Goal: Task Accomplishment & Management: Use online tool/utility

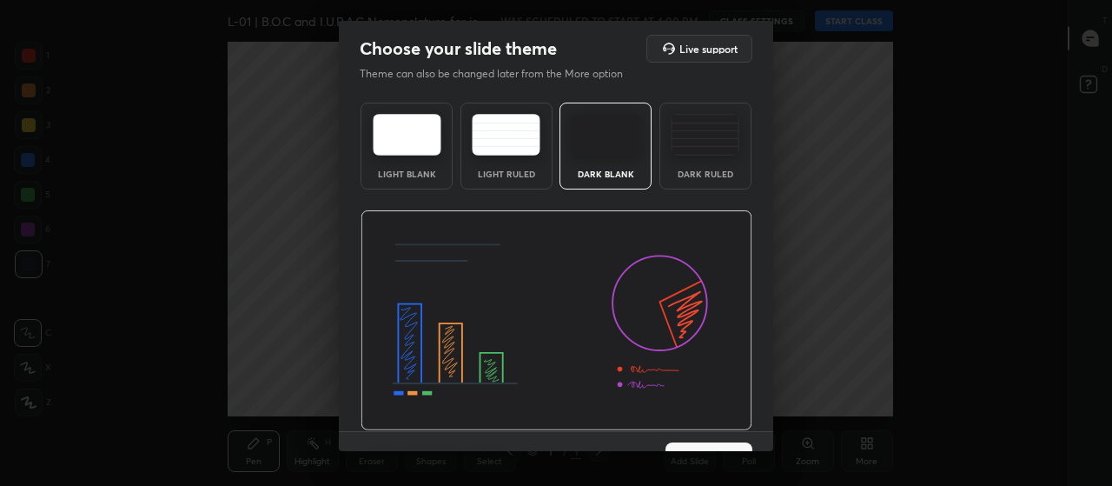
scroll to position [36, 0]
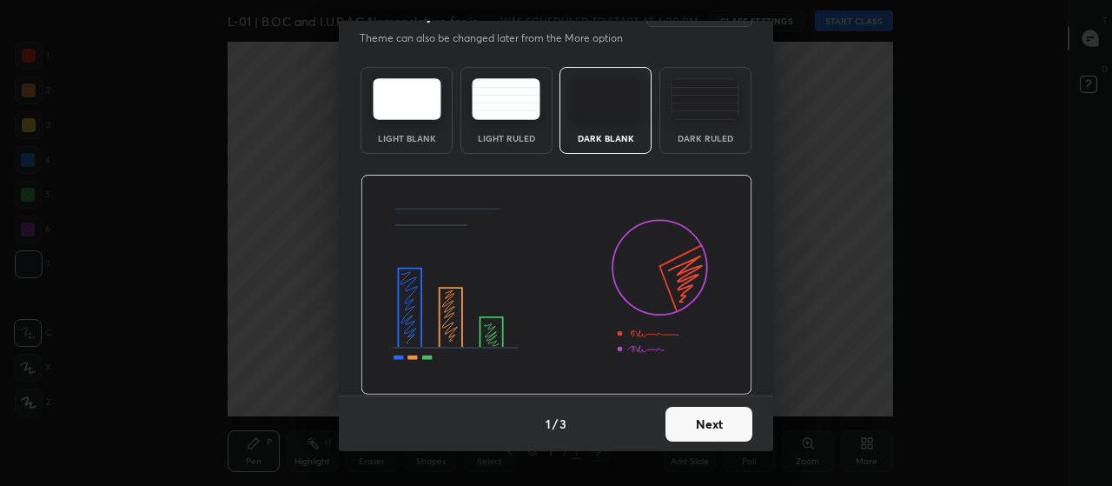
click at [702, 431] on button "Next" at bounding box center [709, 424] width 87 height 35
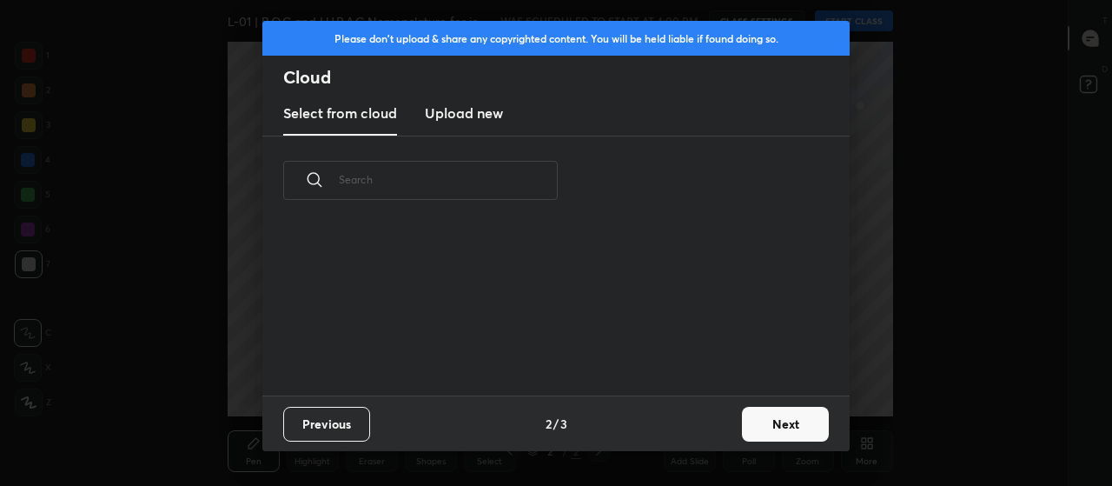
scroll to position [170, 558]
click at [790, 428] on button "Next" at bounding box center [785, 424] width 87 height 35
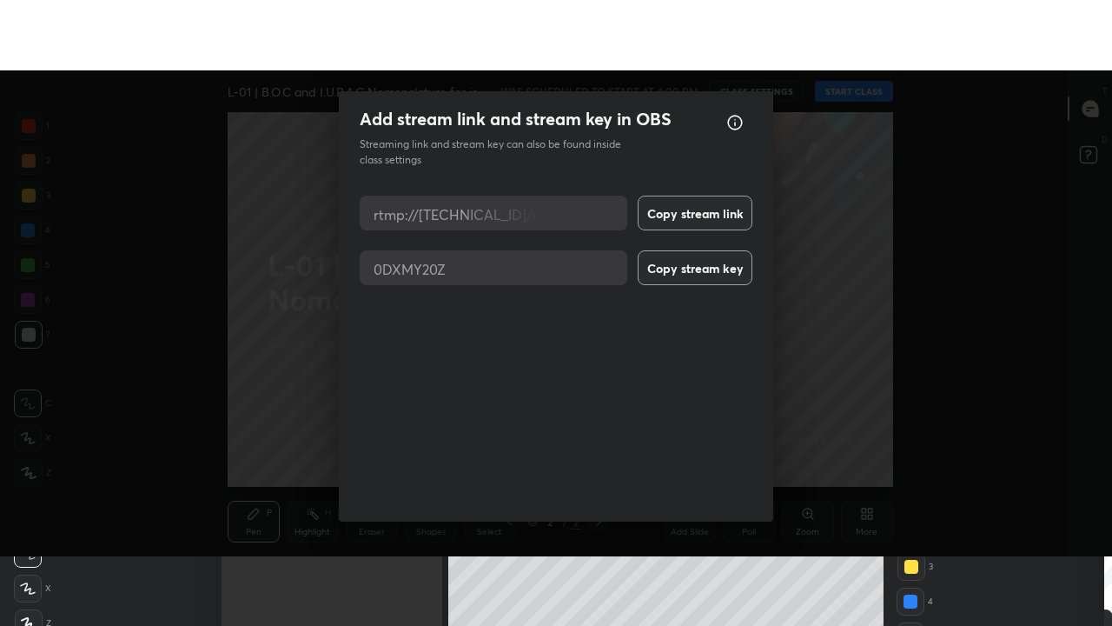
scroll to position [22, 0]
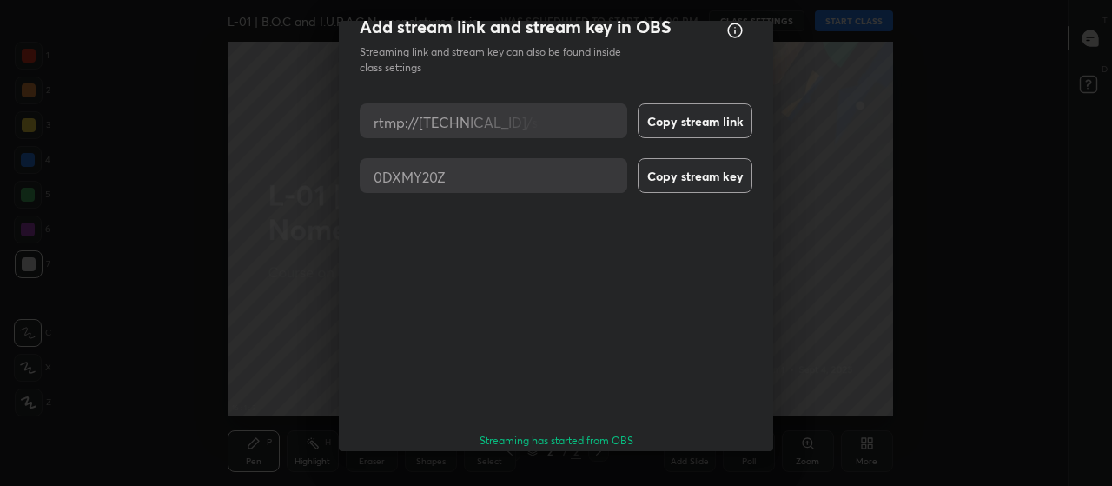
click at [716, 473] on button "Done" at bounding box center [709, 490] width 87 height 35
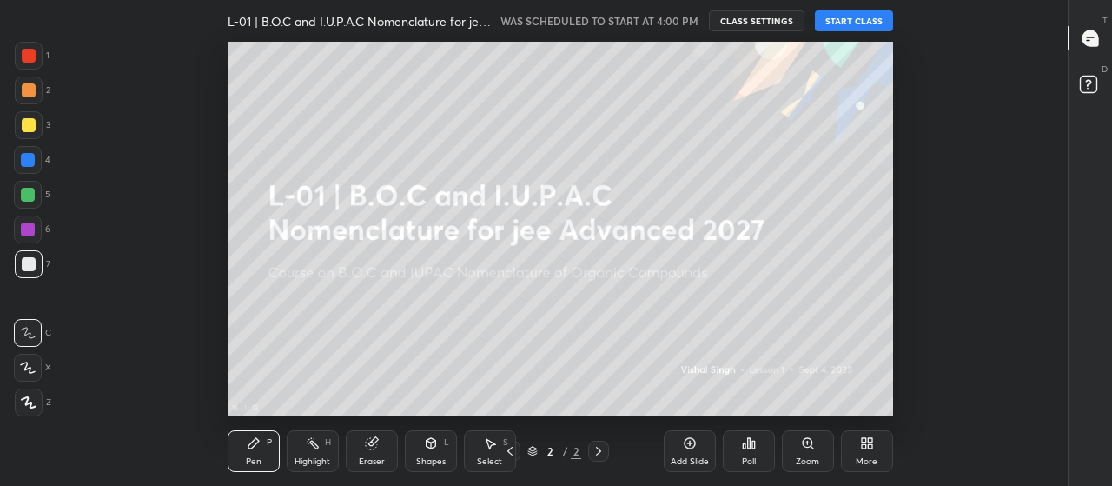
click at [868, 451] on div "More" at bounding box center [867, 451] width 52 height 42
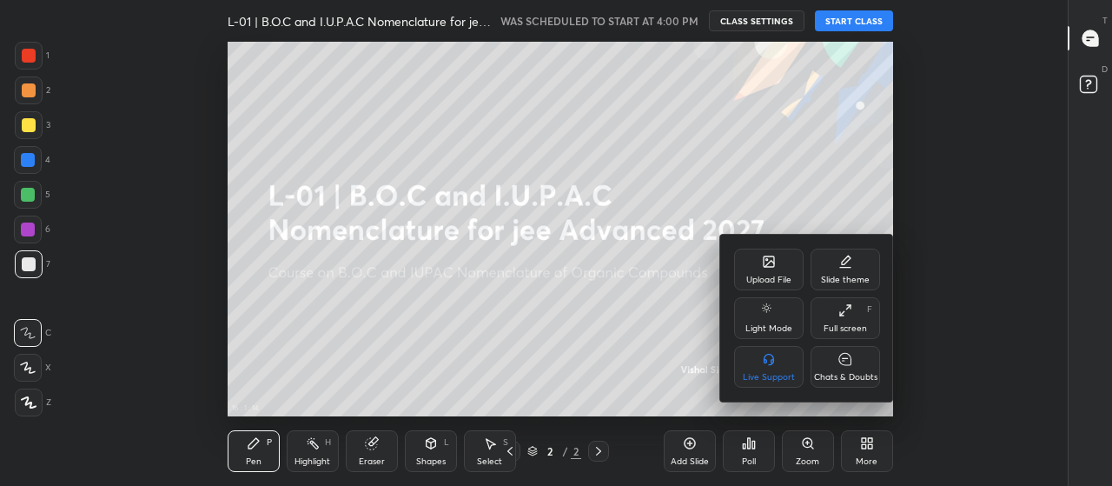
click at [839, 324] on div "Full screen" at bounding box center [845, 328] width 43 height 9
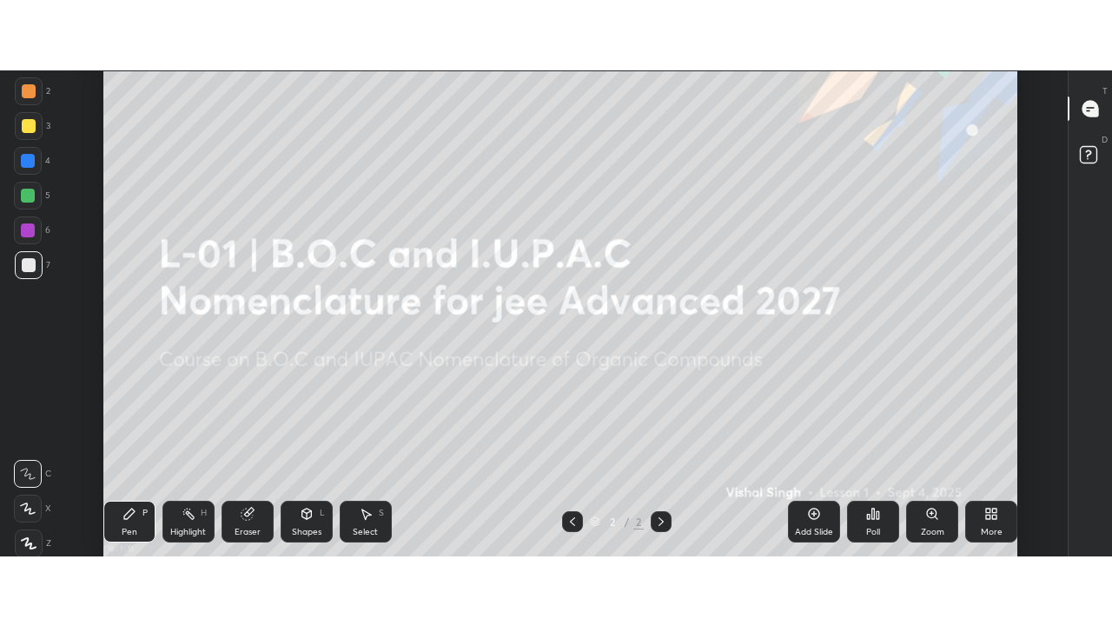
scroll to position [514, 1009]
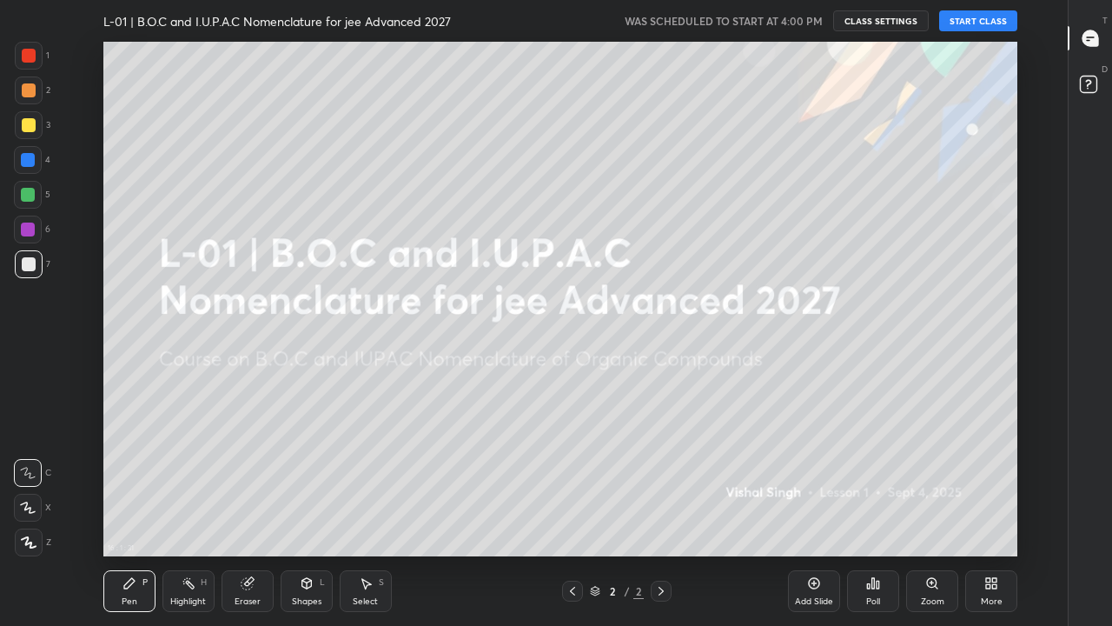
click at [978, 24] on button "START CLASS" at bounding box center [978, 20] width 78 height 21
click at [22, 123] on div at bounding box center [29, 125] width 14 height 14
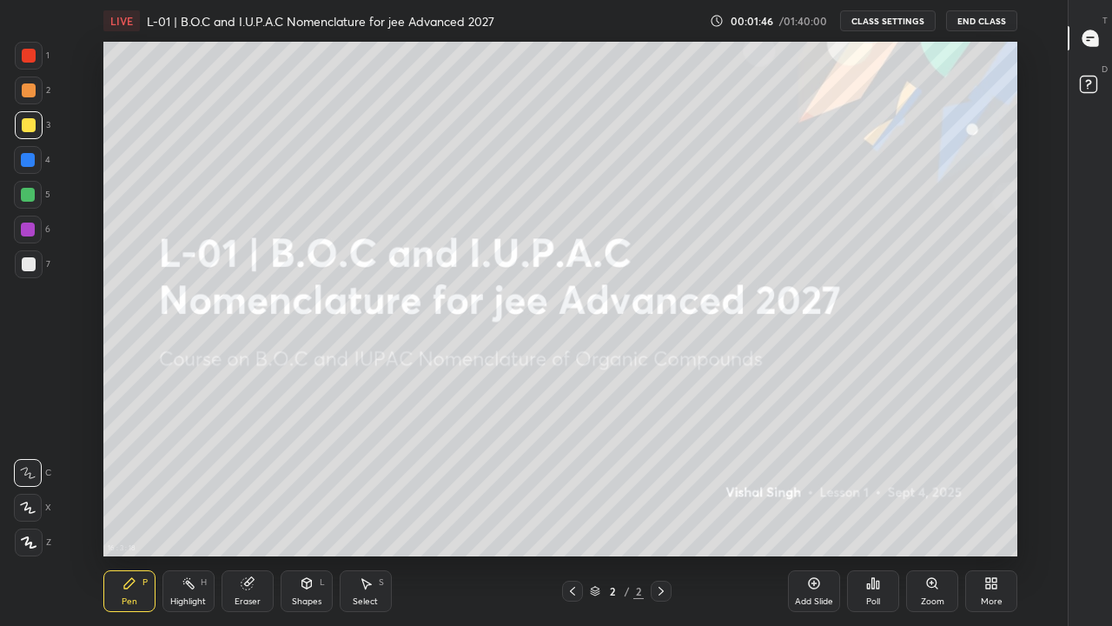
click at [36, 485] on icon at bounding box center [28, 507] width 16 height 12
click at [816, 485] on div "Add Slide" at bounding box center [814, 601] width 38 height 9
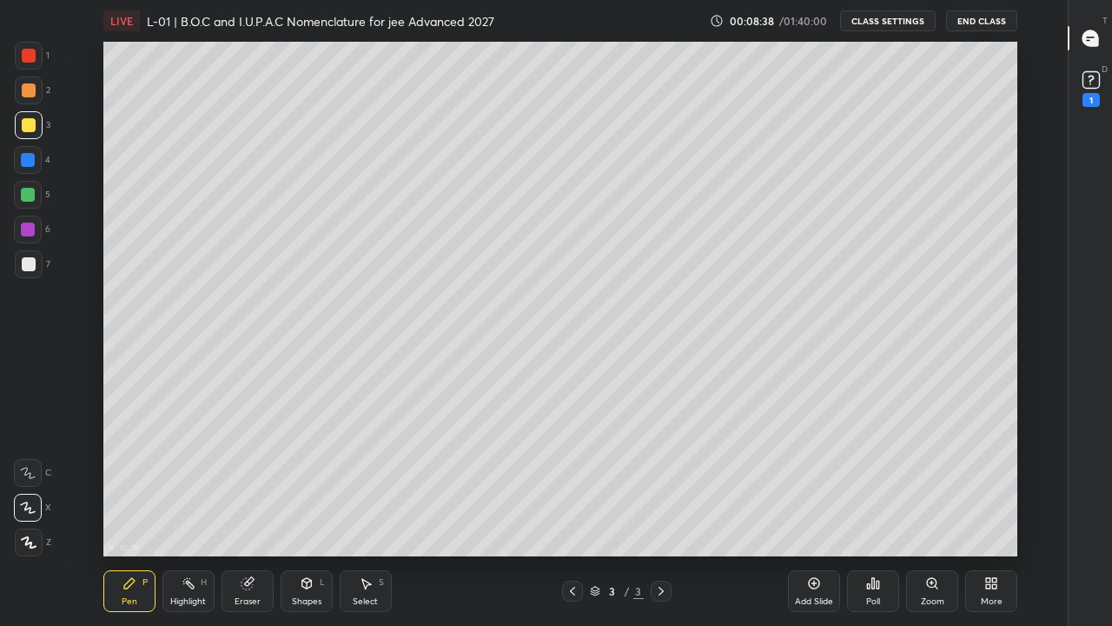
click at [31, 195] on div at bounding box center [28, 195] width 14 height 14
click at [375, 485] on div "Select S" at bounding box center [366, 591] width 52 height 42
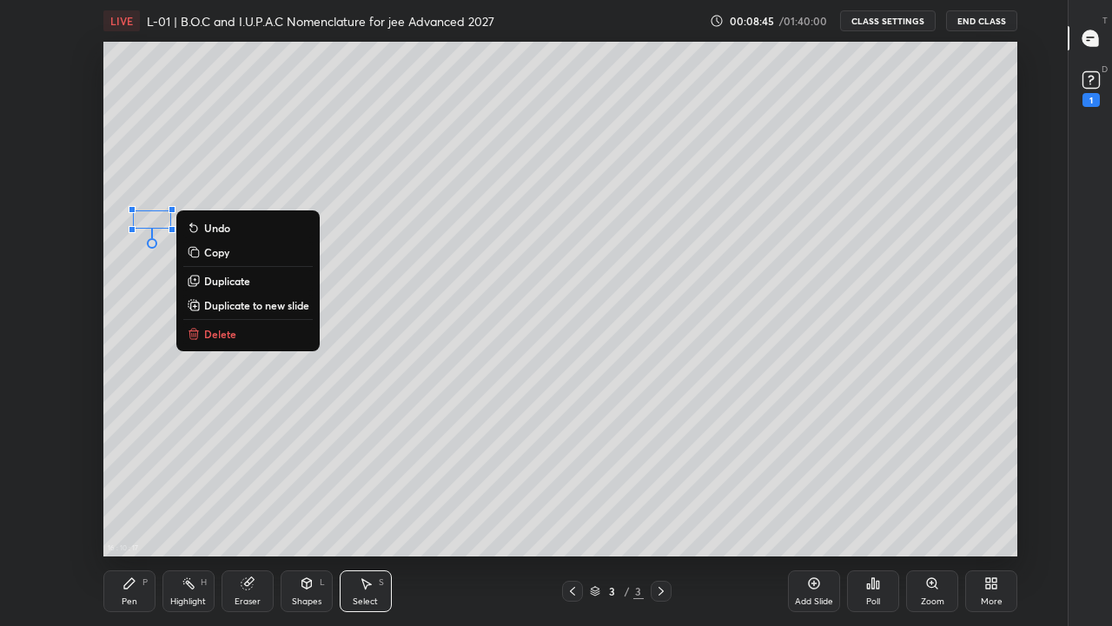
click at [226, 340] on p "Delete" at bounding box center [220, 334] width 32 height 14
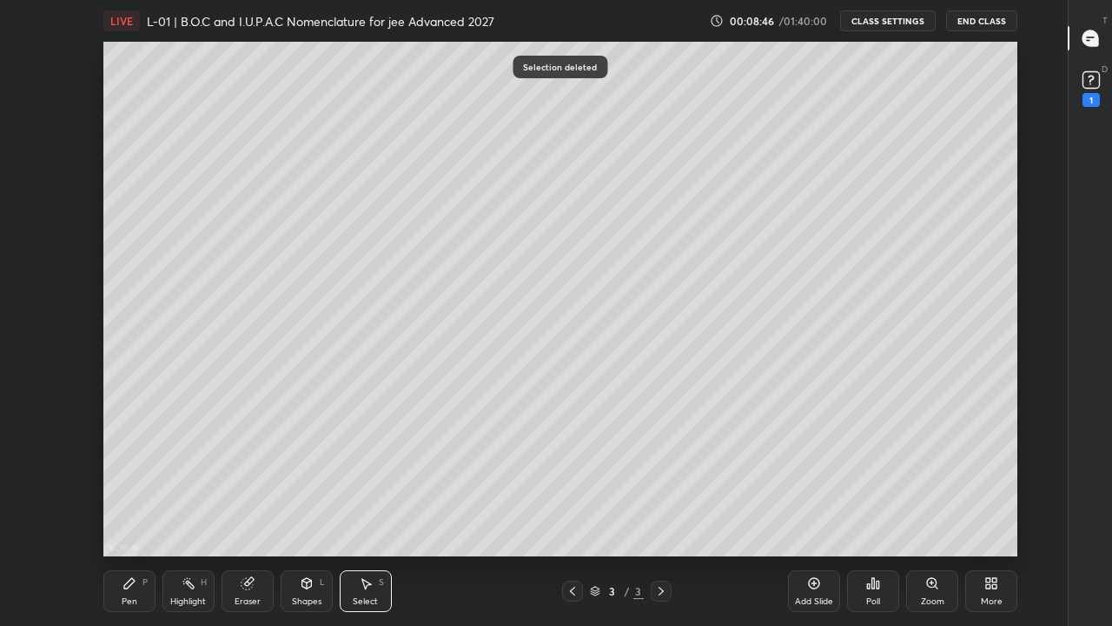
click at [137, 485] on div "Pen P" at bounding box center [129, 591] width 52 height 42
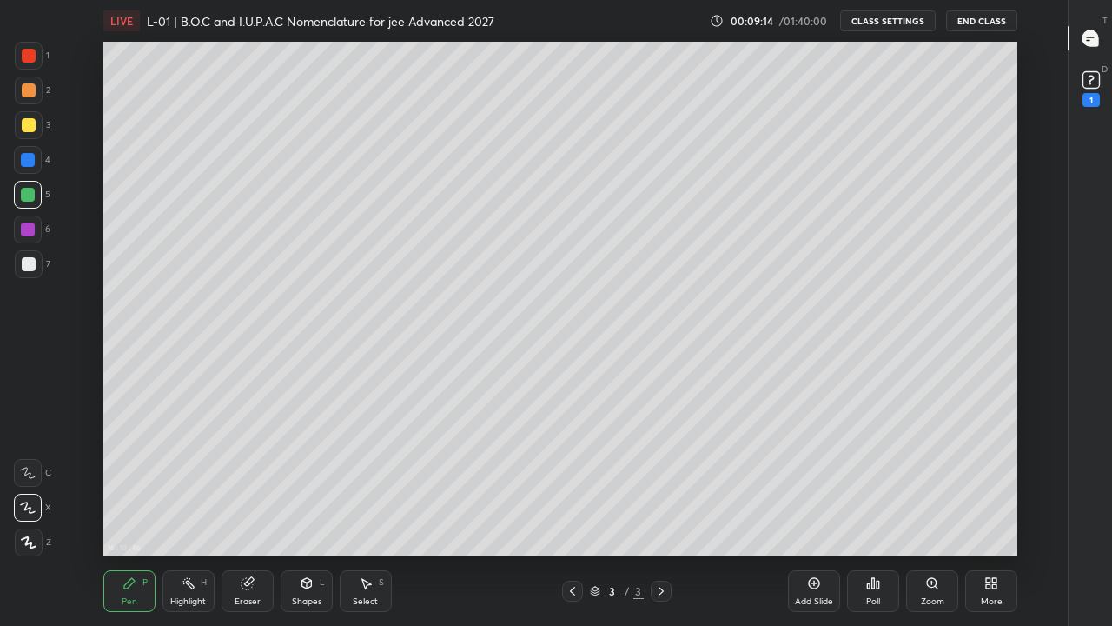
click at [27, 127] on div at bounding box center [29, 125] width 14 height 14
click at [32, 262] on div at bounding box center [29, 264] width 14 height 14
click at [30, 129] on div at bounding box center [29, 125] width 14 height 14
click at [819, 485] on div "Add Slide" at bounding box center [814, 591] width 52 height 42
click at [35, 161] on div at bounding box center [28, 160] width 14 height 14
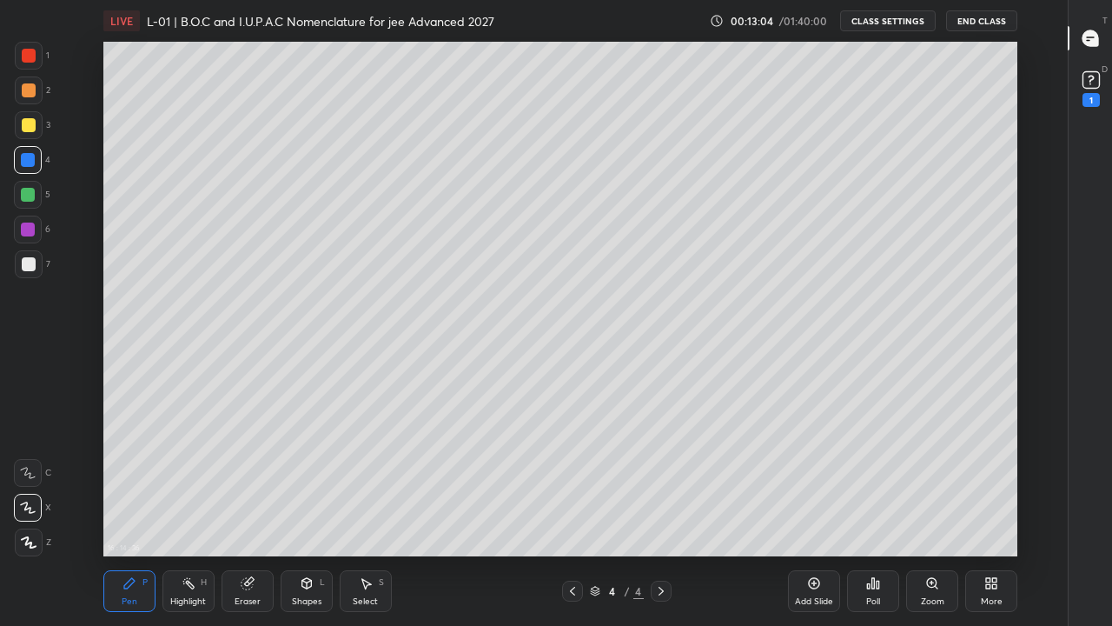
click at [30, 86] on div at bounding box center [29, 90] width 14 height 14
click at [35, 185] on div at bounding box center [28, 195] width 28 height 28
click at [28, 231] on div at bounding box center [28, 229] width 14 height 14
click at [28, 193] on div at bounding box center [28, 195] width 14 height 14
click at [32, 163] on div at bounding box center [28, 160] width 14 height 14
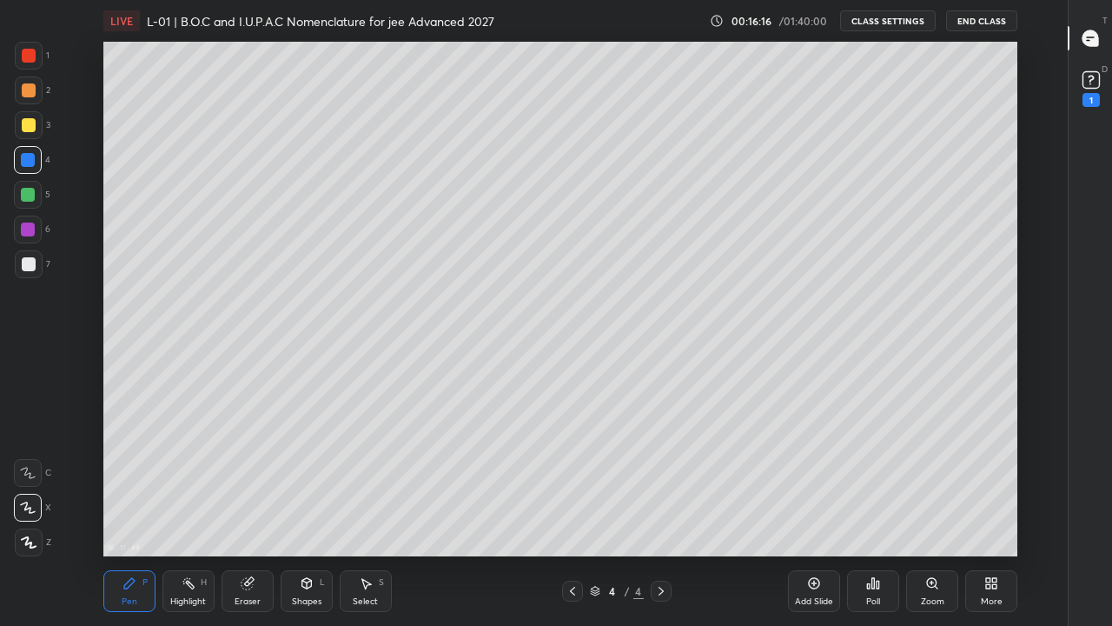
click at [790, 485] on div "Add Slide" at bounding box center [814, 591] width 52 height 42
click at [30, 128] on div at bounding box center [29, 125] width 14 height 14
click at [252, 485] on div "Eraser" at bounding box center [248, 601] width 26 height 9
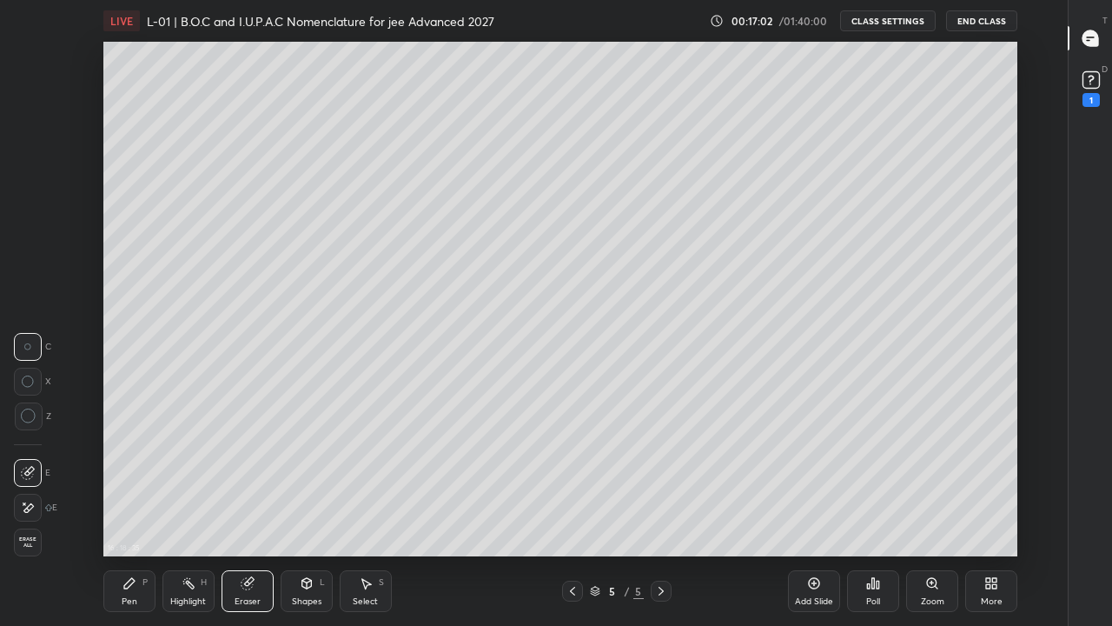
click at [143, 485] on div "Pen P" at bounding box center [129, 591] width 52 height 42
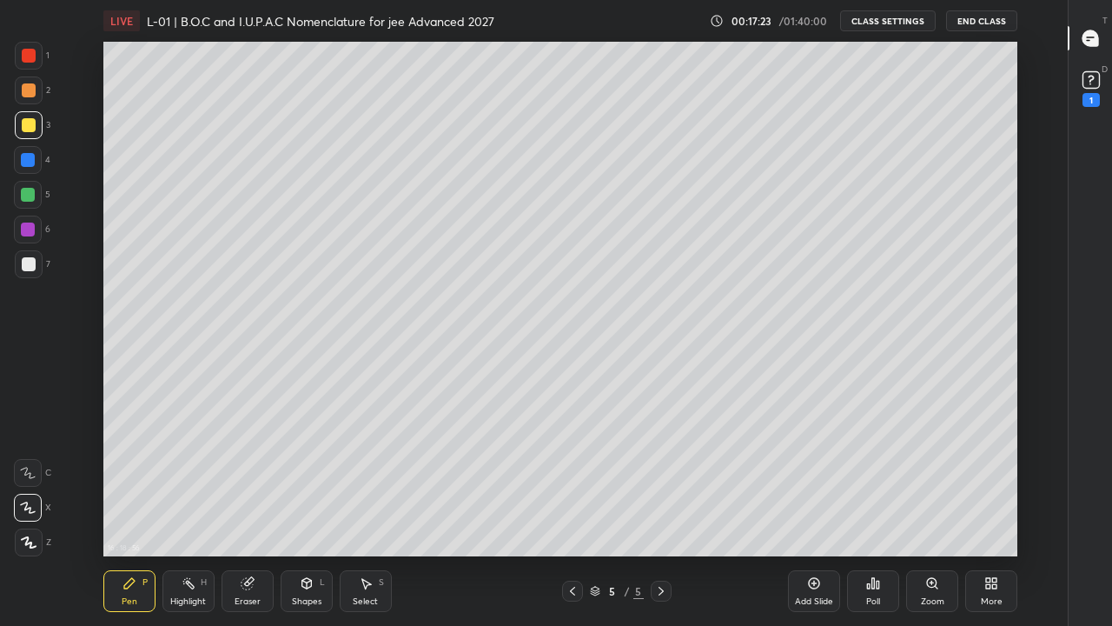
click at [569, 485] on icon at bounding box center [573, 591] width 14 height 14
click at [660, 485] on icon at bounding box center [661, 591] width 14 height 14
click at [365, 485] on div "Select S" at bounding box center [366, 591] width 52 height 42
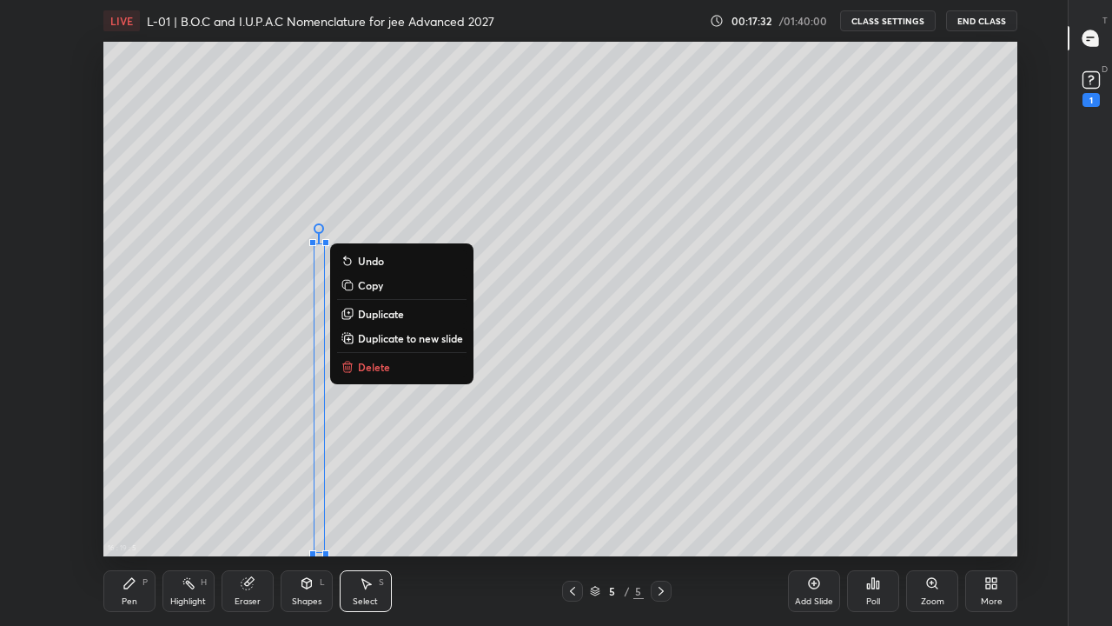
click at [374, 364] on p "Delete" at bounding box center [374, 367] width 32 height 14
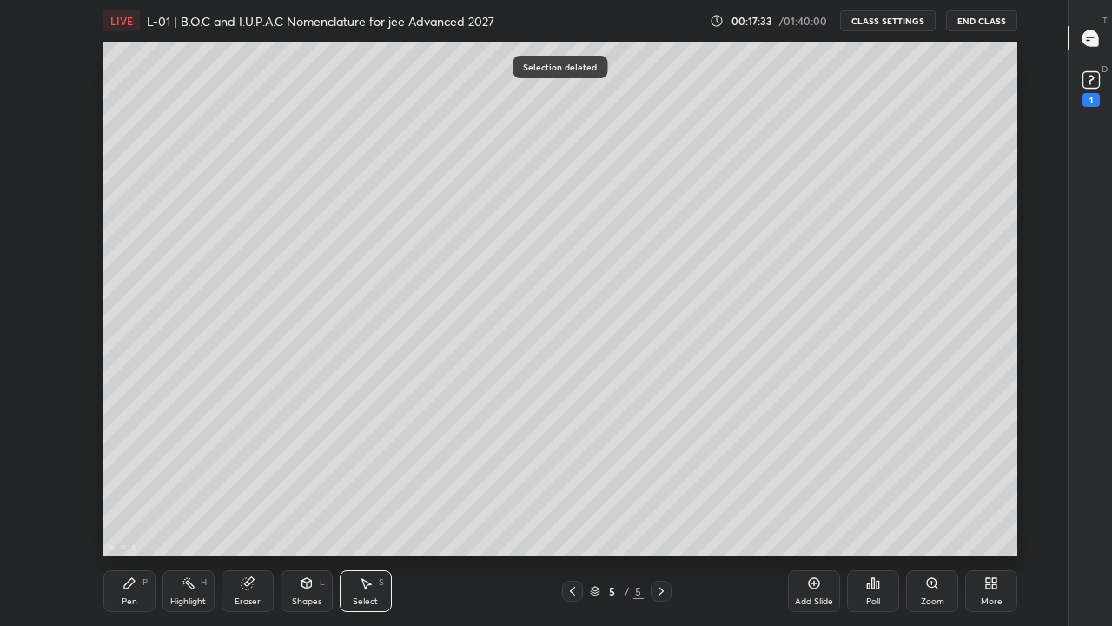
click at [128, 485] on div "Pen" at bounding box center [130, 601] width 16 height 9
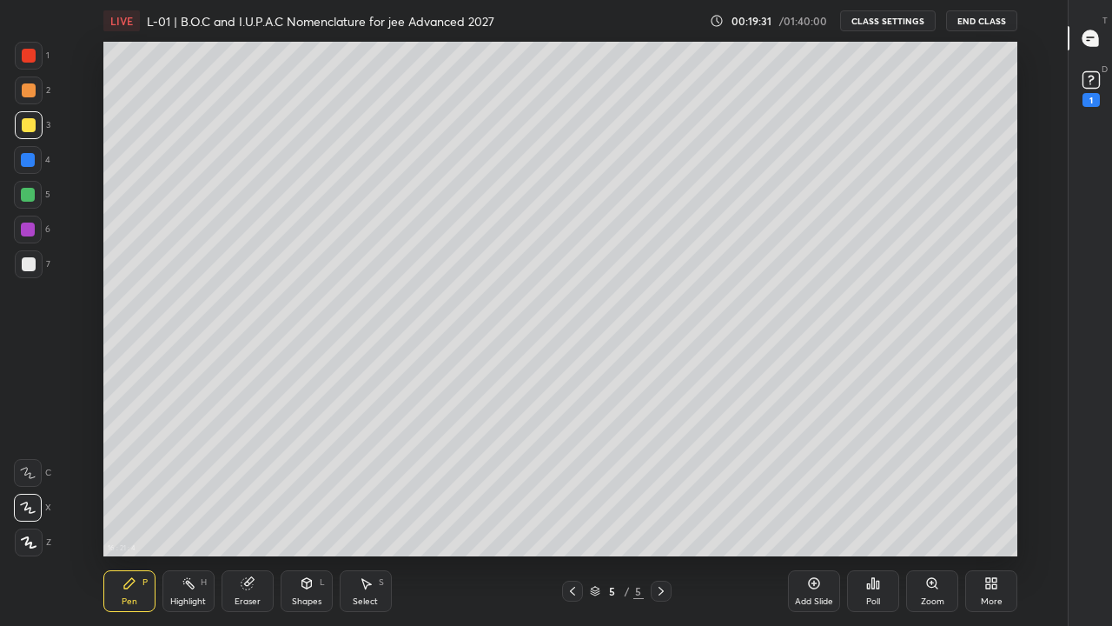
click at [31, 196] on div at bounding box center [28, 195] width 14 height 14
click at [798, 485] on div "Add Slide" at bounding box center [814, 601] width 38 height 9
click at [374, 485] on div "Select S" at bounding box center [366, 591] width 52 height 42
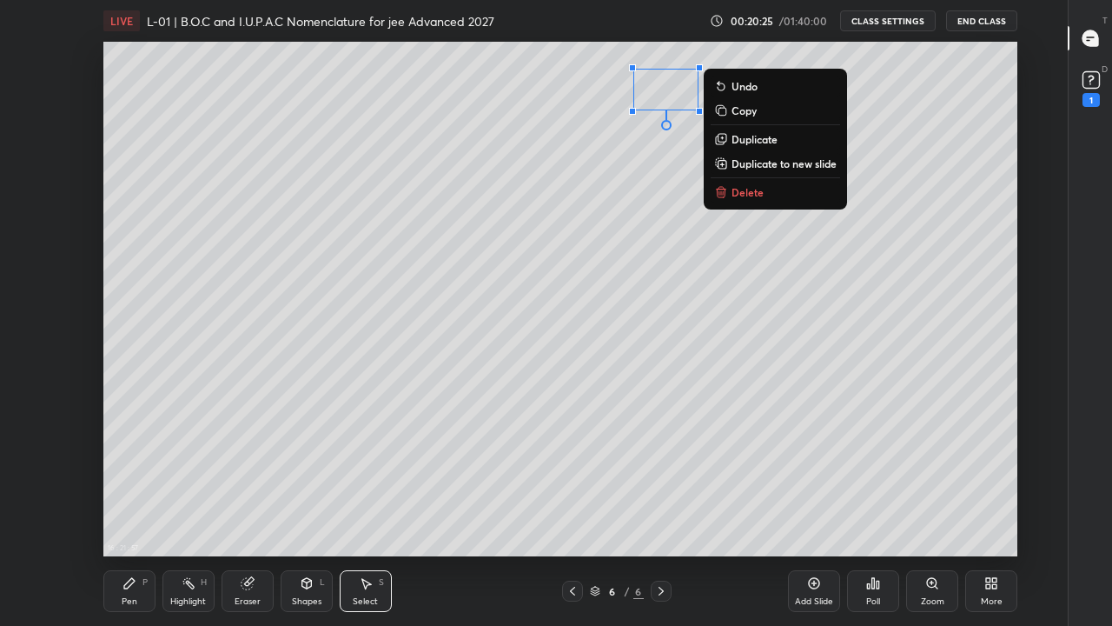
click at [748, 193] on p "Delete" at bounding box center [748, 192] width 32 height 14
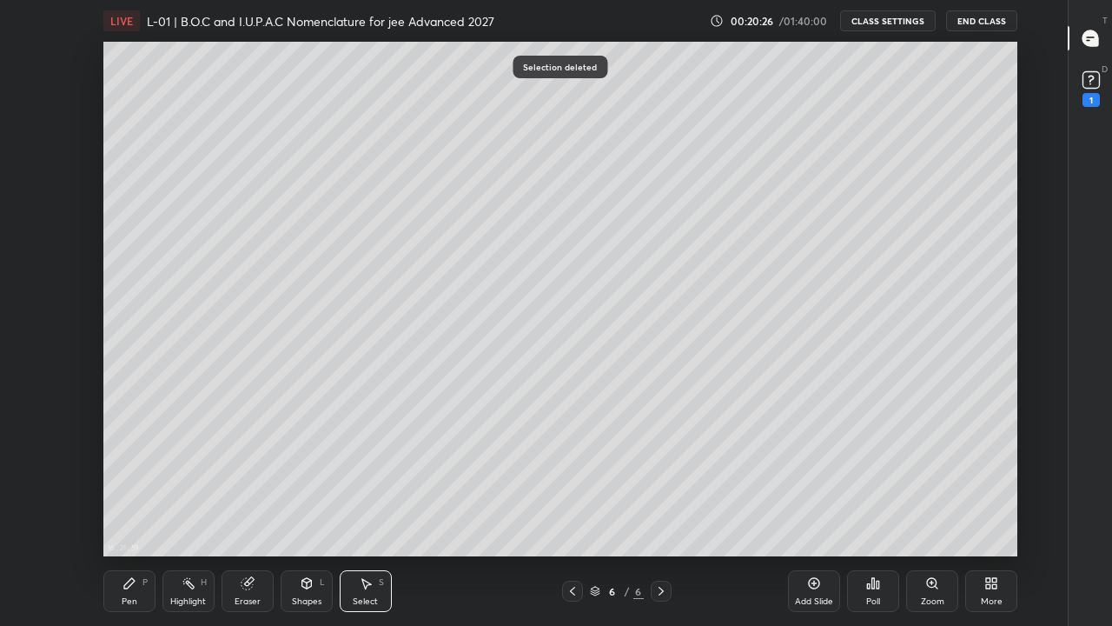
click at [129, 485] on div "Pen P" at bounding box center [129, 591] width 52 height 42
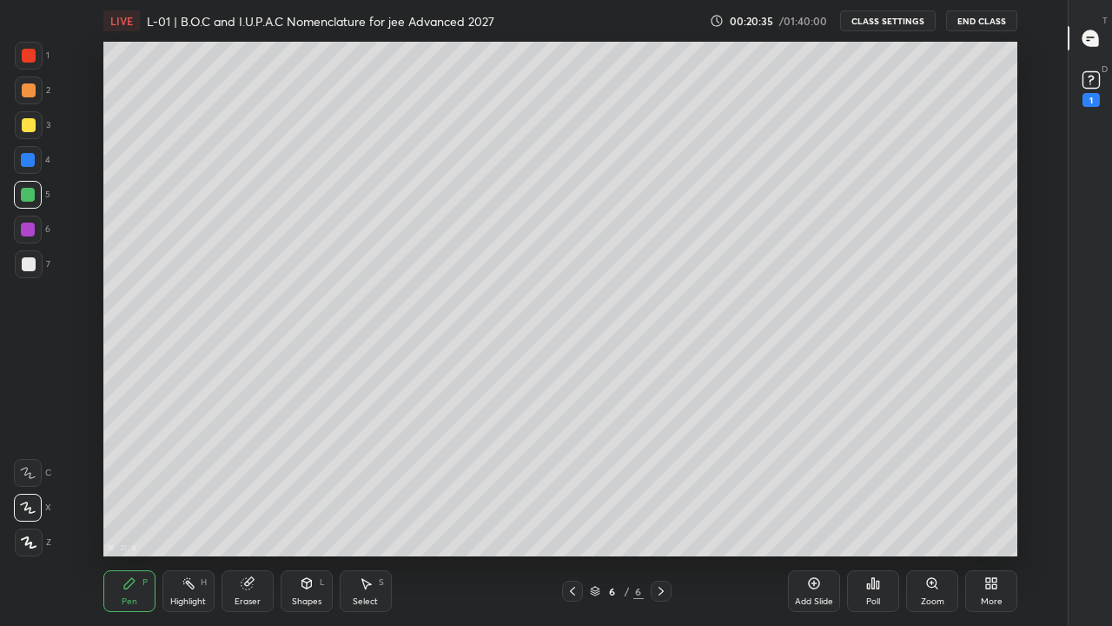
click at [23, 265] on div at bounding box center [29, 264] width 14 height 14
click at [575, 485] on div at bounding box center [572, 591] width 21 height 21
click at [661, 485] on icon at bounding box center [661, 591] width 5 height 9
click at [365, 485] on icon at bounding box center [367, 584] width 10 height 10
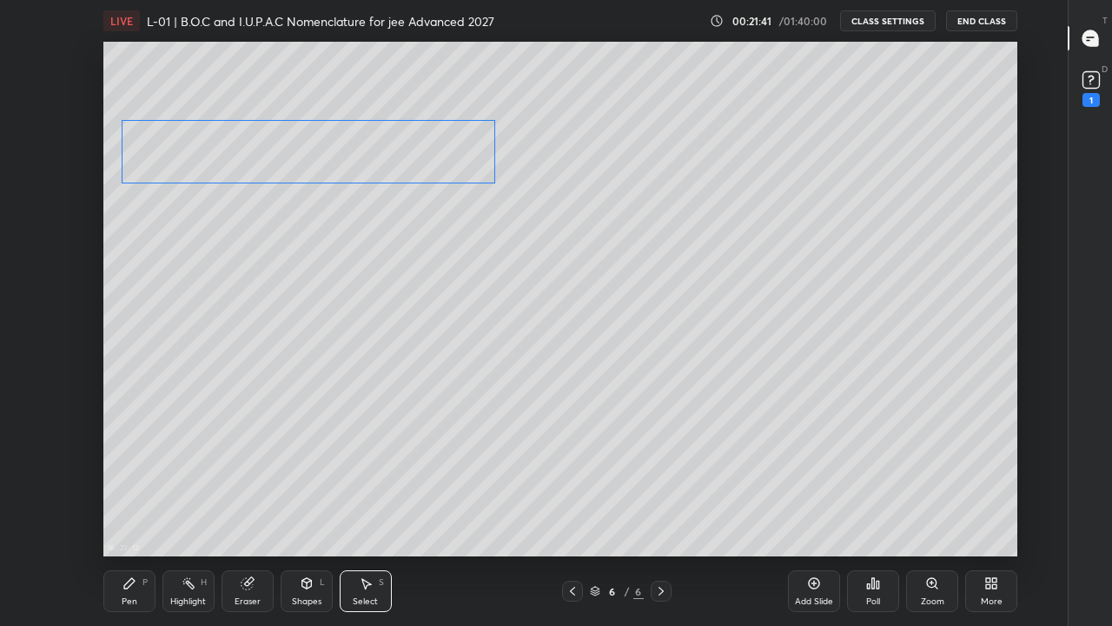
click at [272, 163] on div "0 ° Undo Copy Duplicate Duplicate to new slide Delete" at bounding box center [560, 299] width 914 height 514
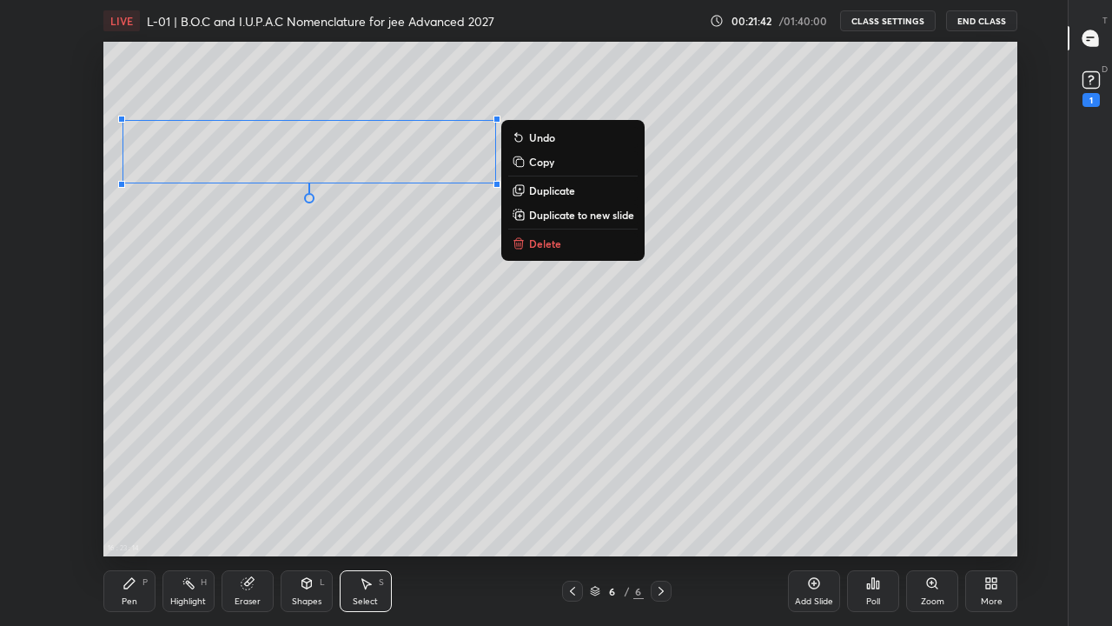
click at [382, 372] on div "0 ° Undo Copy Duplicate Duplicate to new slide Delete" at bounding box center [560, 299] width 914 height 514
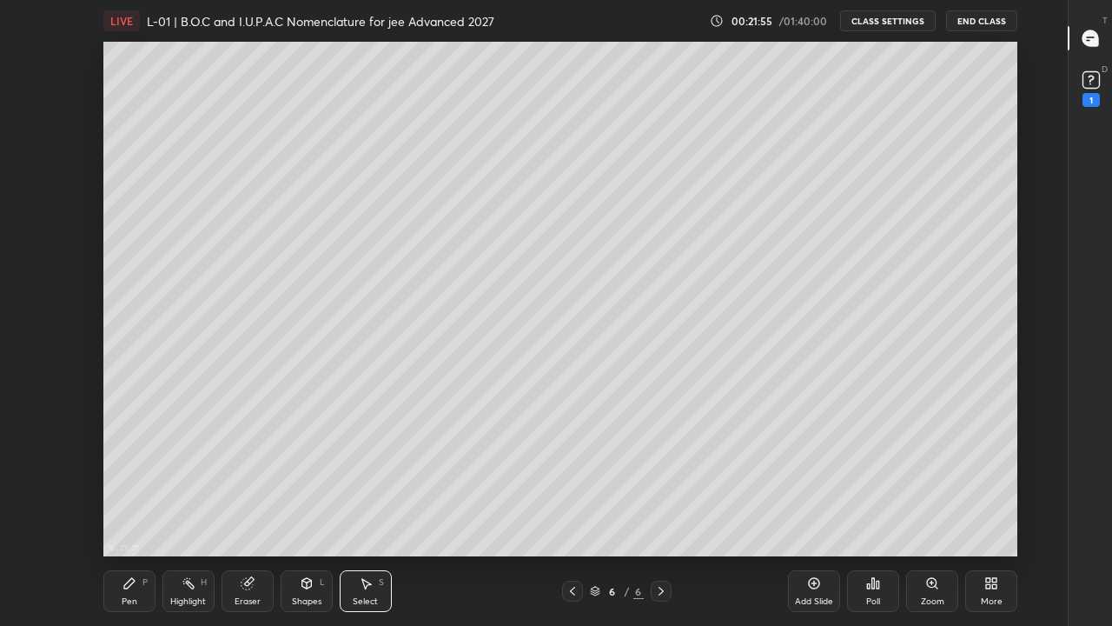
click at [126, 485] on div "Pen P" at bounding box center [129, 591] width 52 height 42
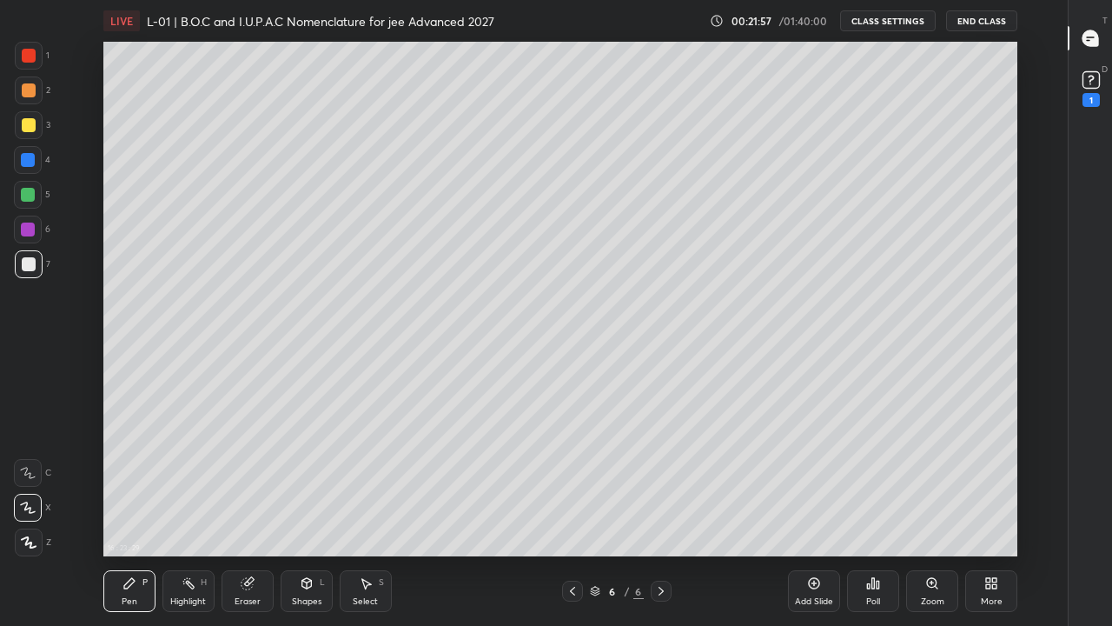
click at [27, 125] on div at bounding box center [29, 125] width 14 height 14
click at [257, 485] on div "Eraser" at bounding box center [248, 601] width 26 height 9
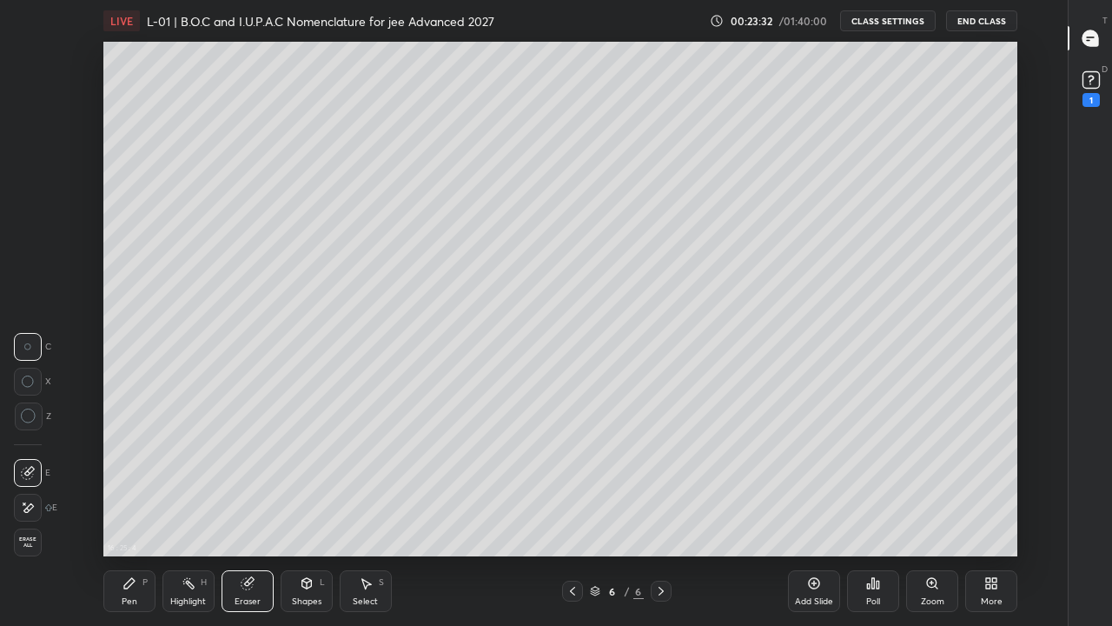
click at [133, 485] on div "Pen" at bounding box center [130, 601] width 16 height 9
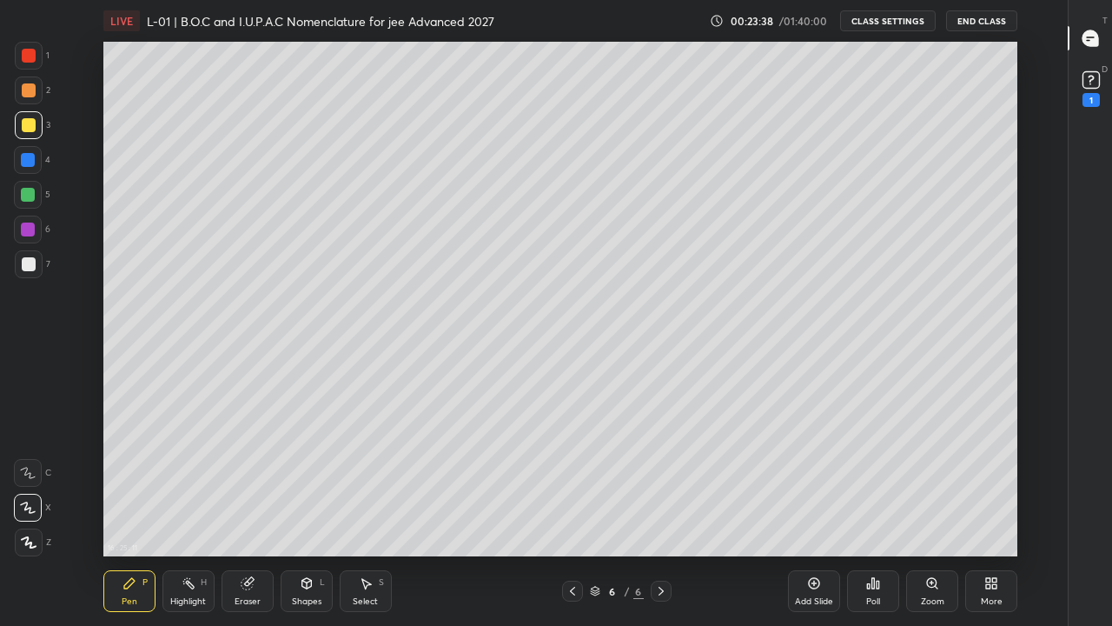
click at [196, 485] on div "Highlight" at bounding box center [188, 601] width 36 height 9
click at [135, 485] on div "Pen P" at bounding box center [129, 591] width 52 height 42
click at [256, 485] on div "Eraser" at bounding box center [248, 601] width 26 height 9
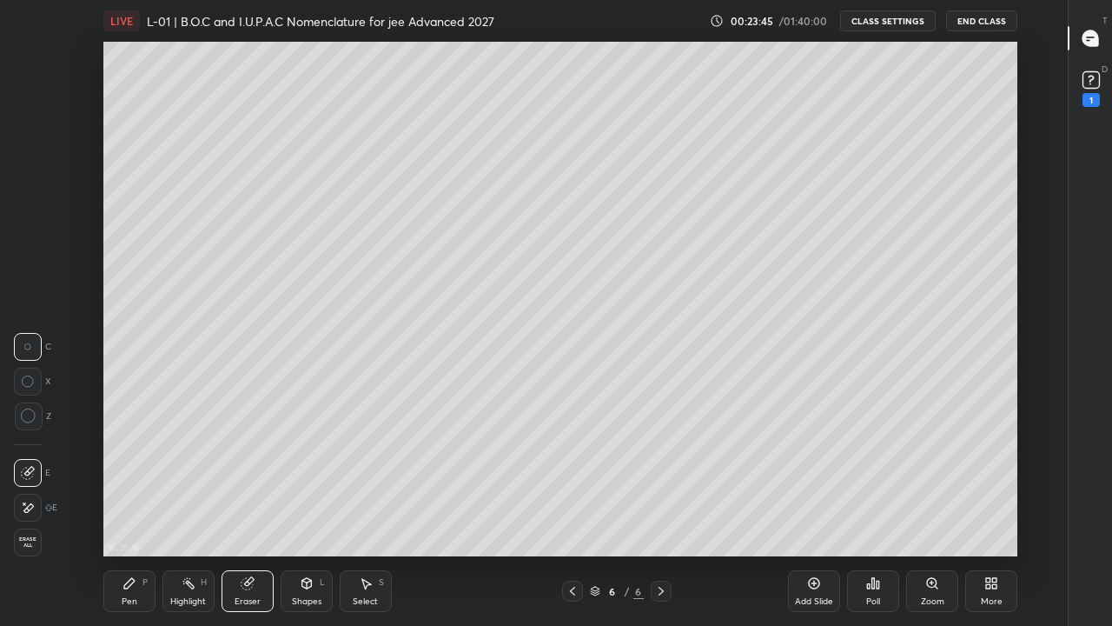
click at [136, 485] on div "Pen" at bounding box center [130, 601] width 16 height 9
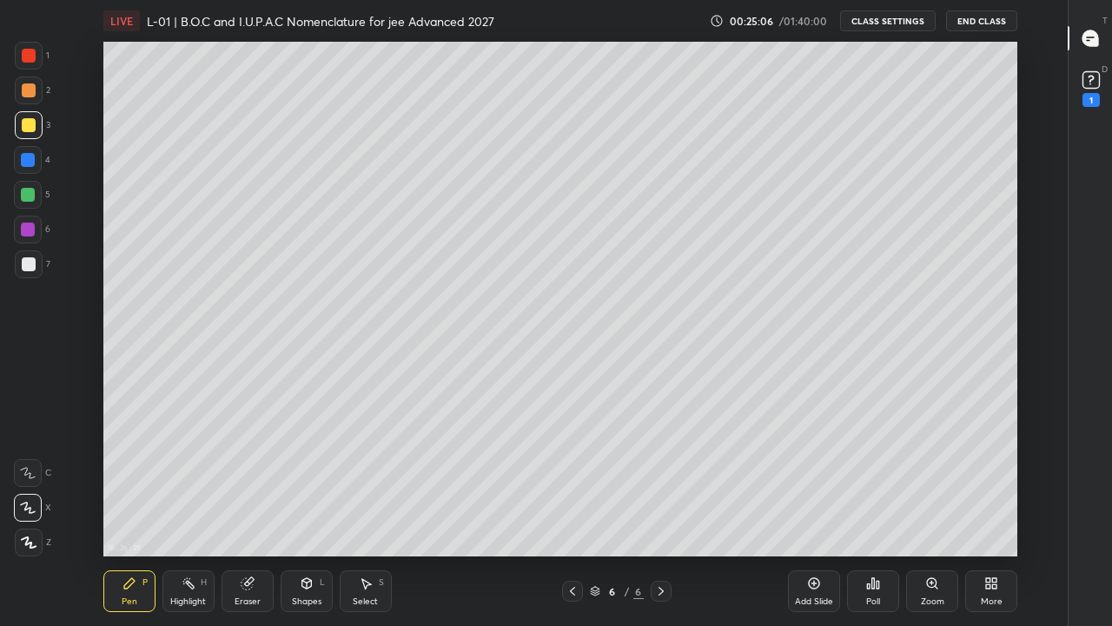
click at [812, 485] on div "Add Slide" at bounding box center [814, 591] width 52 height 42
click at [365, 485] on div "Select S" at bounding box center [366, 591] width 52 height 42
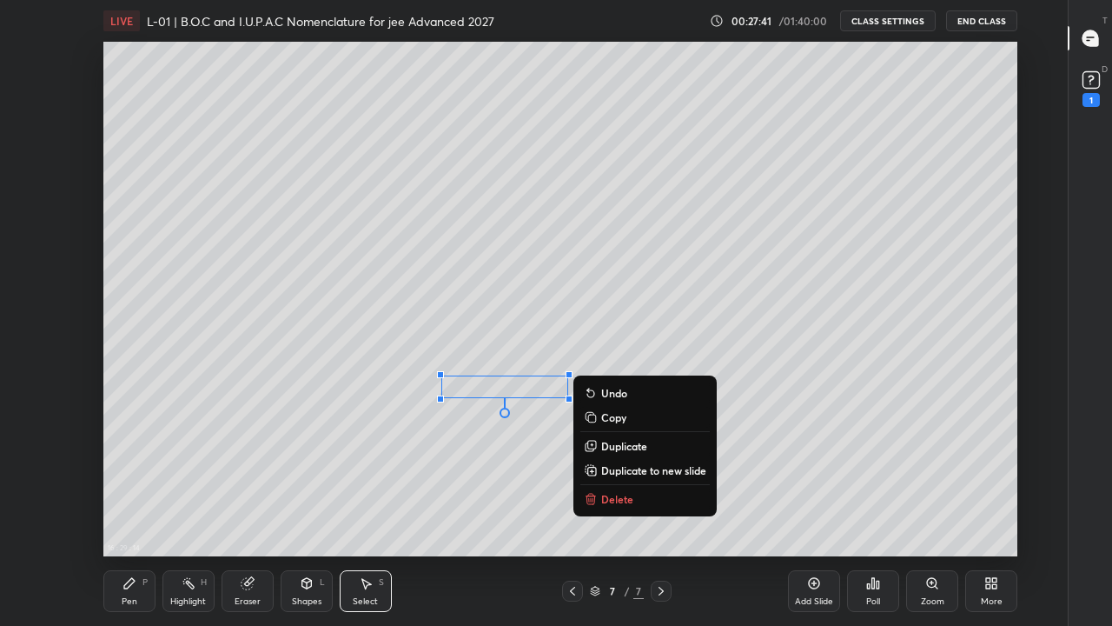
click at [619, 485] on p "Delete" at bounding box center [617, 499] width 32 height 14
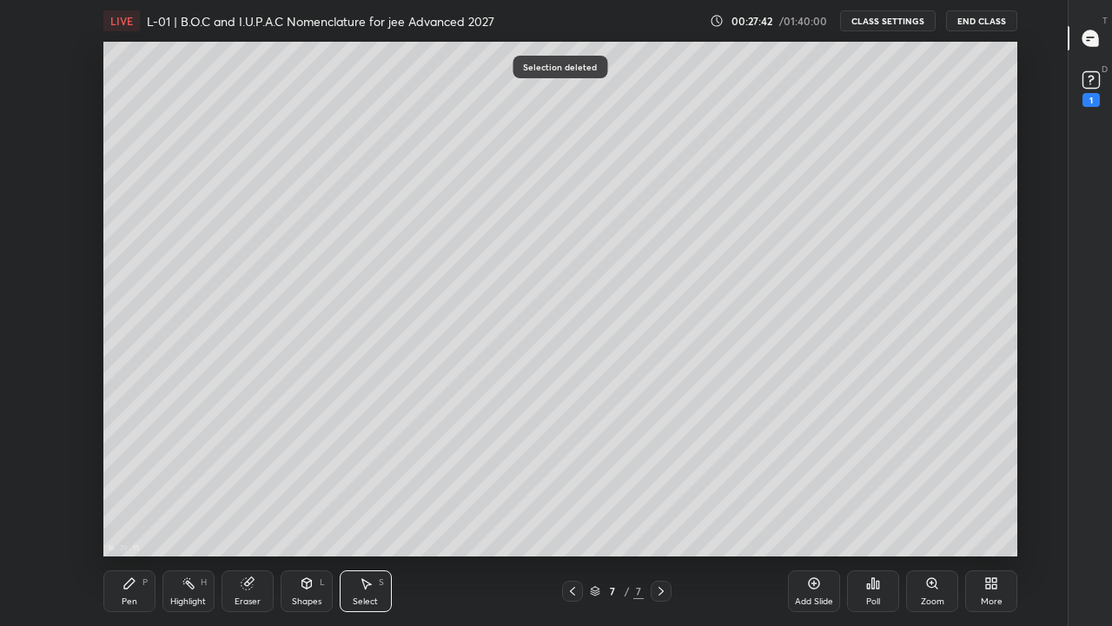
click at [137, 485] on div "Pen P" at bounding box center [129, 591] width 52 height 42
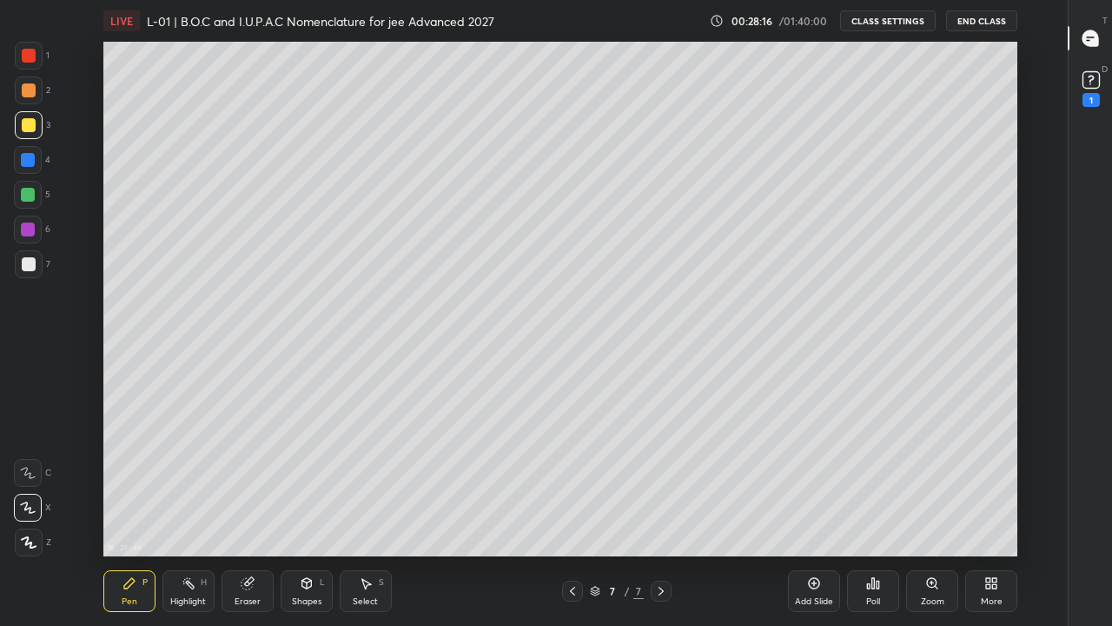
click at [30, 197] on div at bounding box center [28, 195] width 14 height 14
click at [820, 485] on div "Add Slide" at bounding box center [814, 591] width 52 height 42
click at [31, 128] on div at bounding box center [29, 125] width 14 height 14
click at [94, 377] on div "16 : 32 : 10 Setting up your live class" at bounding box center [561, 299] width 1010 height 514
click at [813, 485] on div "Add Slide" at bounding box center [814, 601] width 38 height 9
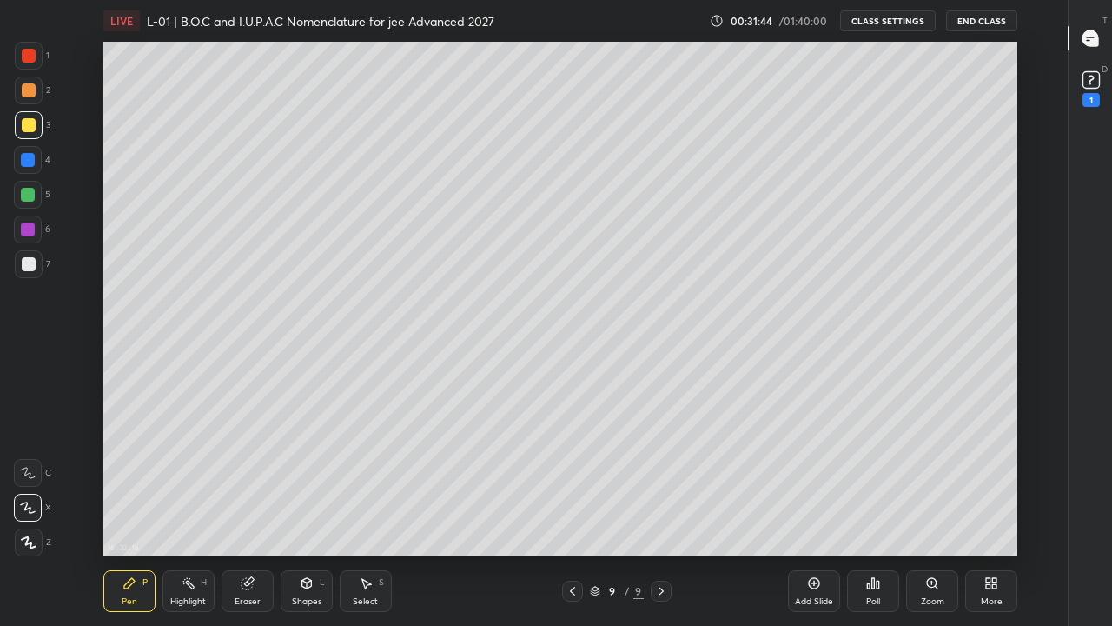
click at [29, 191] on div at bounding box center [28, 195] width 14 height 14
click at [573, 485] on icon at bounding box center [573, 591] width 14 height 14
click at [574, 485] on icon at bounding box center [572, 591] width 5 height 9
click at [574, 485] on icon at bounding box center [573, 591] width 14 height 14
click at [651, 485] on div at bounding box center [661, 591] width 21 height 21
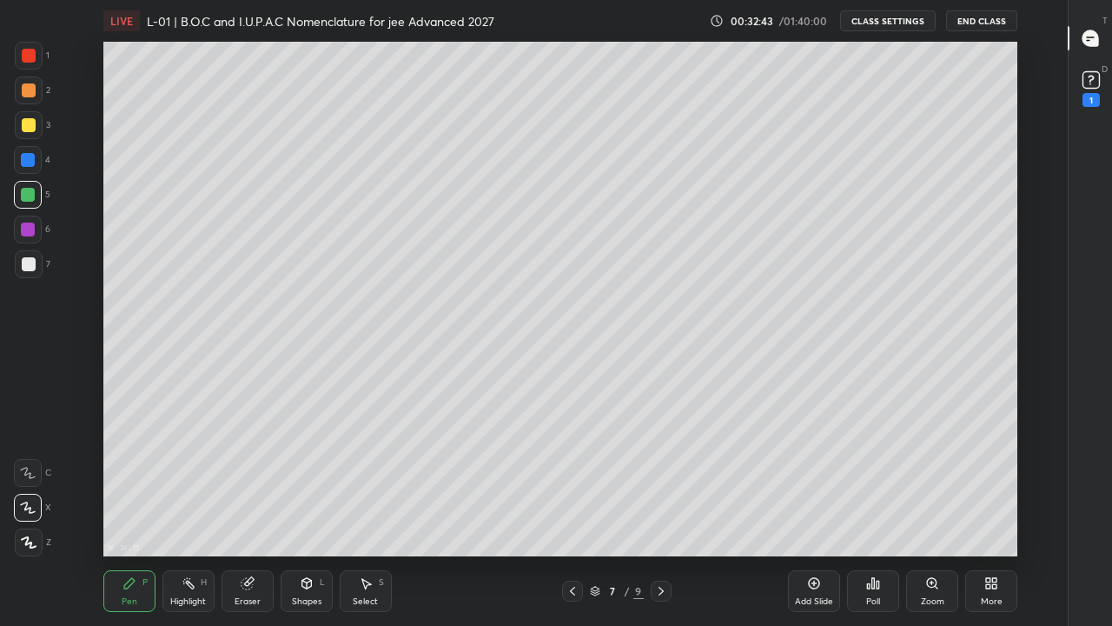
click at [659, 485] on icon at bounding box center [661, 591] width 14 height 14
click at [660, 485] on icon at bounding box center [661, 591] width 14 height 14
click at [28, 127] on div at bounding box center [29, 125] width 14 height 14
click at [362, 485] on icon at bounding box center [366, 583] width 14 height 14
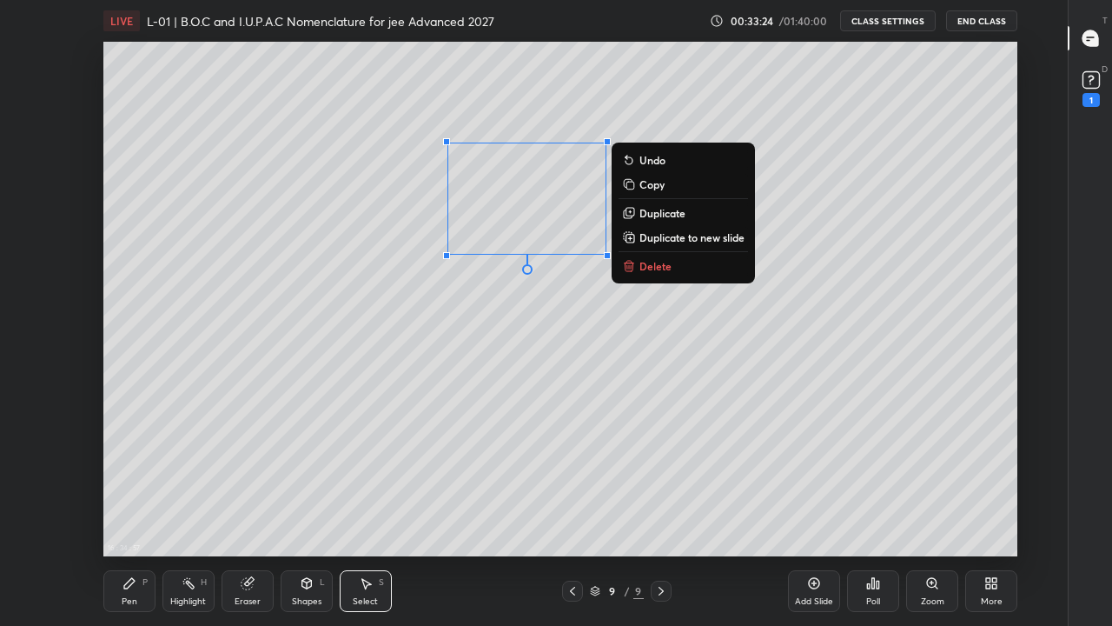
click at [666, 268] on p "Delete" at bounding box center [656, 266] width 32 height 14
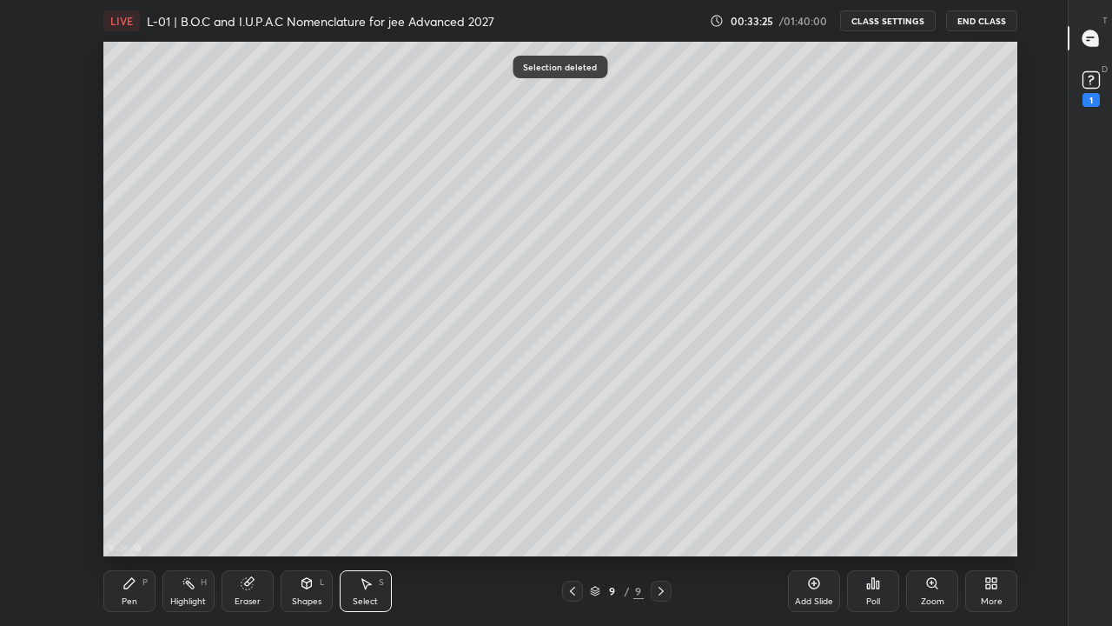
click at [136, 485] on div "Pen P" at bounding box center [129, 591] width 52 height 42
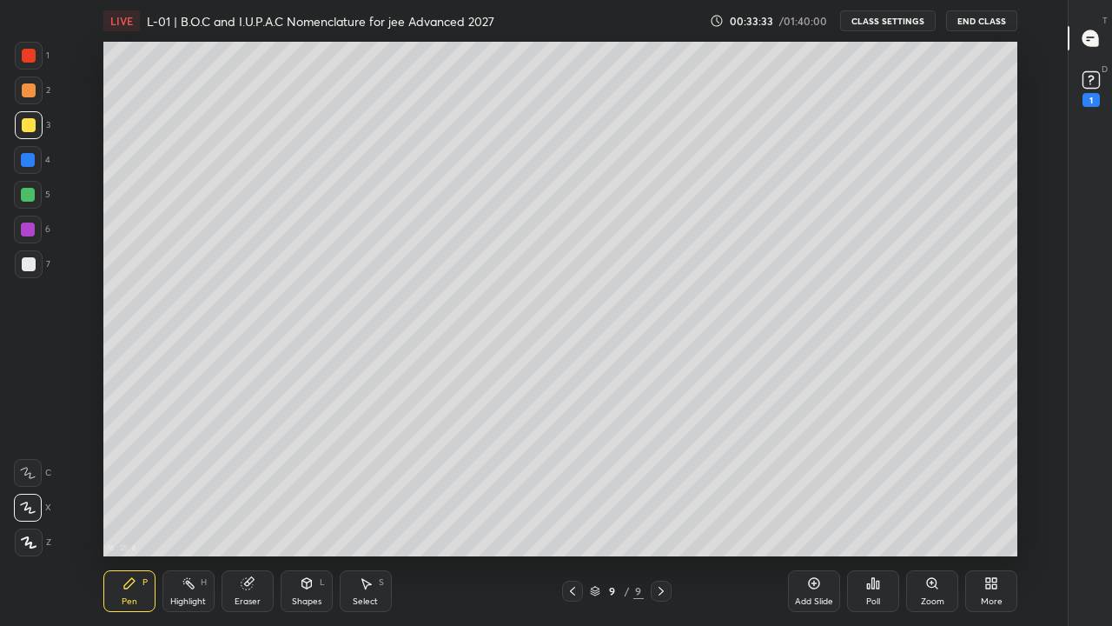
click at [25, 93] on div at bounding box center [29, 90] width 14 height 14
click at [29, 196] on div at bounding box center [28, 195] width 14 height 14
click at [372, 485] on div "Select S" at bounding box center [366, 591] width 52 height 42
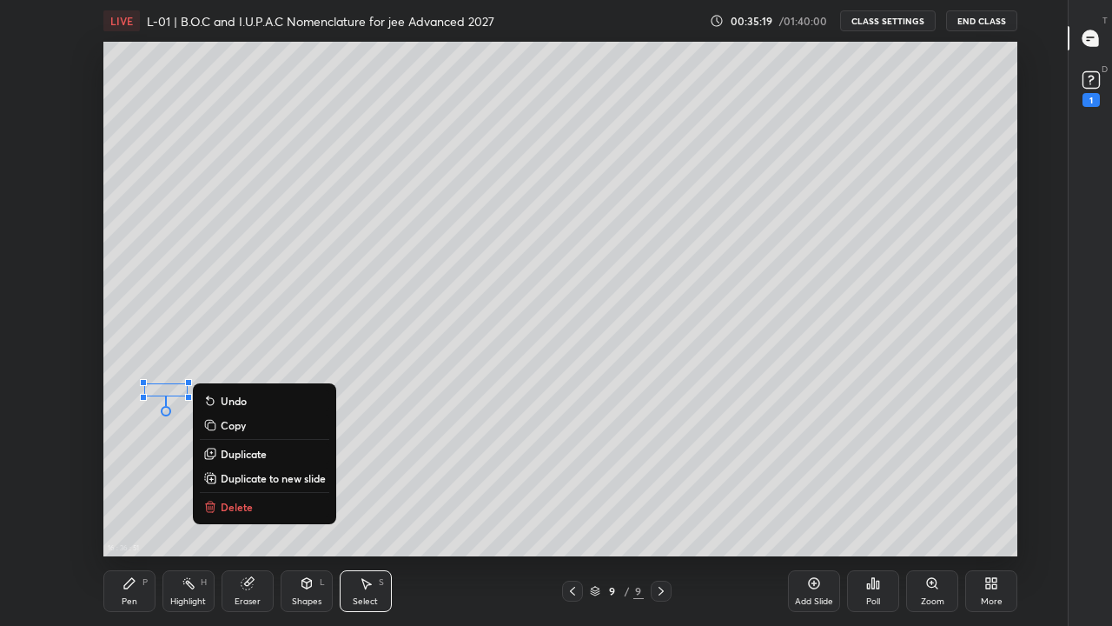
click at [130, 485] on div "Pen" at bounding box center [130, 601] width 16 height 9
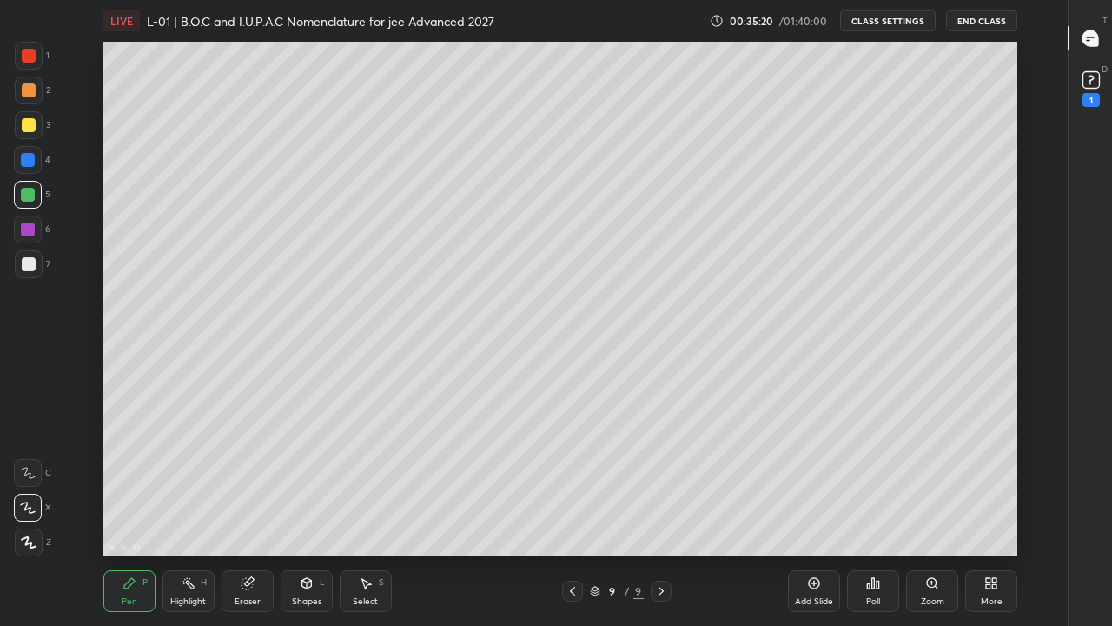
click at [362, 485] on div "Select" at bounding box center [365, 601] width 25 height 9
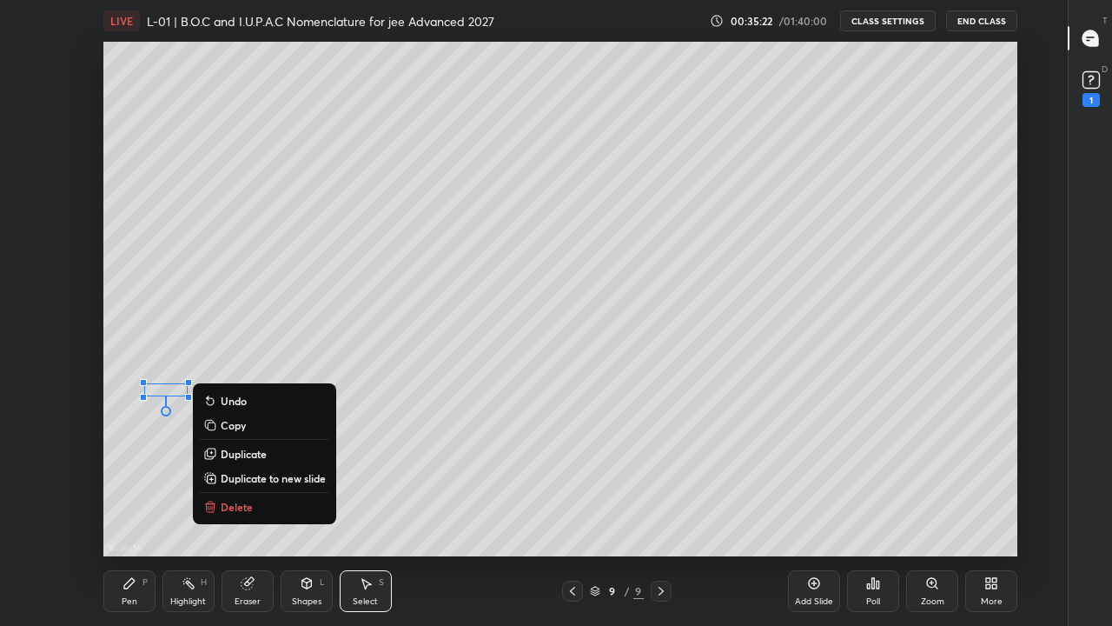
click at [239, 485] on p "Delete" at bounding box center [237, 507] width 32 height 14
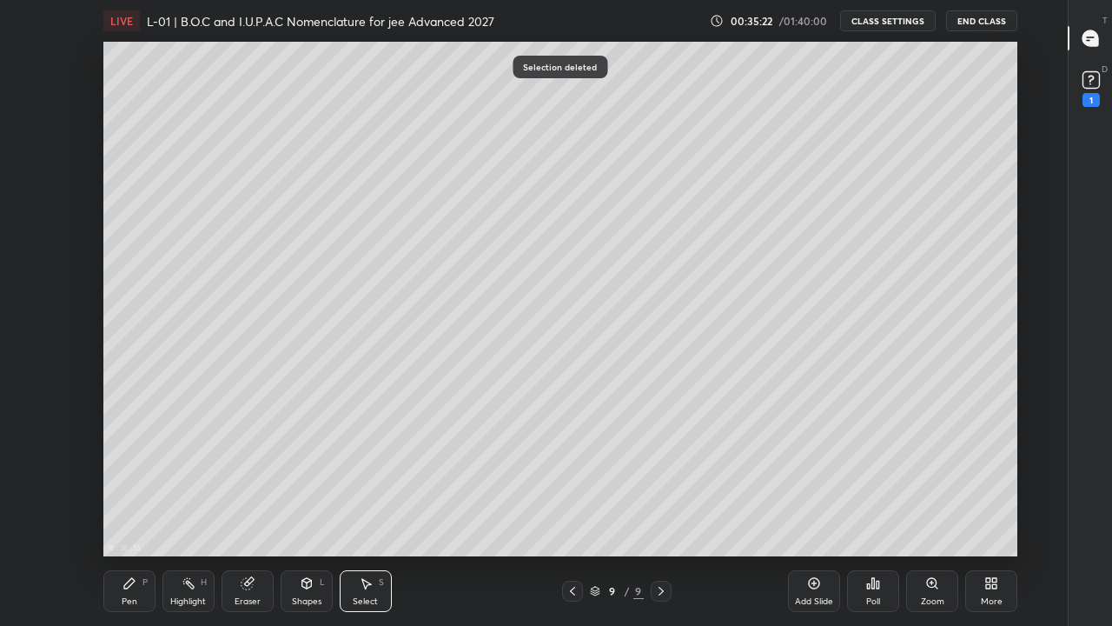
click at [129, 485] on div "Pen P" at bounding box center [129, 591] width 52 height 42
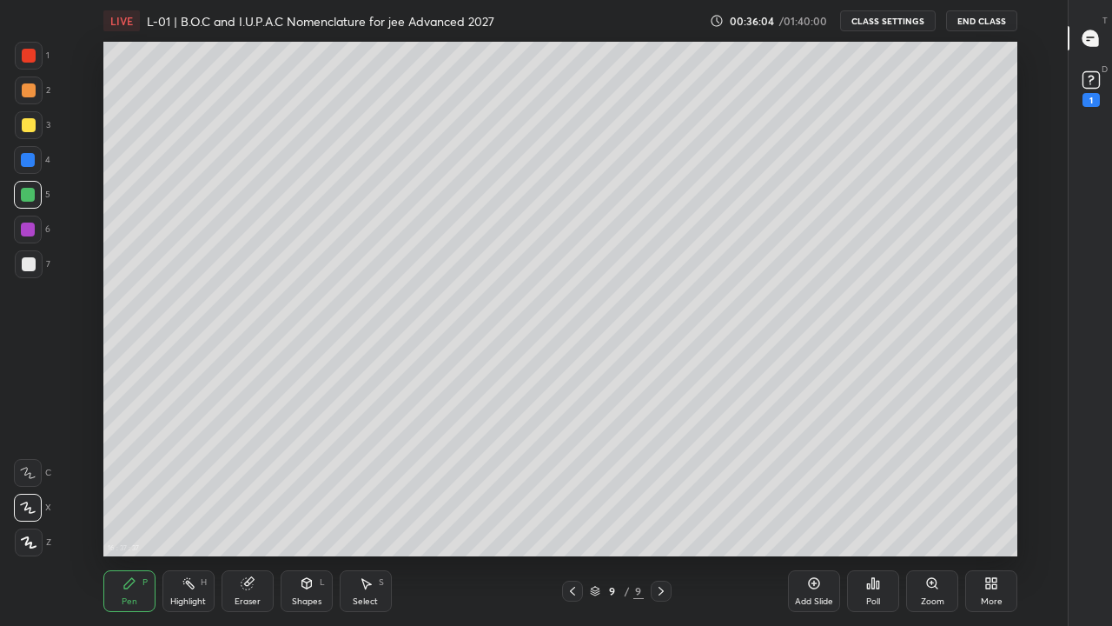
click at [375, 485] on div "Select S" at bounding box center [366, 591] width 52 height 42
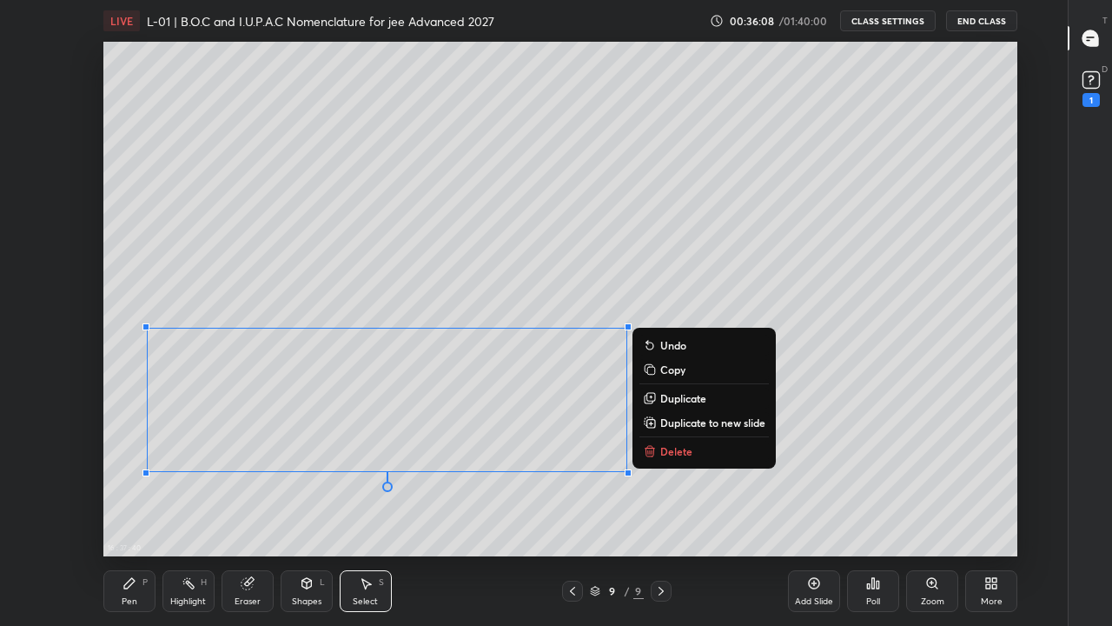
click at [613, 257] on div "0 ° Undo Copy Duplicate Duplicate to new slide Delete" at bounding box center [560, 299] width 914 height 514
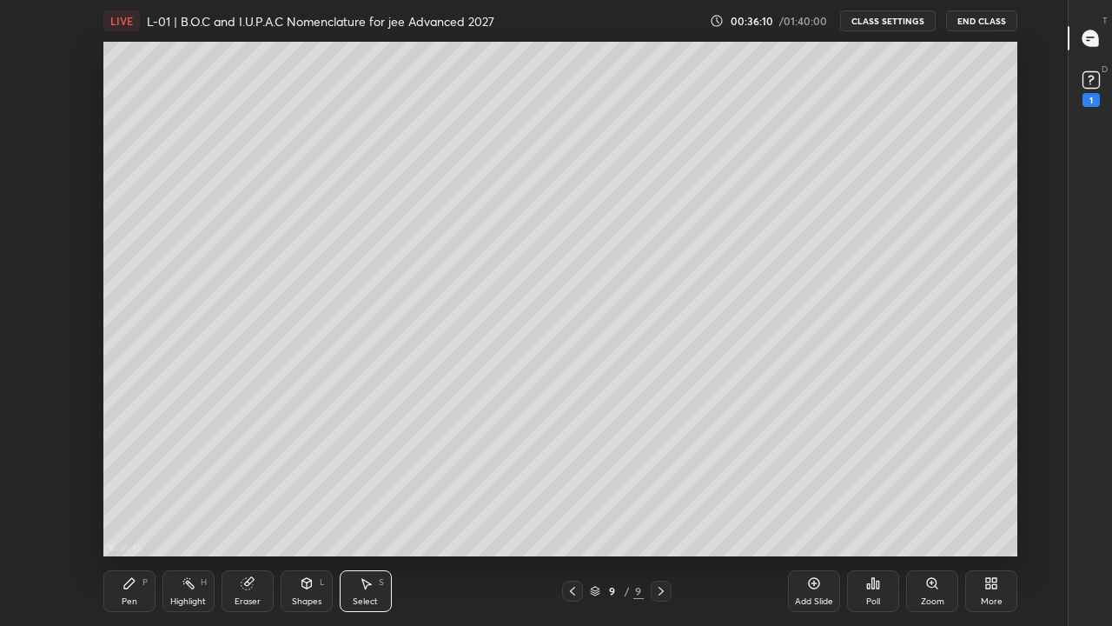
click at [124, 485] on div "Pen" at bounding box center [130, 601] width 16 height 9
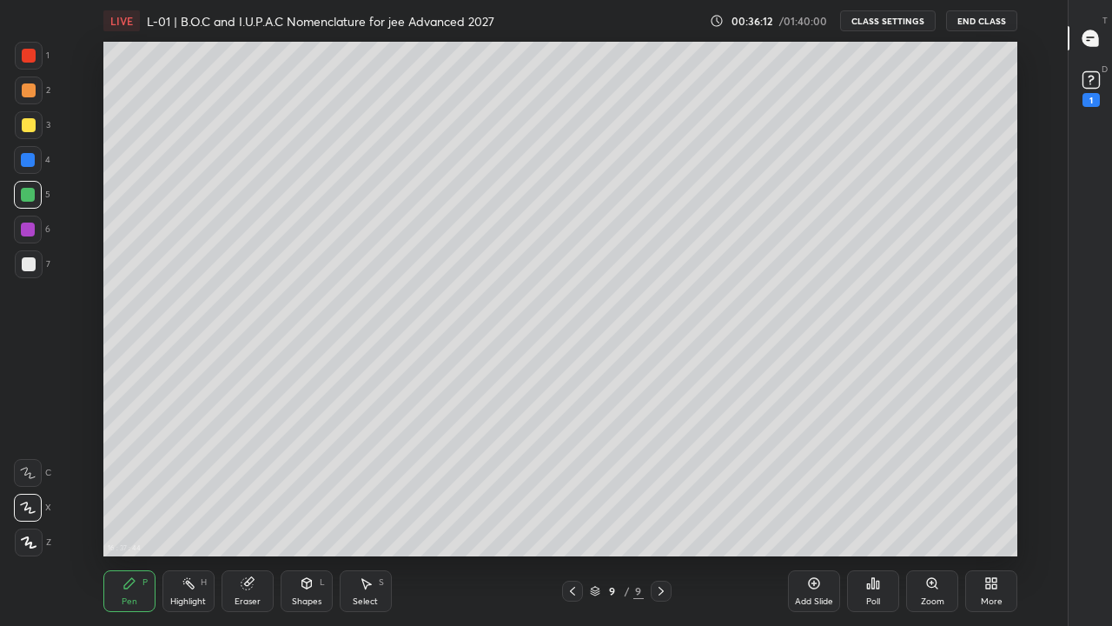
click at [28, 271] on div at bounding box center [29, 264] width 28 height 28
click at [253, 485] on div "Eraser" at bounding box center [248, 601] width 26 height 9
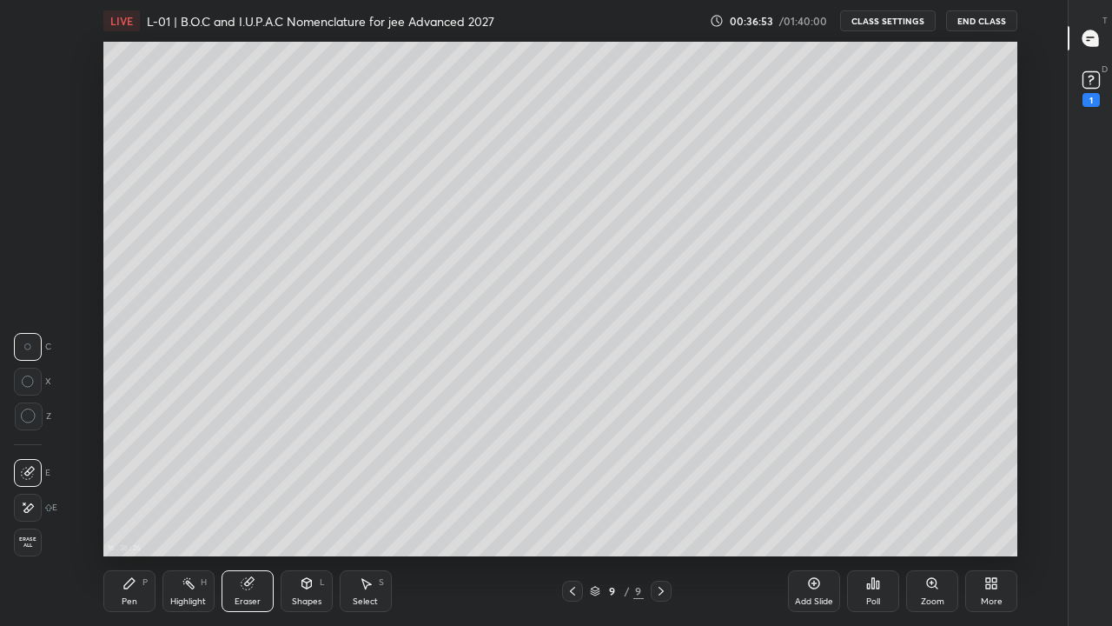
click at [127, 485] on div "Pen P" at bounding box center [129, 591] width 52 height 42
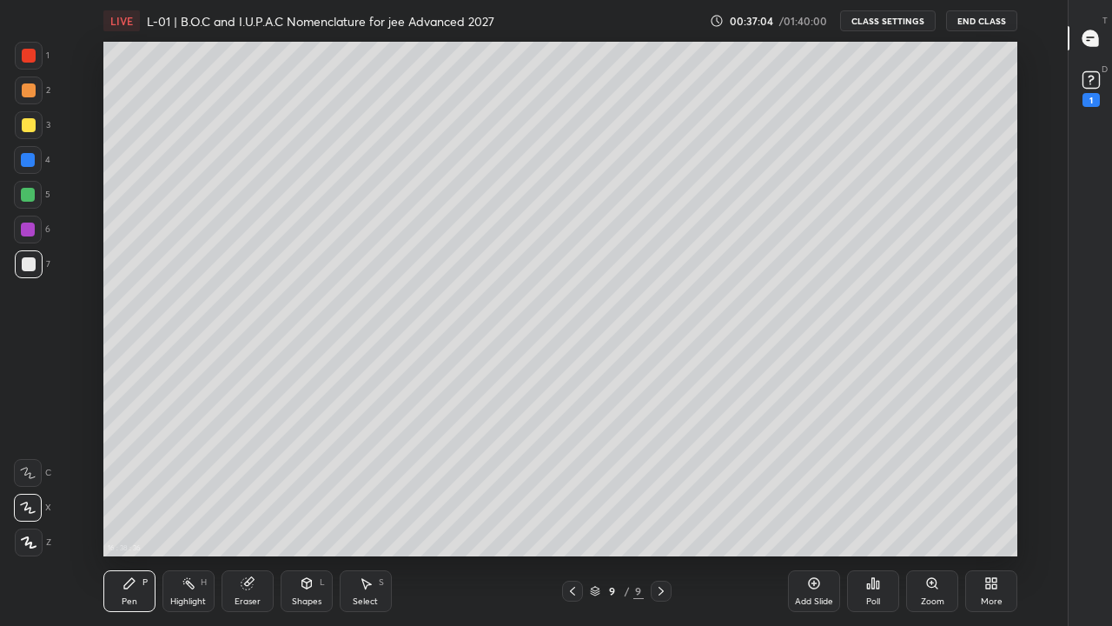
click at [29, 123] on div at bounding box center [29, 125] width 14 height 14
click at [33, 59] on div at bounding box center [29, 56] width 14 height 14
click at [580, 485] on div at bounding box center [572, 591] width 21 height 21
click at [669, 485] on div at bounding box center [661, 591] width 21 height 21
click at [813, 485] on icon at bounding box center [814, 583] width 14 height 14
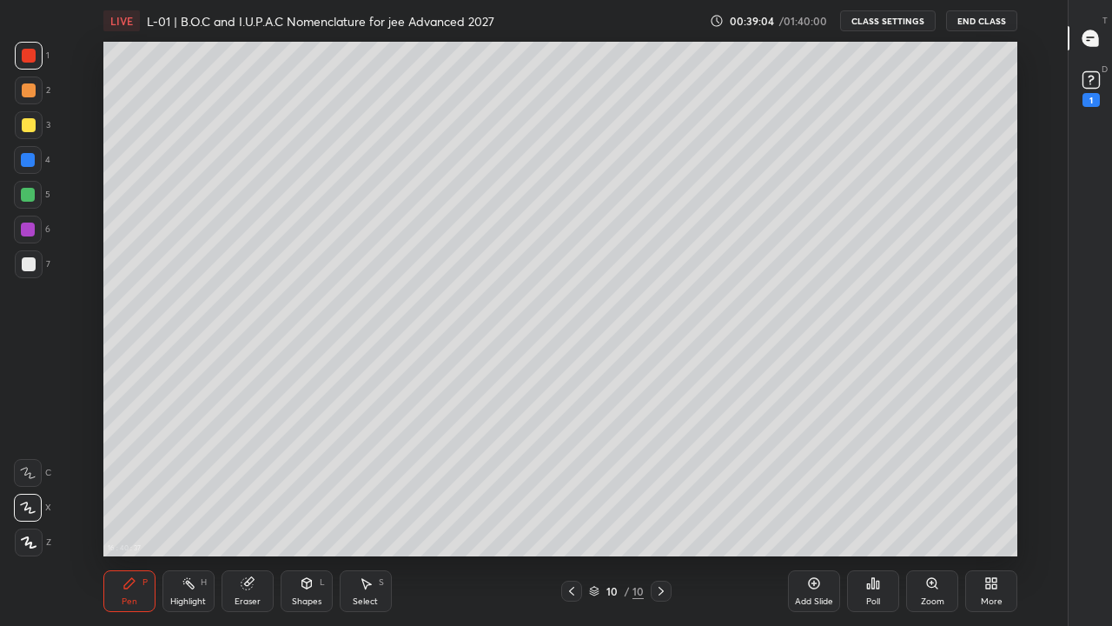
click at [33, 127] on div at bounding box center [29, 125] width 14 height 14
click at [30, 196] on div at bounding box center [28, 195] width 14 height 14
click at [27, 229] on div at bounding box center [28, 229] width 14 height 14
click at [31, 196] on div at bounding box center [28, 195] width 14 height 14
click at [30, 127] on div at bounding box center [29, 125] width 14 height 14
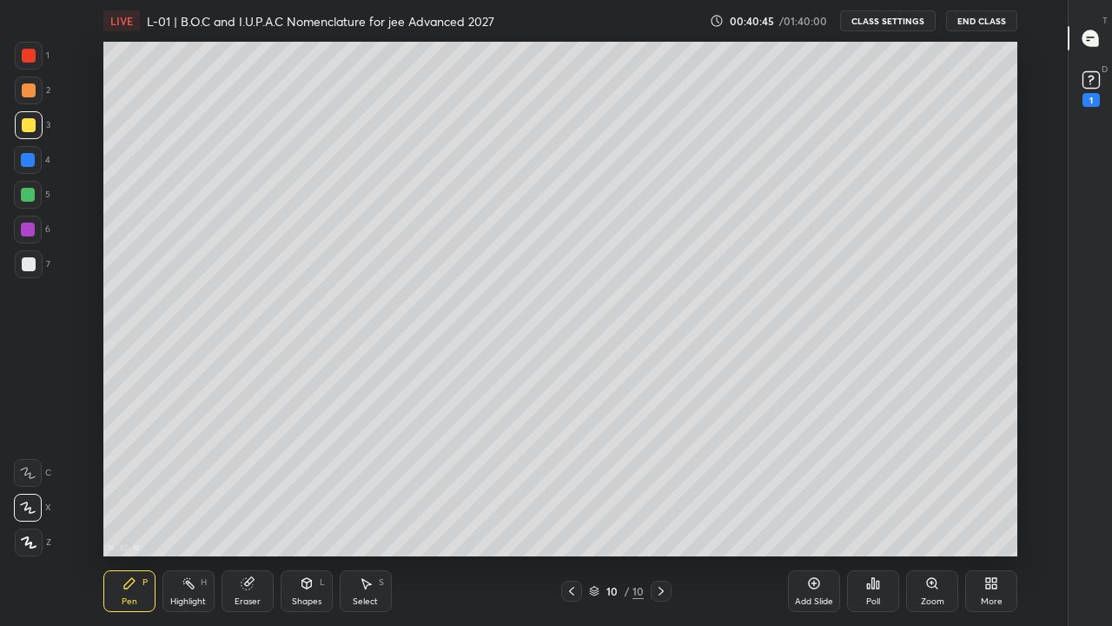
click at [34, 56] on div at bounding box center [29, 56] width 14 height 14
click at [28, 91] on div at bounding box center [29, 90] width 14 height 14
click at [30, 51] on div at bounding box center [29, 56] width 14 height 14
click at [31, 159] on div at bounding box center [28, 160] width 14 height 14
click at [29, 124] on div at bounding box center [29, 125] width 14 height 14
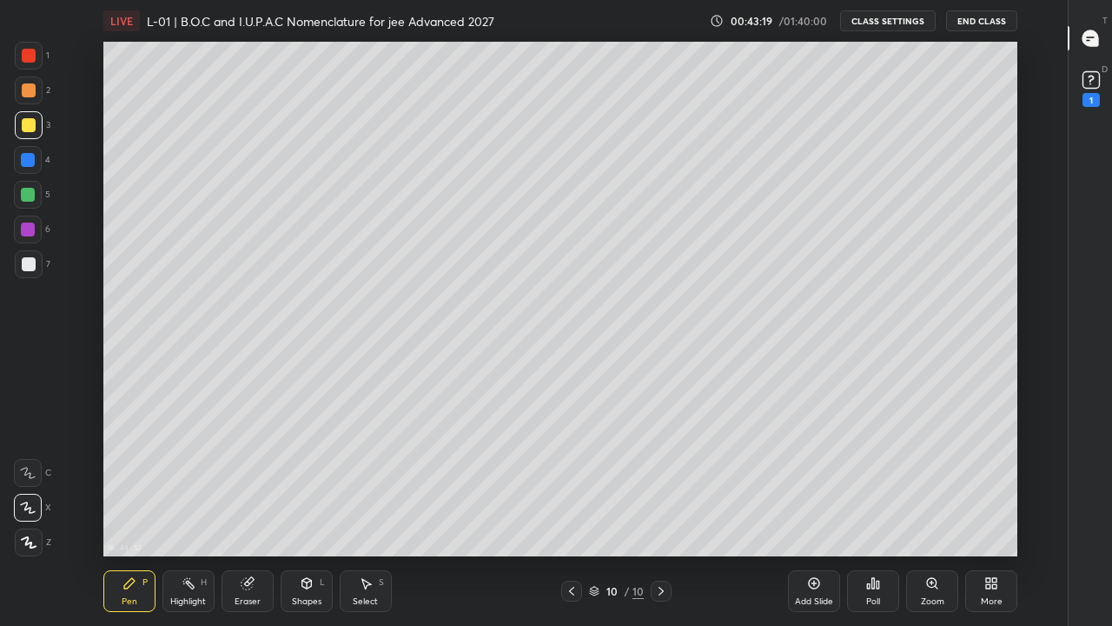
click at [31, 50] on div at bounding box center [29, 56] width 14 height 14
click at [788, 485] on div "Add Slide" at bounding box center [814, 591] width 52 height 42
click at [24, 196] on div at bounding box center [28, 195] width 14 height 14
click at [30, 127] on div at bounding box center [29, 125] width 14 height 14
click at [28, 54] on div at bounding box center [29, 56] width 14 height 14
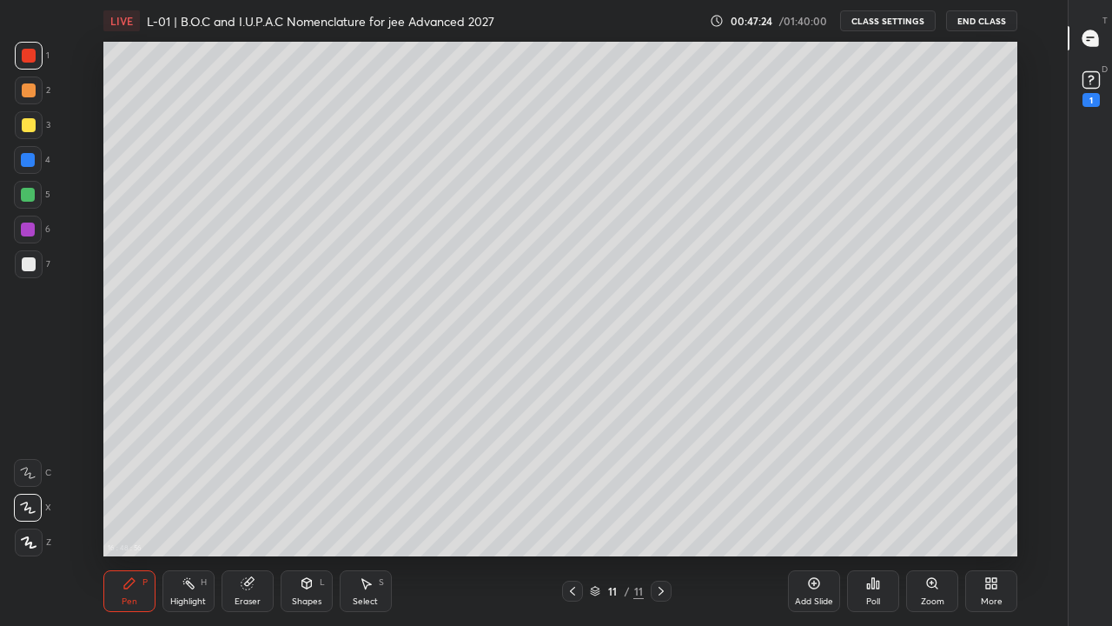
click at [29, 127] on div at bounding box center [29, 125] width 14 height 14
click at [26, 235] on div at bounding box center [28, 229] width 14 height 14
click at [22, 128] on div at bounding box center [29, 125] width 14 height 14
click at [26, 55] on div at bounding box center [29, 56] width 14 height 14
click at [803, 485] on div "Add Slide" at bounding box center [814, 601] width 38 height 9
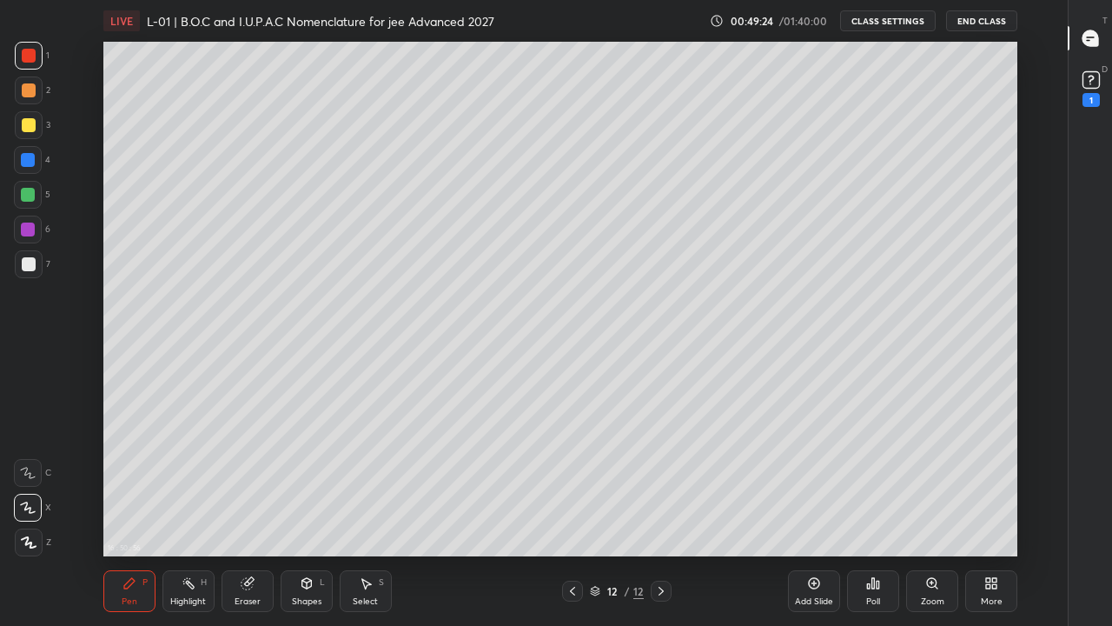
click at [571, 485] on icon at bounding box center [573, 591] width 14 height 14
click at [572, 485] on icon at bounding box center [573, 591] width 14 height 14
click at [30, 193] on div at bounding box center [28, 195] width 14 height 14
click at [197, 485] on div "Highlight H" at bounding box center [189, 591] width 52 height 42
click at [30, 485] on icon at bounding box center [28, 542] width 14 height 14
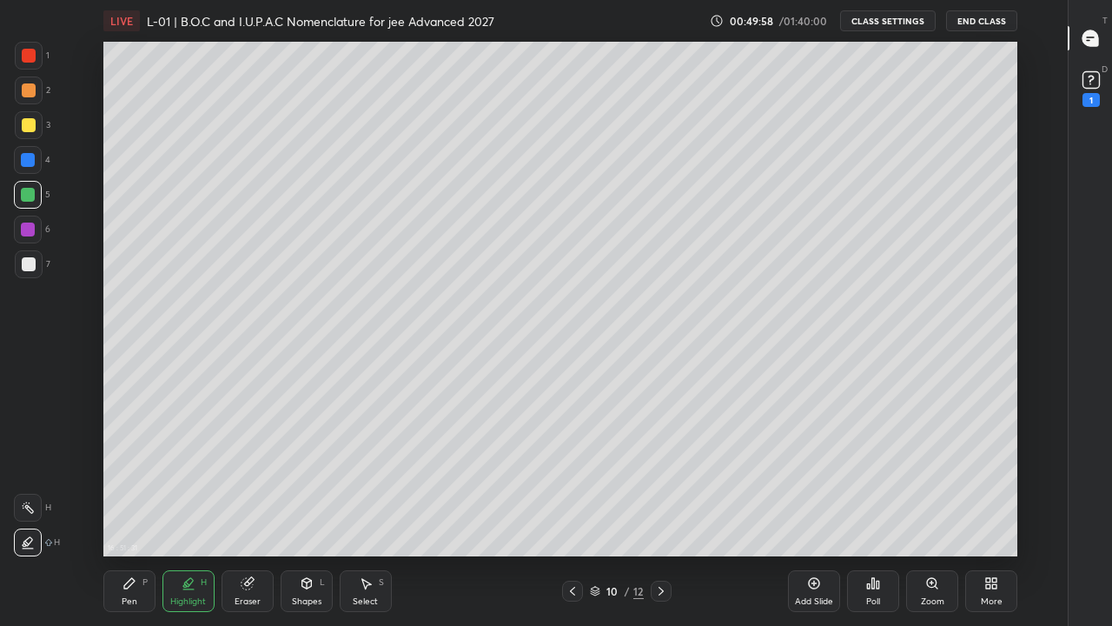
click at [125, 485] on div "Pen P" at bounding box center [129, 591] width 52 height 42
click at [30, 230] on div at bounding box center [28, 229] width 14 height 14
click at [29, 88] on div at bounding box center [29, 90] width 14 height 14
click at [23, 53] on div at bounding box center [29, 56] width 14 height 14
click at [660, 485] on icon at bounding box center [661, 591] width 14 height 14
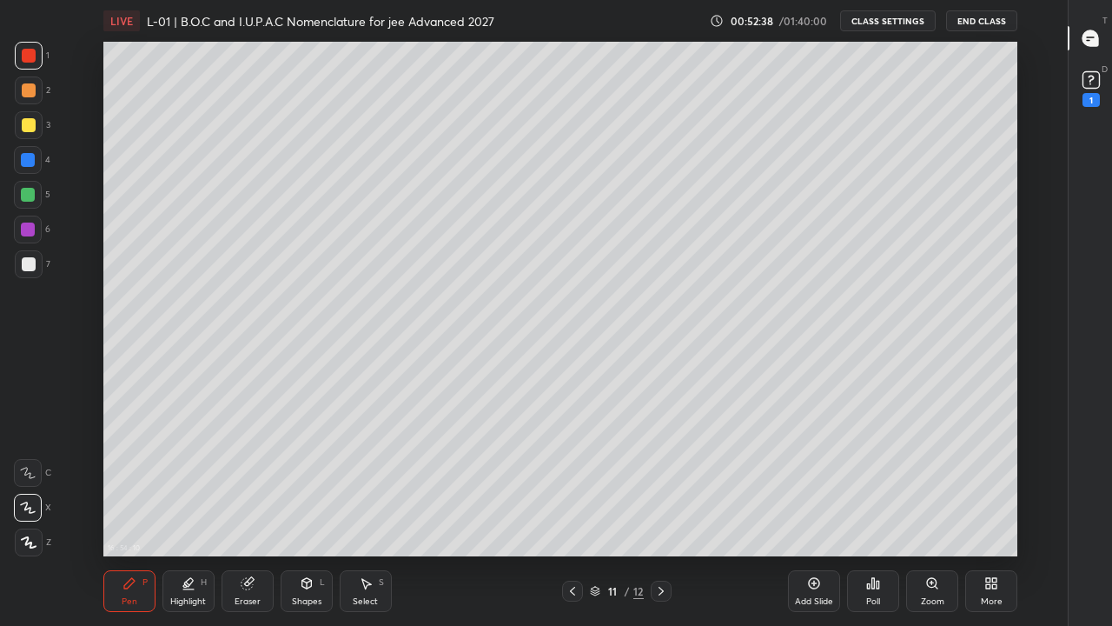
click at [662, 485] on div at bounding box center [661, 591] width 21 height 21
click at [133, 485] on div "Pen" at bounding box center [130, 601] width 16 height 9
click at [26, 194] on div at bounding box center [28, 195] width 14 height 14
click at [32, 123] on div at bounding box center [29, 125] width 14 height 14
click at [29, 161] on div at bounding box center [28, 160] width 14 height 14
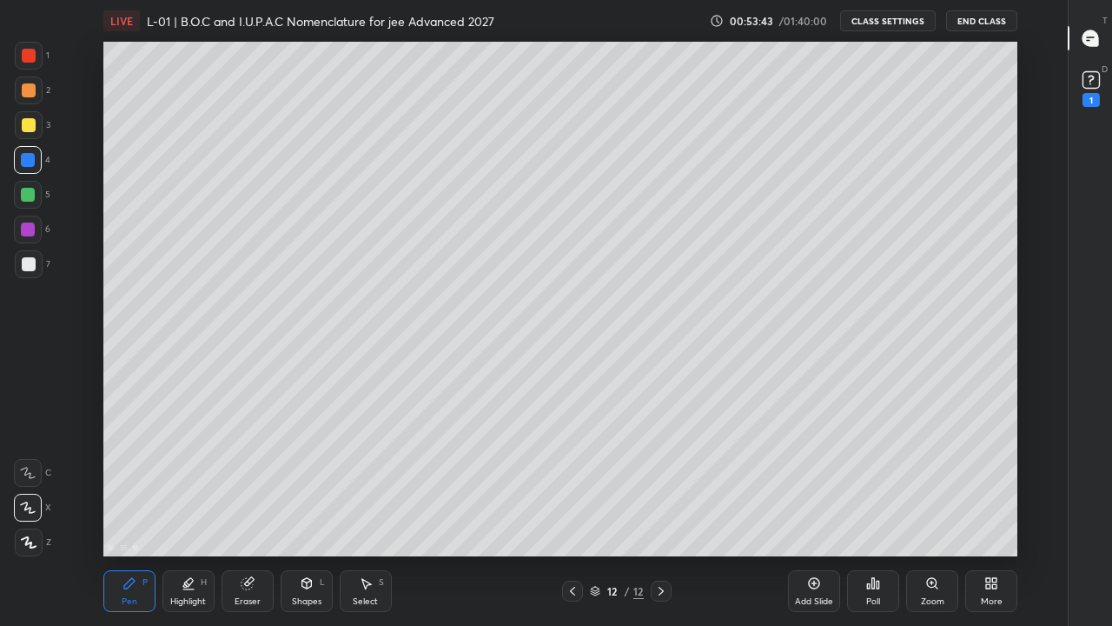
click at [31, 90] on div at bounding box center [29, 90] width 14 height 14
click at [26, 59] on div at bounding box center [29, 56] width 14 height 14
click at [29, 126] on div at bounding box center [29, 125] width 14 height 14
click at [29, 196] on div at bounding box center [28, 195] width 14 height 14
click at [30, 90] on div at bounding box center [29, 90] width 14 height 14
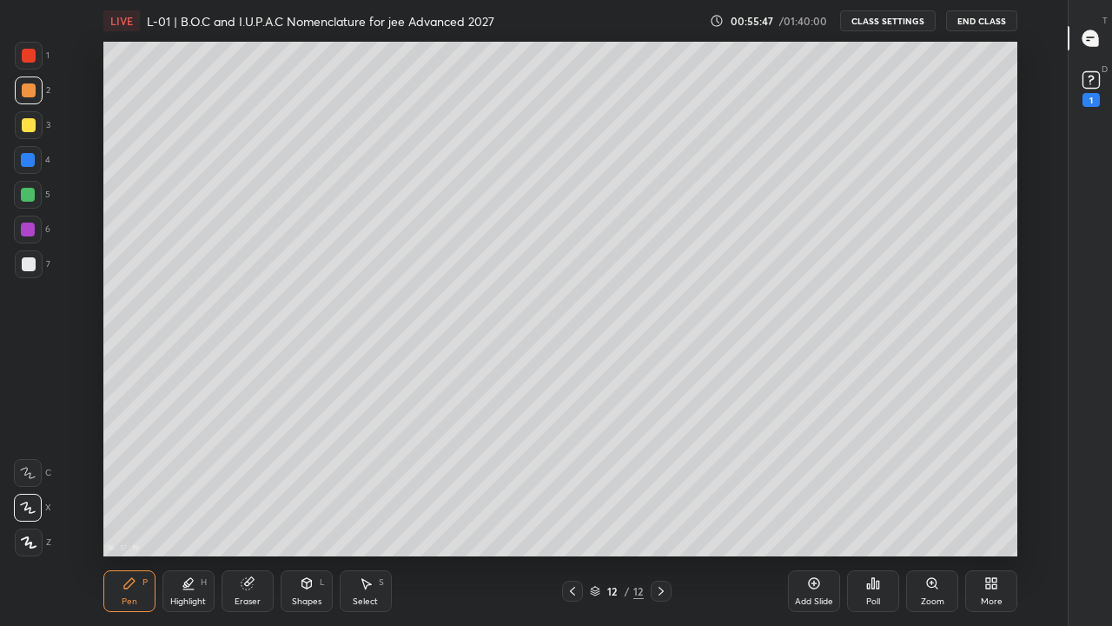
click at [30, 129] on div at bounding box center [29, 125] width 14 height 14
click at [30, 268] on div at bounding box center [29, 264] width 14 height 14
click at [19, 272] on div at bounding box center [29, 264] width 28 height 28
click at [600, 485] on icon at bounding box center [595, 591] width 10 height 10
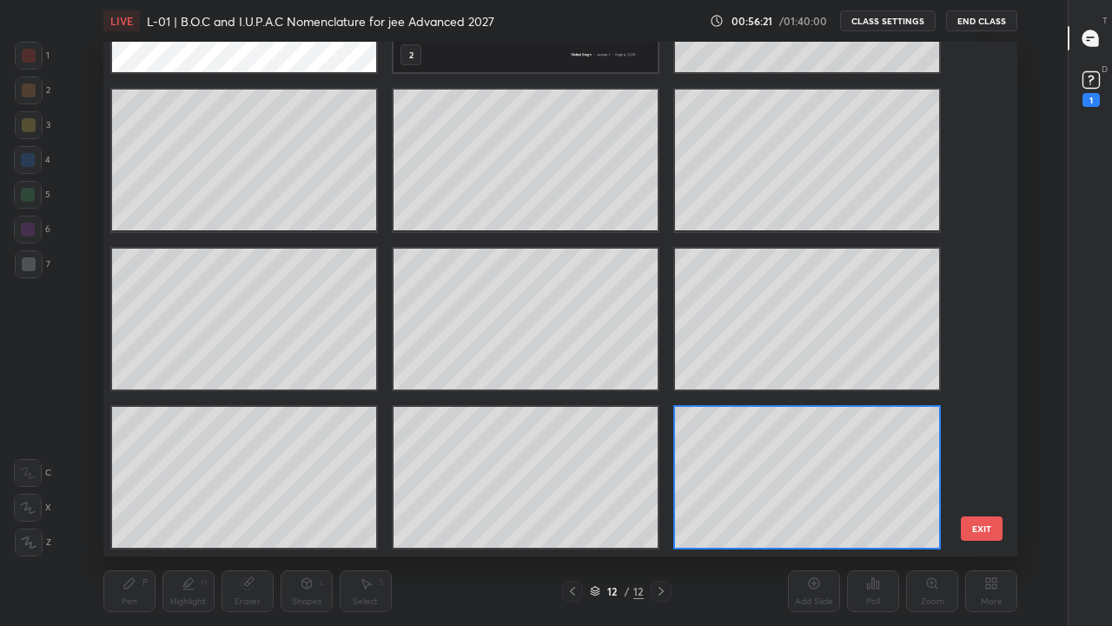
scroll to position [509, 906]
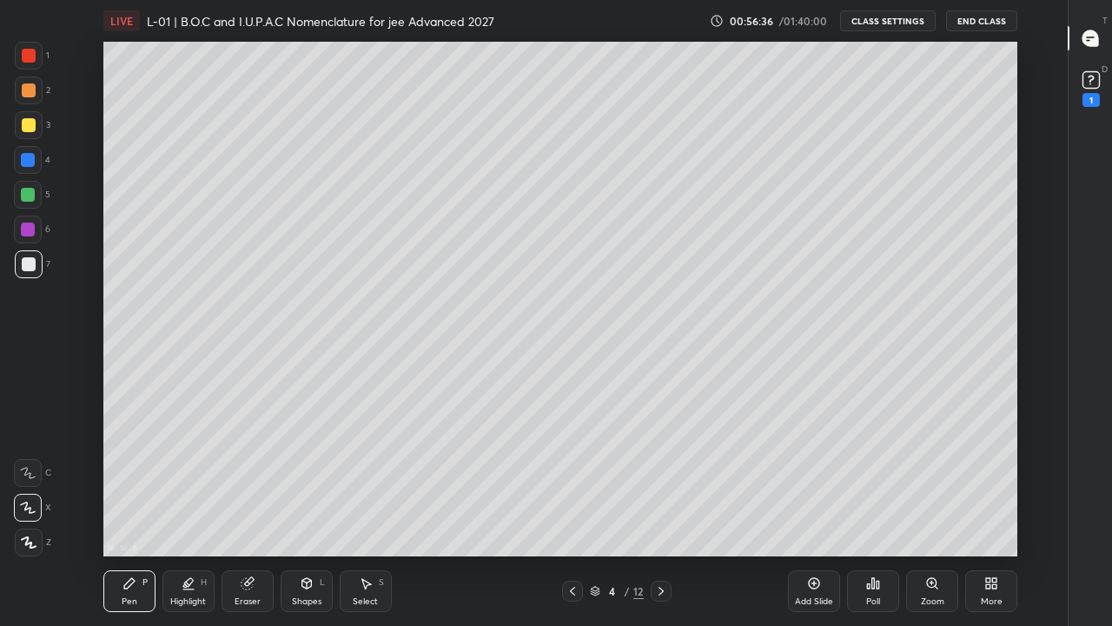
click at [598, 485] on icon at bounding box center [595, 591] width 10 height 10
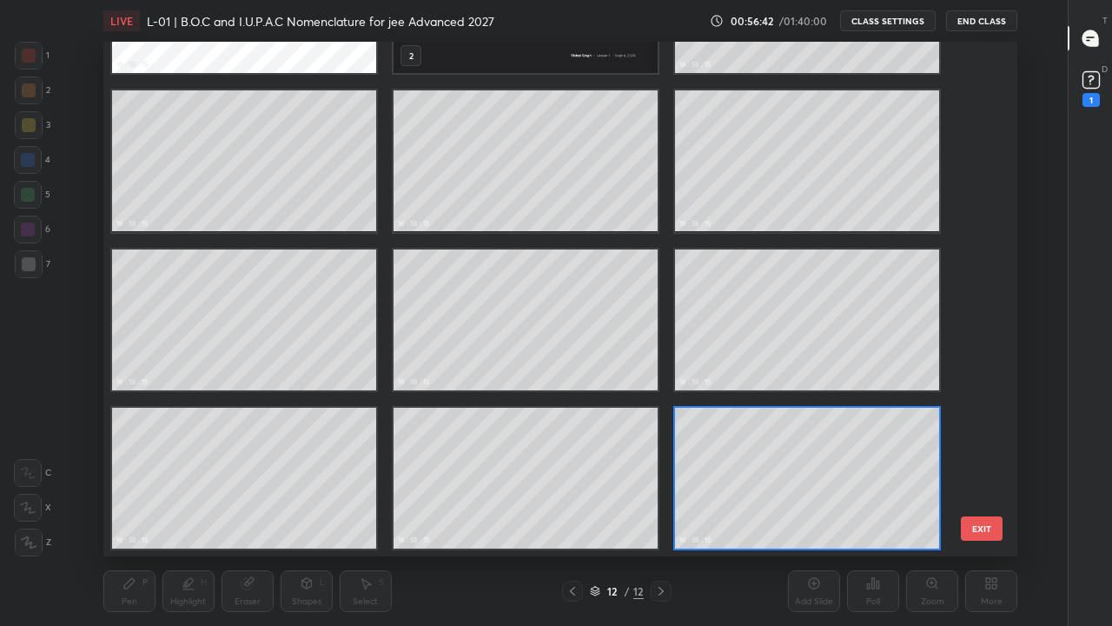
scroll to position [119, 0]
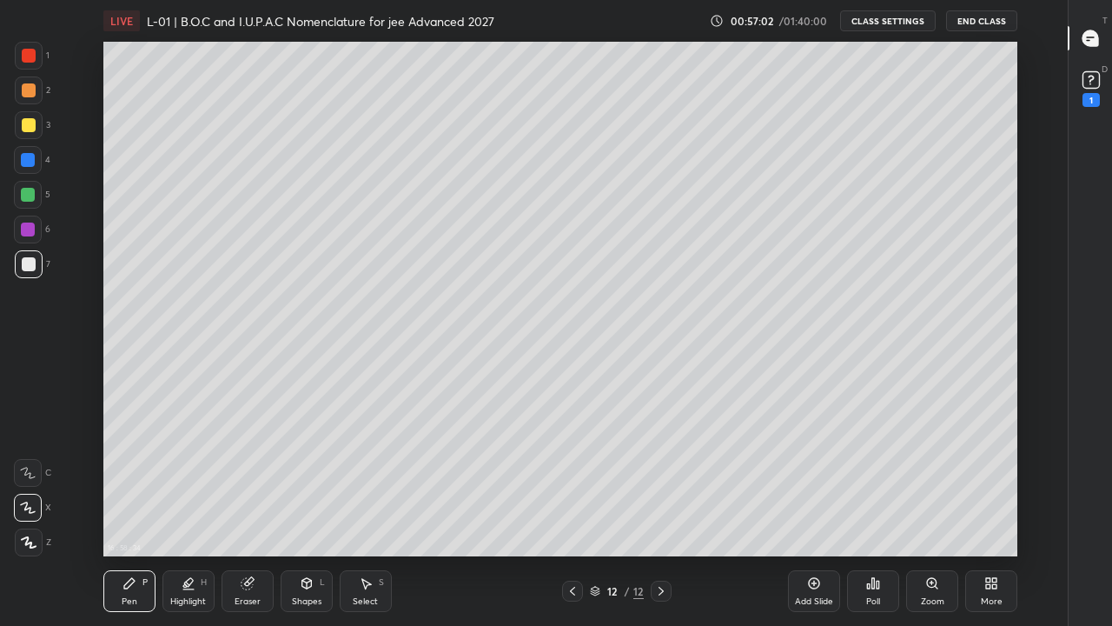
click at [30, 47] on div at bounding box center [29, 56] width 28 height 28
click at [28, 129] on div at bounding box center [29, 125] width 14 height 14
click at [806, 485] on div "Add Slide" at bounding box center [814, 591] width 52 height 42
click at [30, 160] on div at bounding box center [28, 160] width 14 height 14
click at [32, 124] on div at bounding box center [29, 125] width 14 height 14
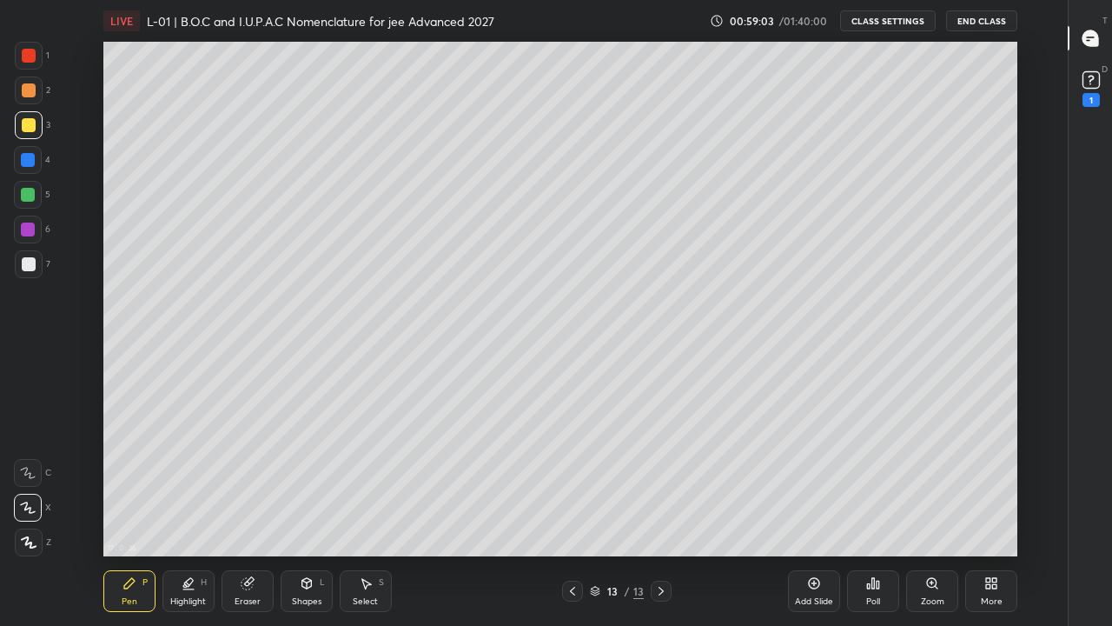
click at [30, 163] on div at bounding box center [28, 160] width 14 height 14
click at [30, 51] on div at bounding box center [29, 56] width 14 height 14
click at [373, 485] on div "Select" at bounding box center [365, 601] width 25 height 9
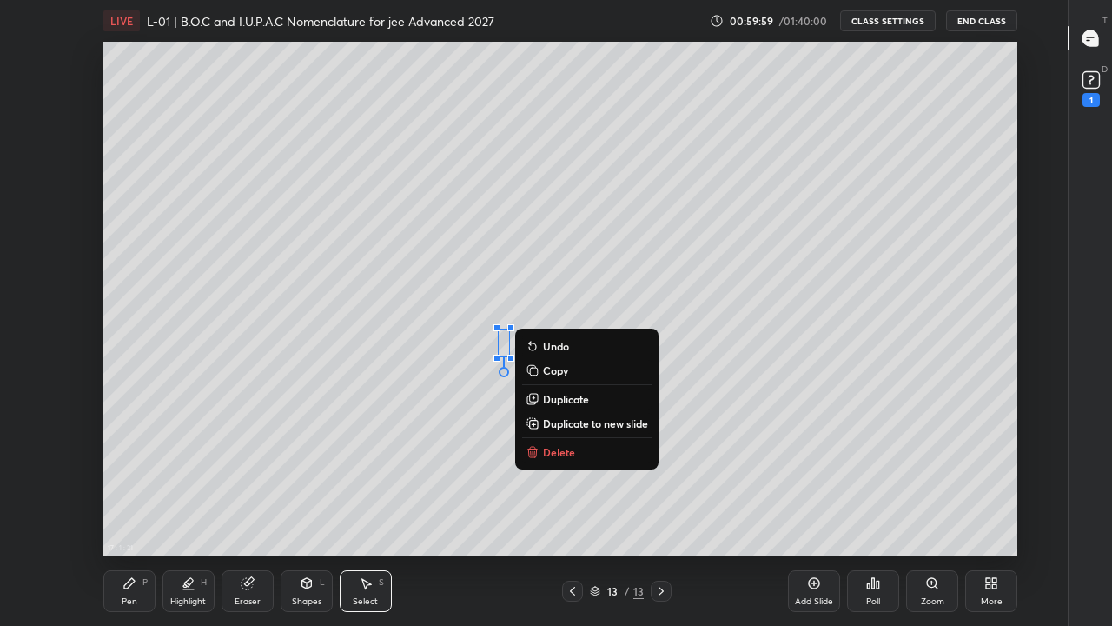
click at [563, 455] on p "Delete" at bounding box center [559, 452] width 32 height 14
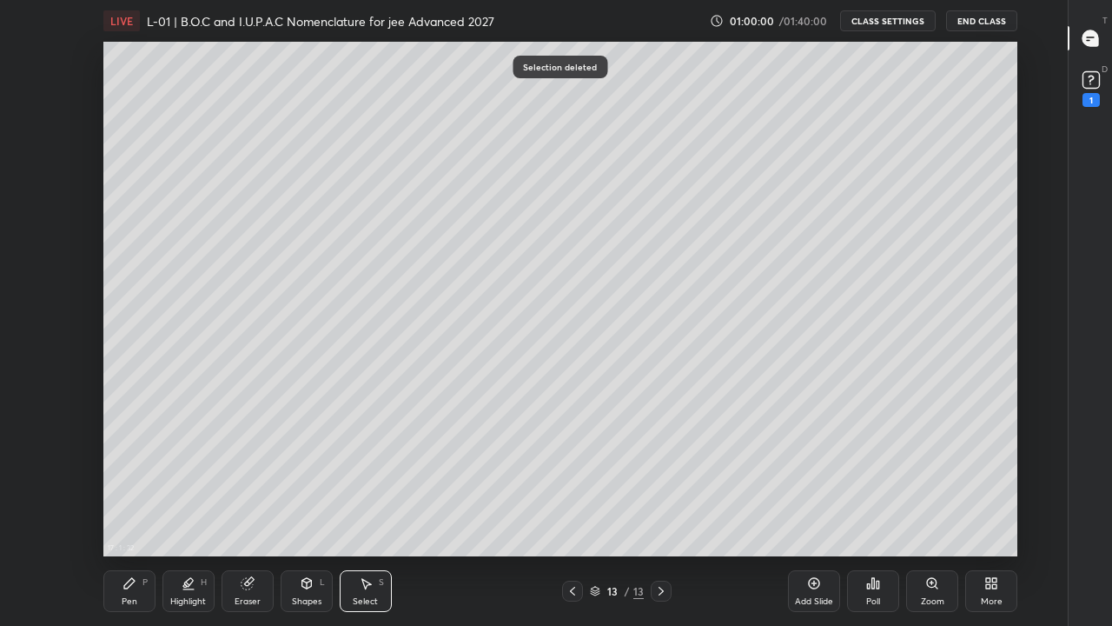
click at [134, 485] on icon at bounding box center [130, 583] width 14 height 14
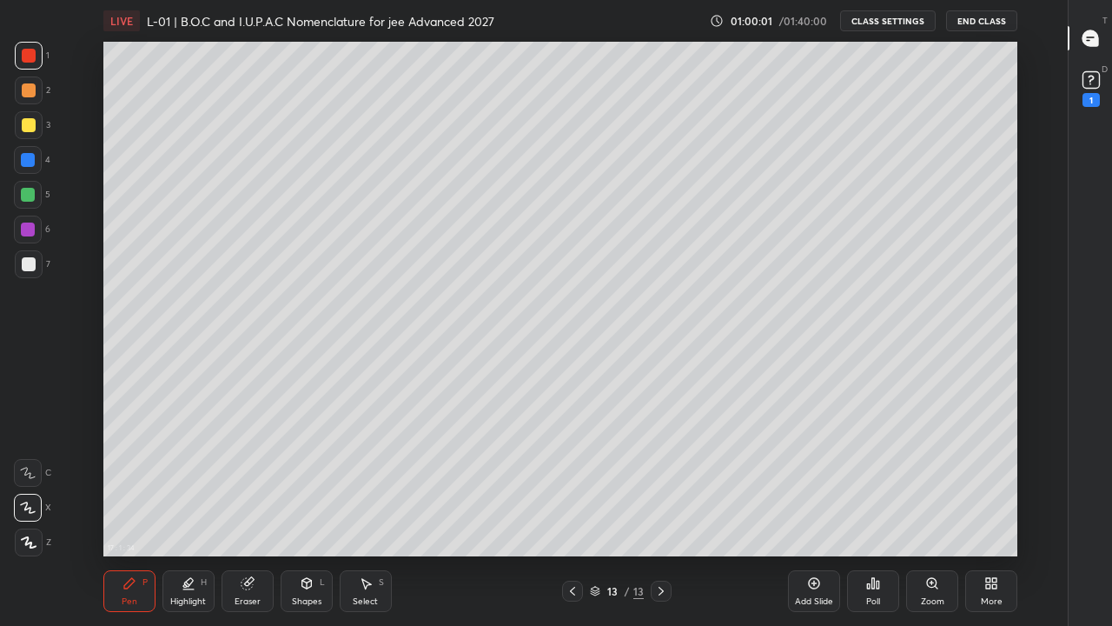
click at [28, 162] on div at bounding box center [28, 160] width 14 height 14
click at [27, 194] on div at bounding box center [28, 195] width 14 height 14
click at [360, 485] on icon at bounding box center [366, 583] width 14 height 14
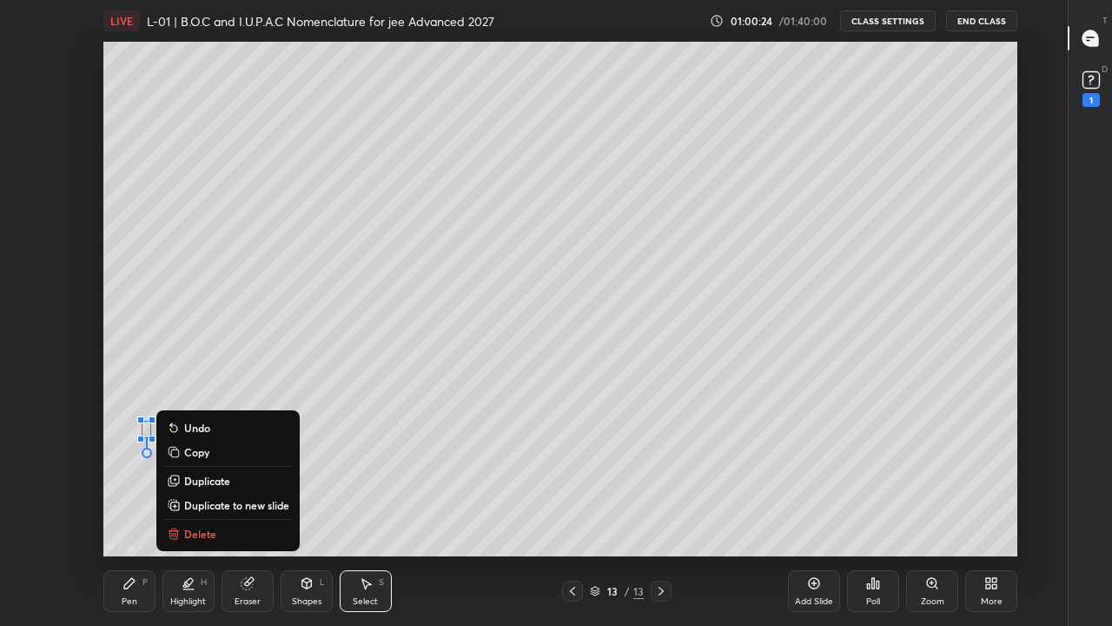
click at [203, 485] on p "Delete" at bounding box center [200, 534] width 32 height 14
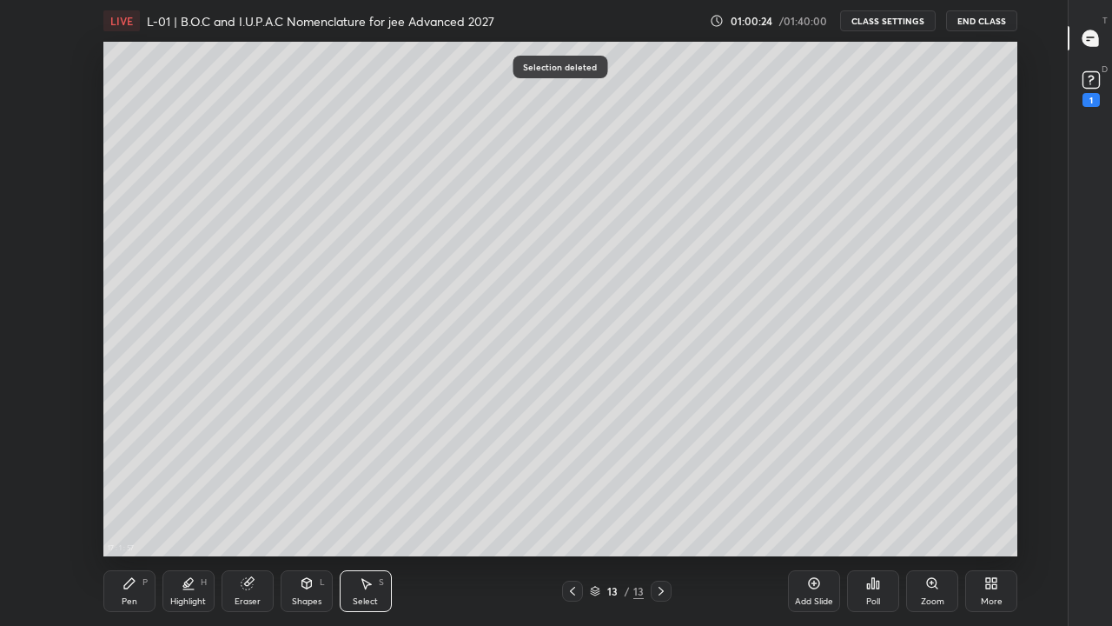
click at [136, 485] on div "Pen" at bounding box center [130, 601] width 16 height 9
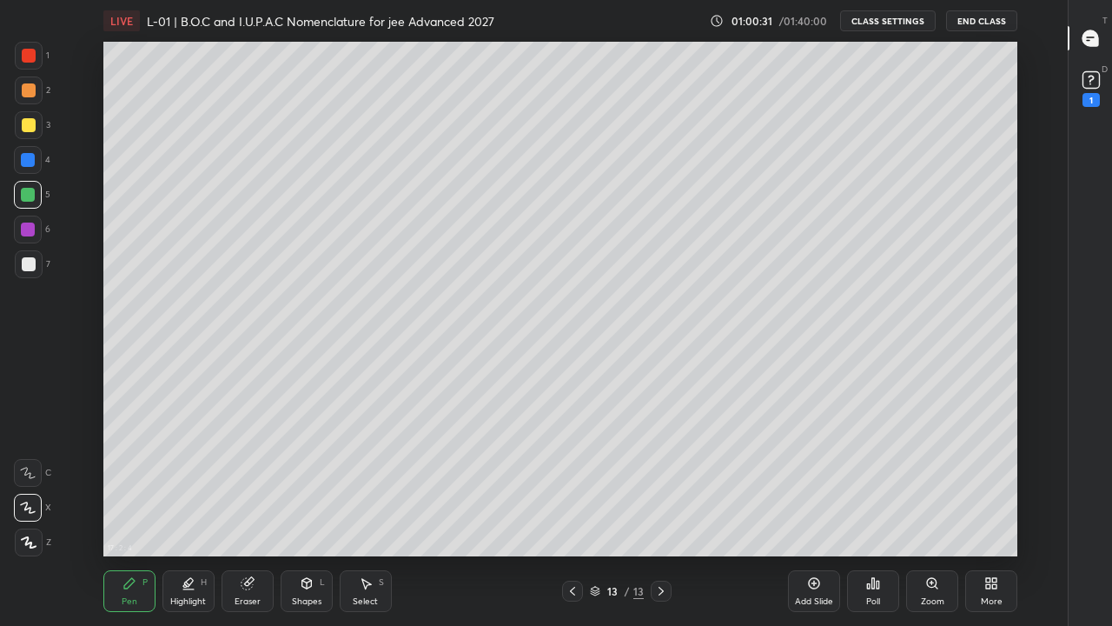
click at [367, 485] on div "Select" at bounding box center [365, 601] width 25 height 9
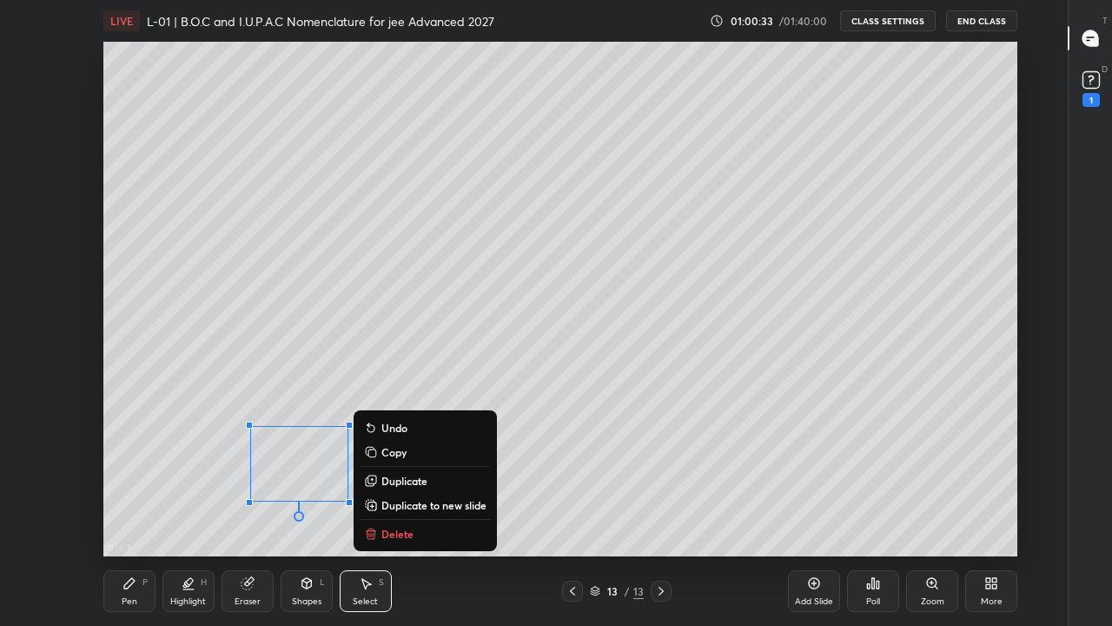
click at [392, 485] on p "Delete" at bounding box center [398, 534] width 32 height 14
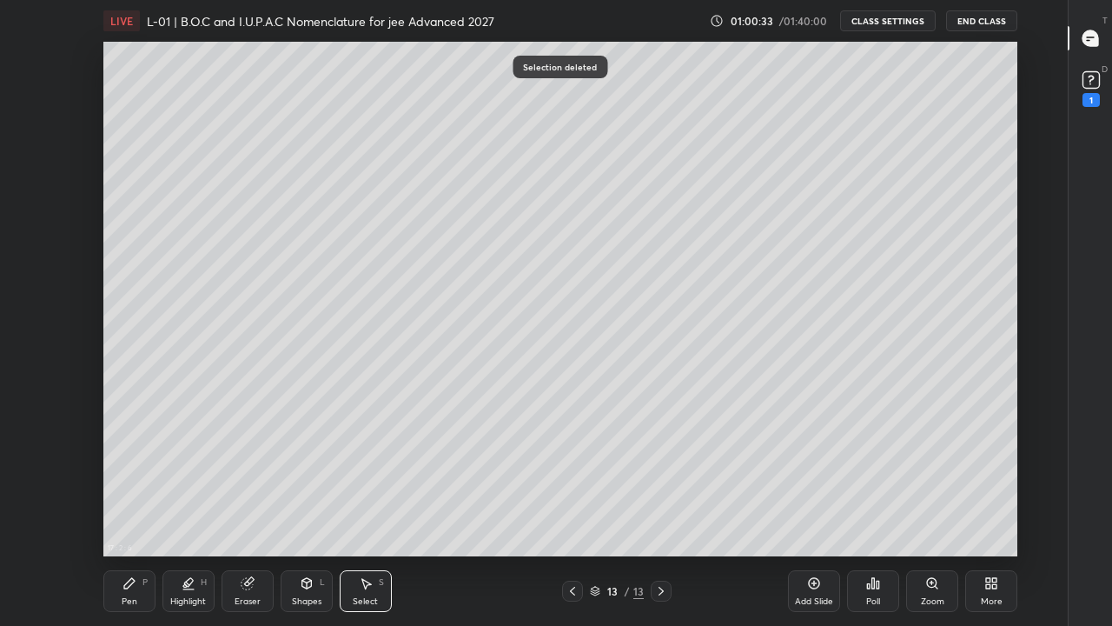
click at [139, 485] on div "Pen P" at bounding box center [129, 591] width 52 height 42
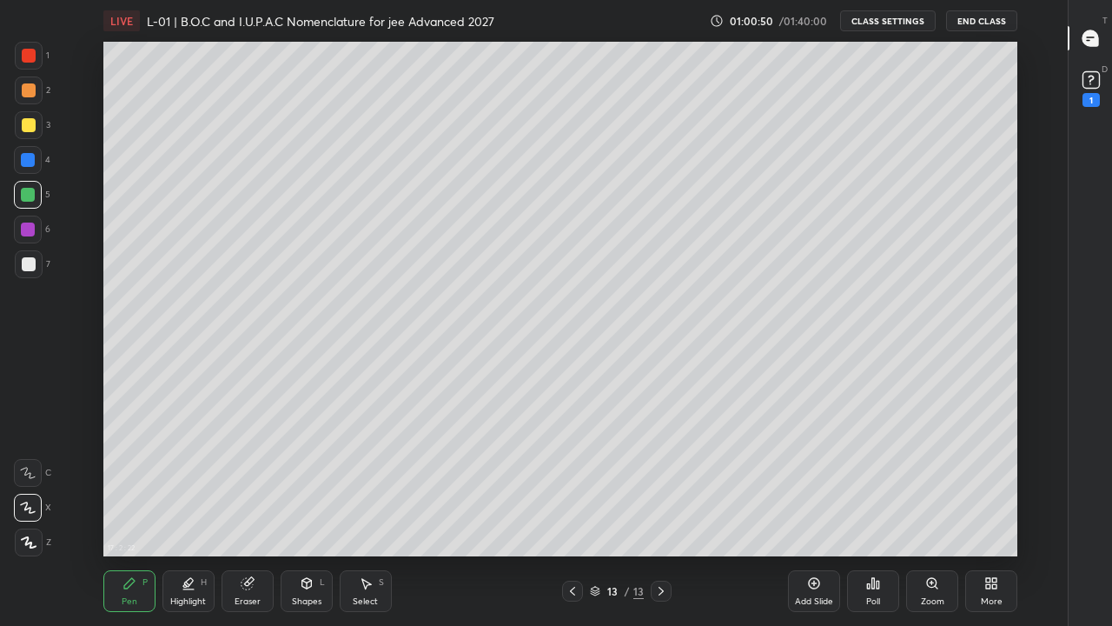
click at [24, 124] on div at bounding box center [29, 125] width 14 height 14
click at [369, 485] on div "Select S" at bounding box center [366, 591] width 52 height 42
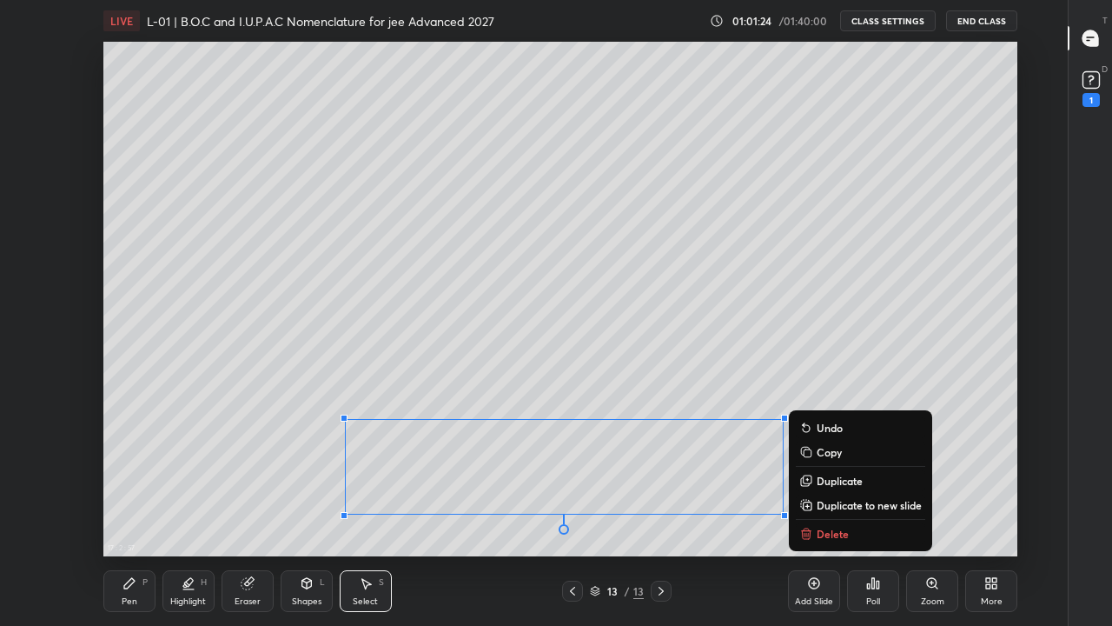
click at [846, 222] on div "0 ° Undo Copy Duplicate Duplicate to new slide Delete" at bounding box center [560, 299] width 914 height 514
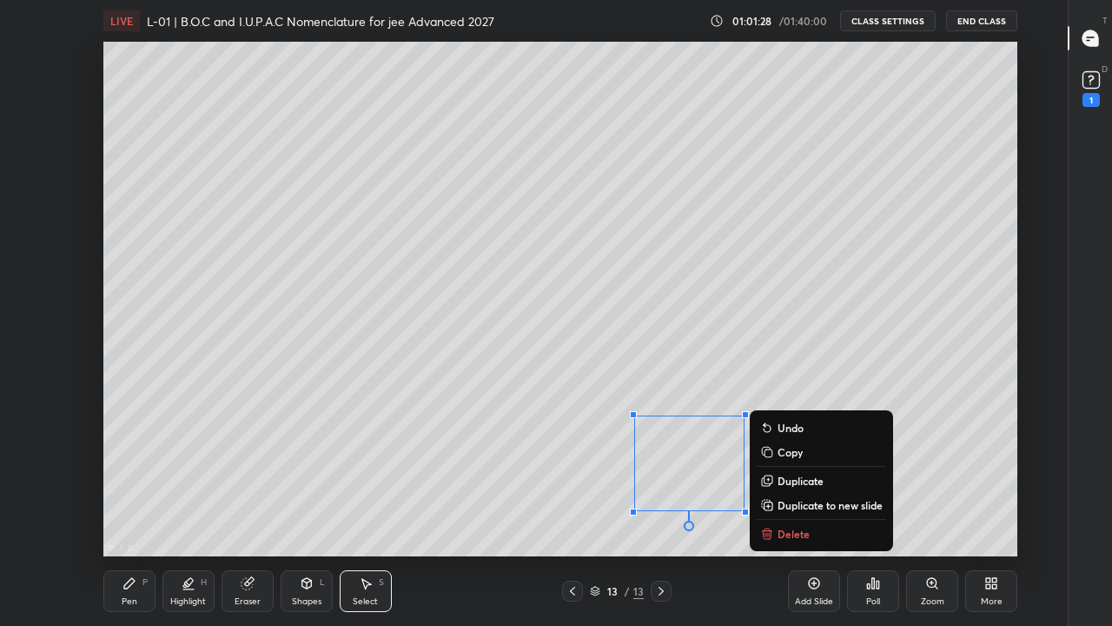
click at [530, 412] on div "0 ° Undo Copy Duplicate Duplicate to new slide Delete" at bounding box center [560, 299] width 914 height 514
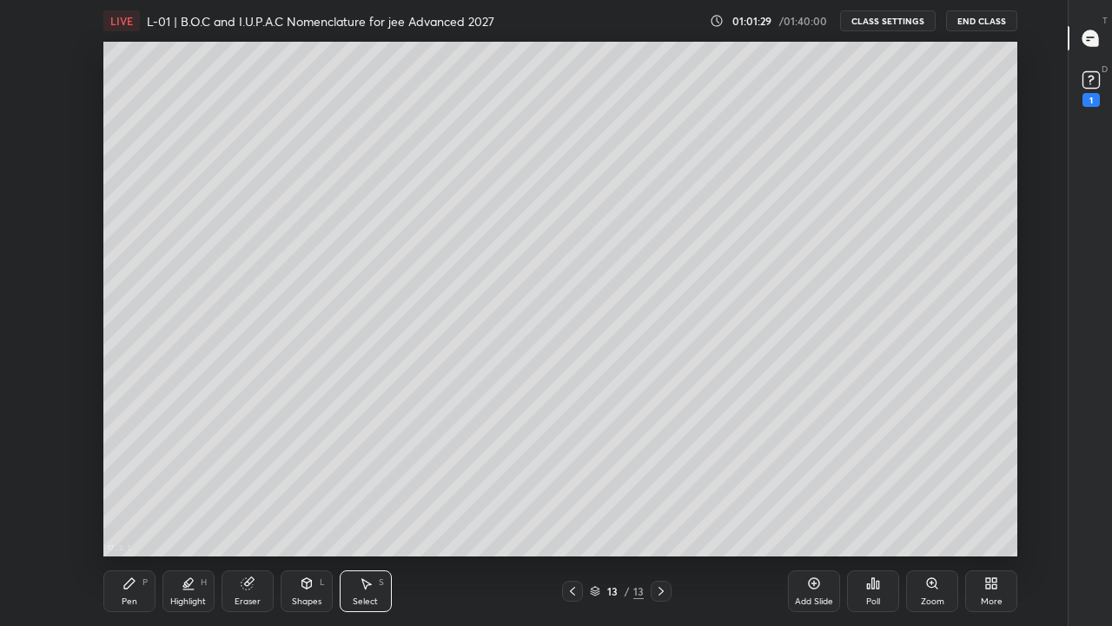
click at [135, 485] on div "Pen" at bounding box center [130, 601] width 16 height 9
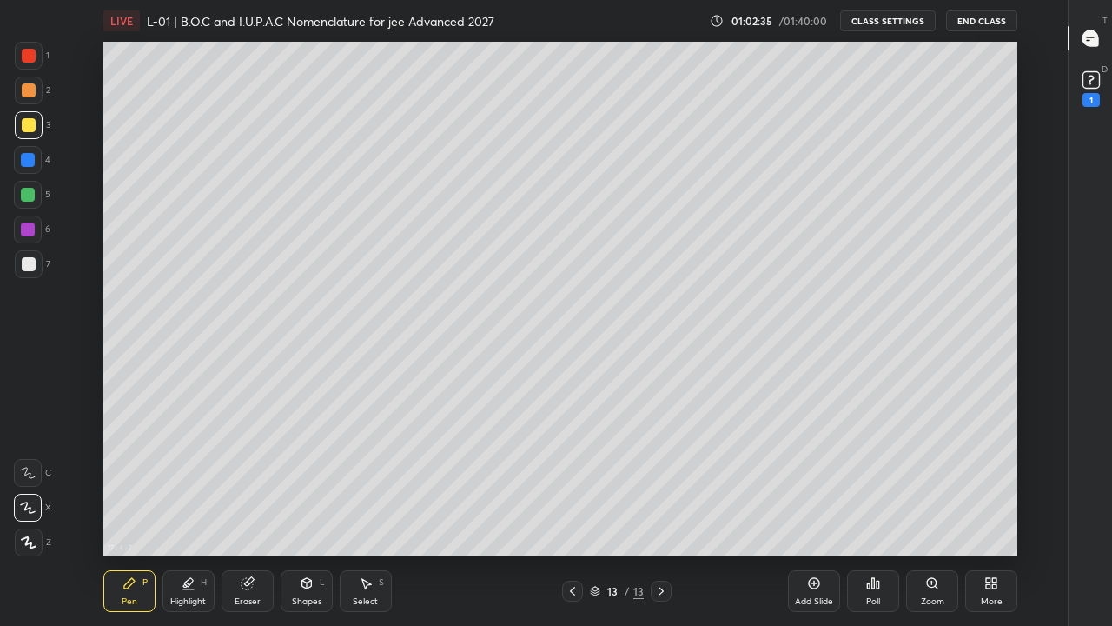
click at [26, 194] on div at bounding box center [28, 195] width 14 height 14
click at [29, 233] on div at bounding box center [28, 229] width 14 height 14
click at [30, 265] on div at bounding box center [29, 264] width 14 height 14
click at [816, 485] on div "Add Slide" at bounding box center [814, 591] width 52 height 42
click at [35, 130] on div at bounding box center [29, 125] width 28 height 28
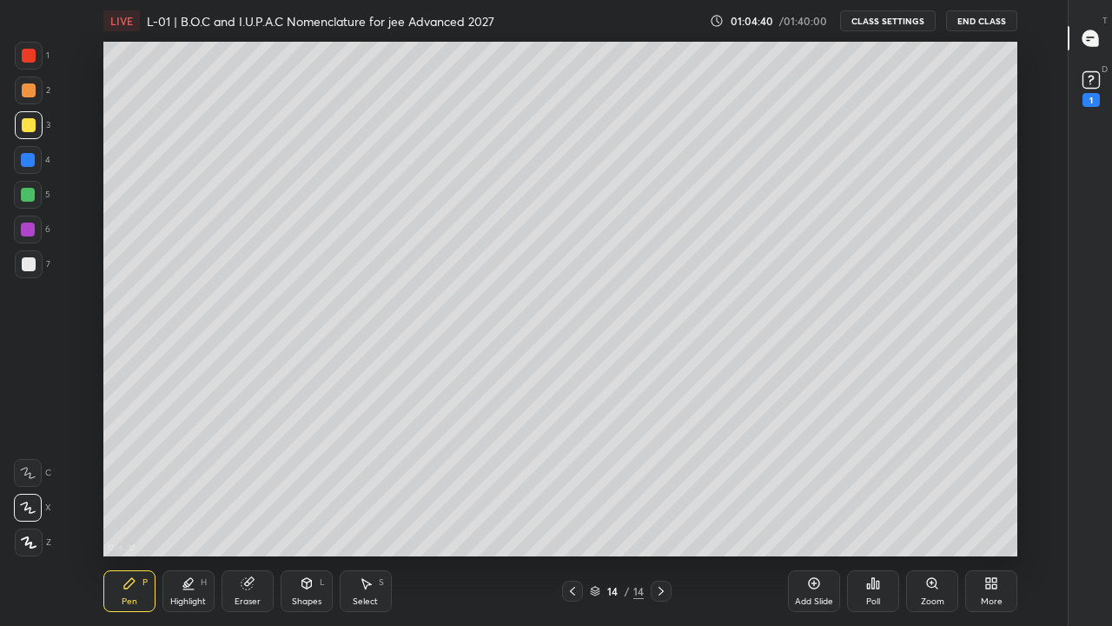
click at [372, 485] on div "Select S" at bounding box center [366, 591] width 52 height 42
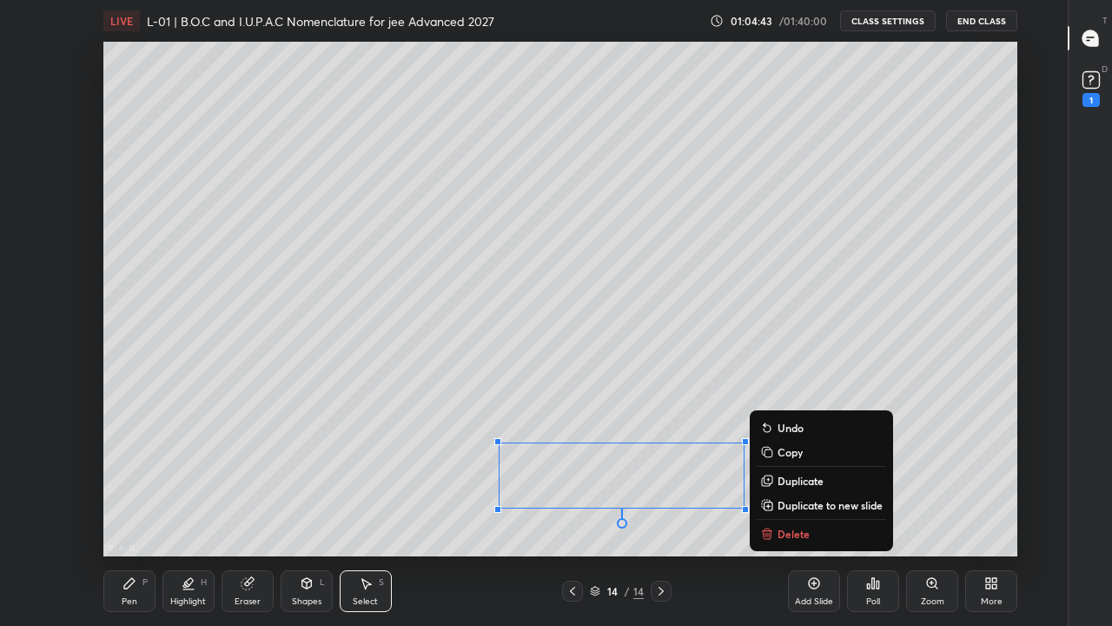
click at [249, 485] on div "0 ° Undo Copy Duplicate Duplicate to new slide Delete" at bounding box center [560, 299] width 914 height 514
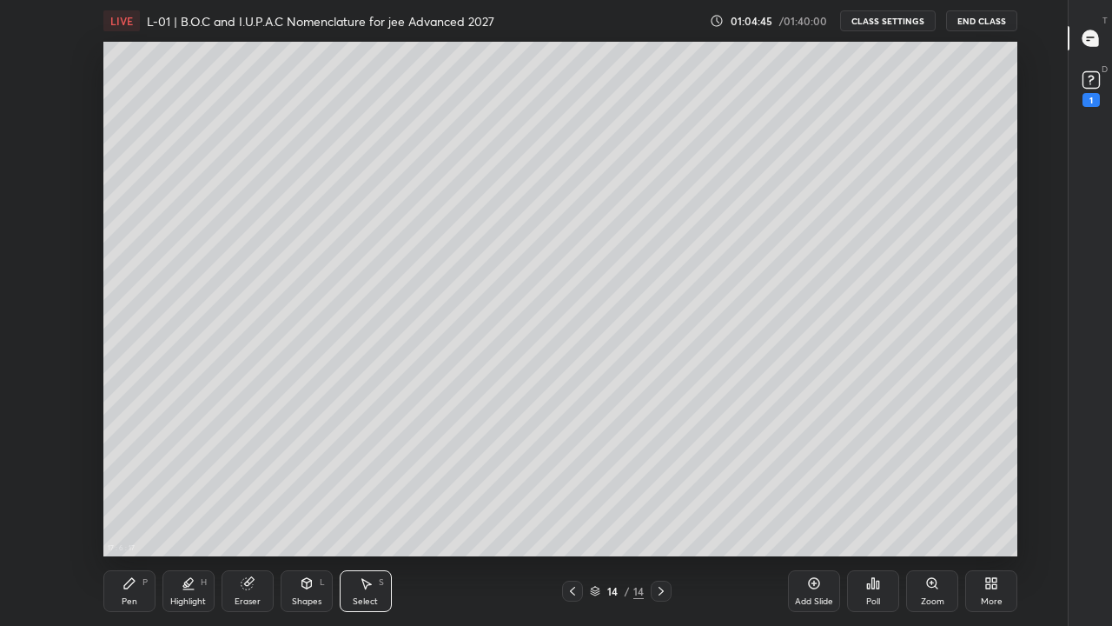
click at [129, 485] on div "Pen P" at bounding box center [129, 591] width 52 height 42
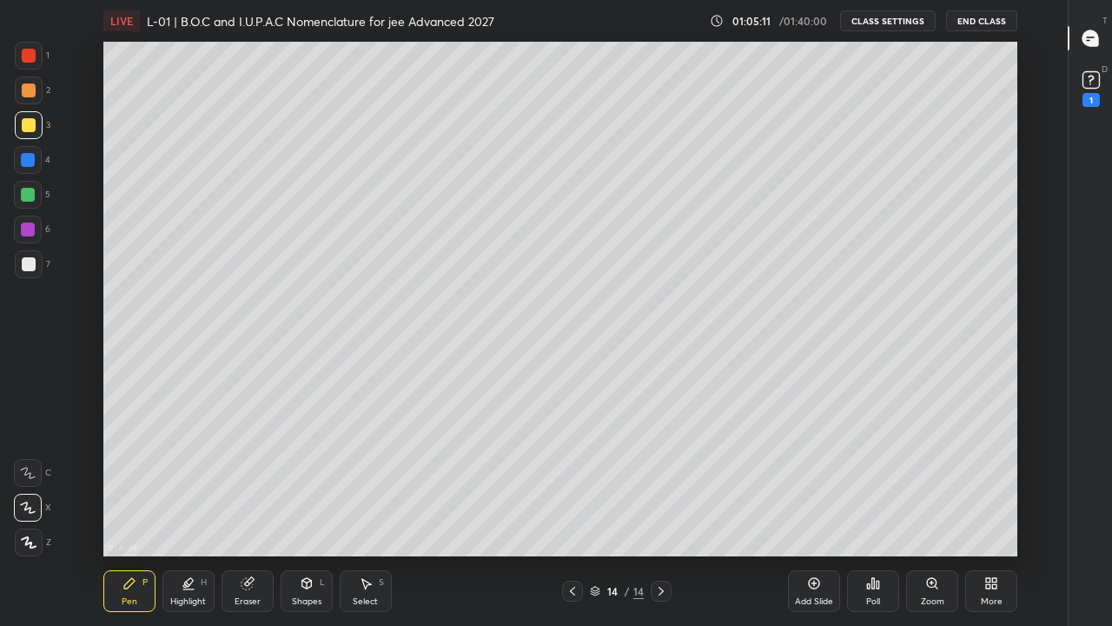
click at [27, 162] on div at bounding box center [28, 160] width 14 height 14
click at [24, 125] on div at bounding box center [29, 125] width 14 height 14
click at [562, 485] on div at bounding box center [572, 591] width 21 height 21
click at [660, 485] on icon at bounding box center [661, 591] width 5 height 9
click at [27, 265] on div at bounding box center [29, 264] width 14 height 14
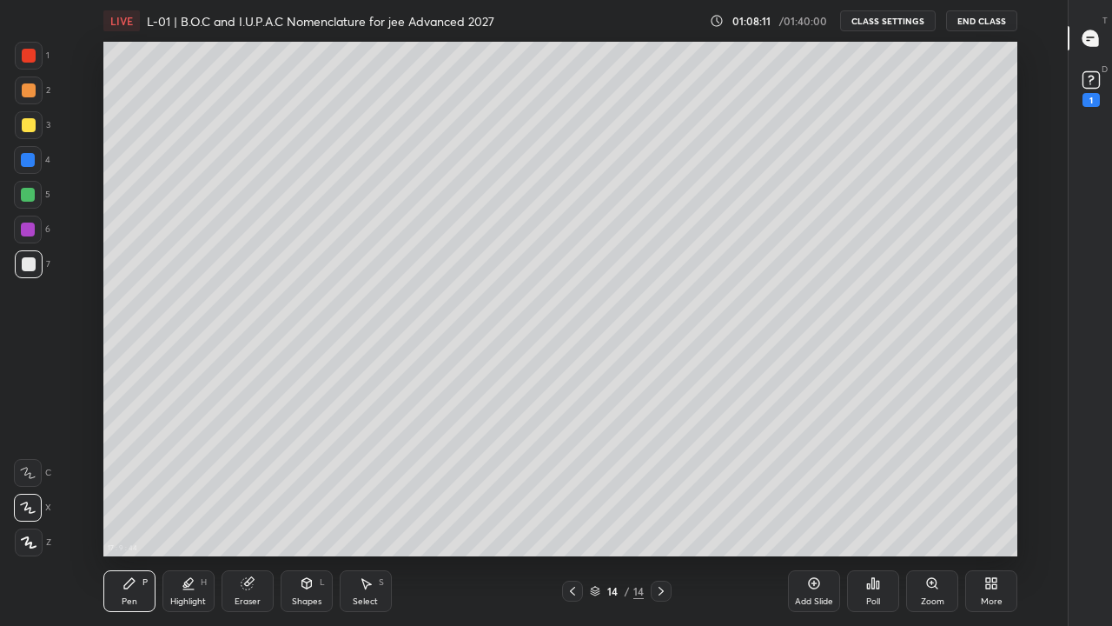
click at [23, 232] on div at bounding box center [28, 229] width 14 height 14
click at [364, 485] on icon at bounding box center [367, 584] width 10 height 10
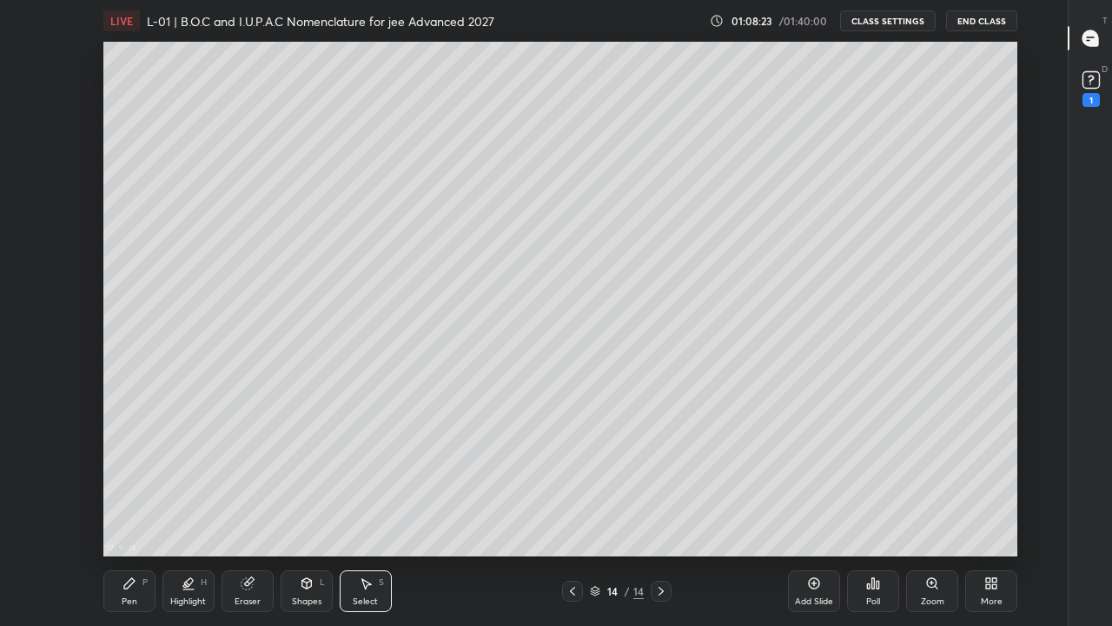
click at [129, 485] on div "Pen P" at bounding box center [129, 591] width 52 height 42
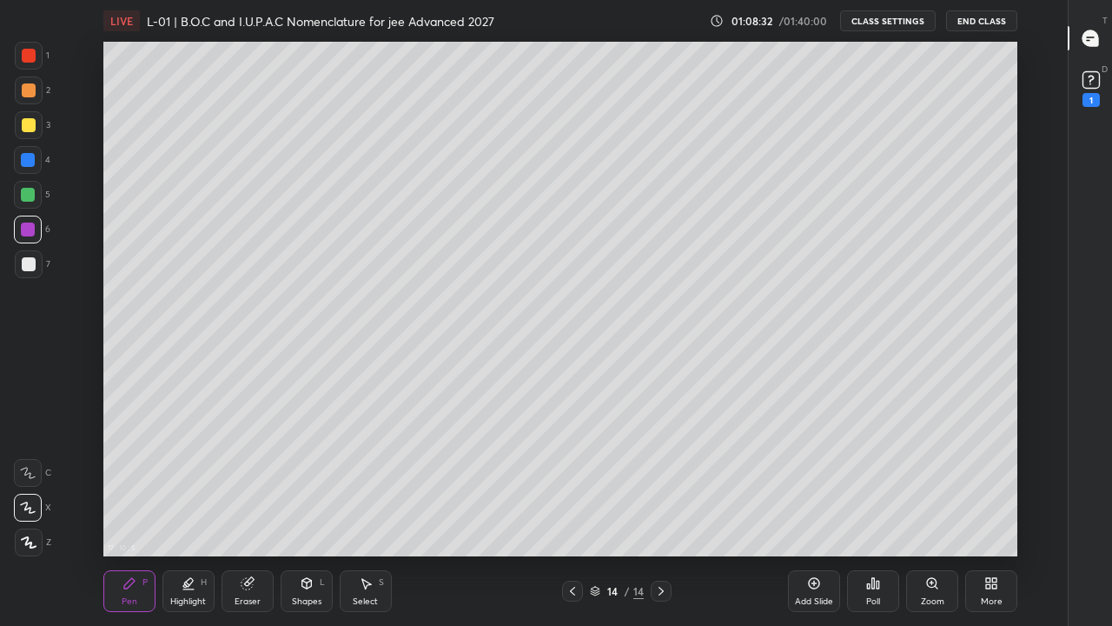
click at [26, 128] on div at bounding box center [29, 125] width 14 height 14
click at [32, 53] on div at bounding box center [29, 56] width 14 height 14
click at [1018, 338] on div "17 : 10 : 26 Setting up your live class" at bounding box center [561, 299] width 1010 height 514
click at [377, 485] on div "Select S" at bounding box center [366, 591] width 52 height 42
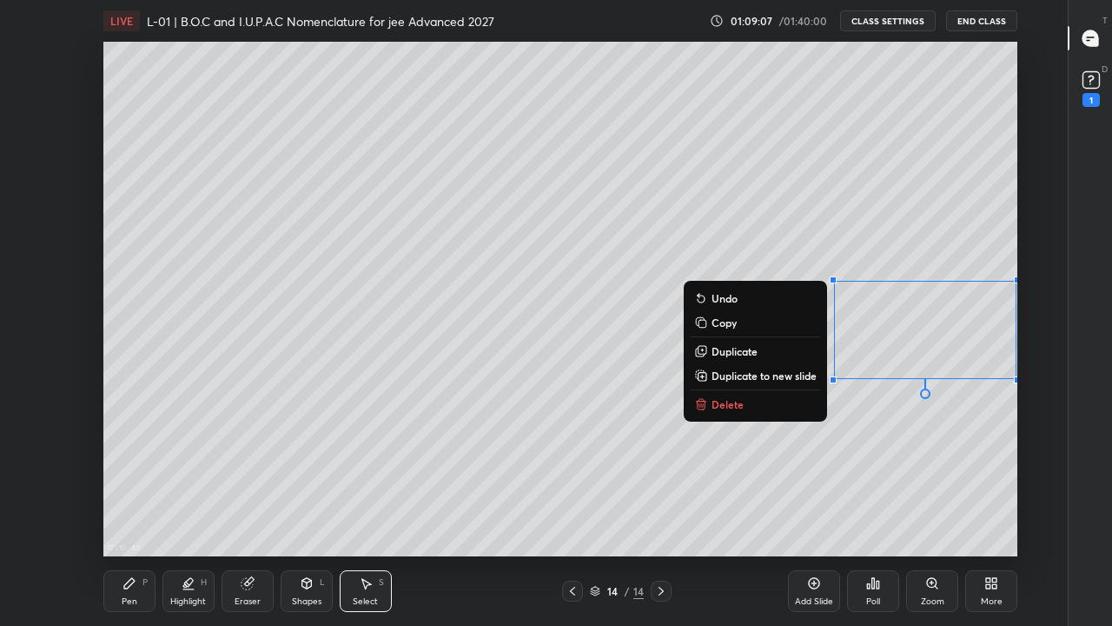
click at [737, 405] on p "Delete" at bounding box center [728, 404] width 32 height 14
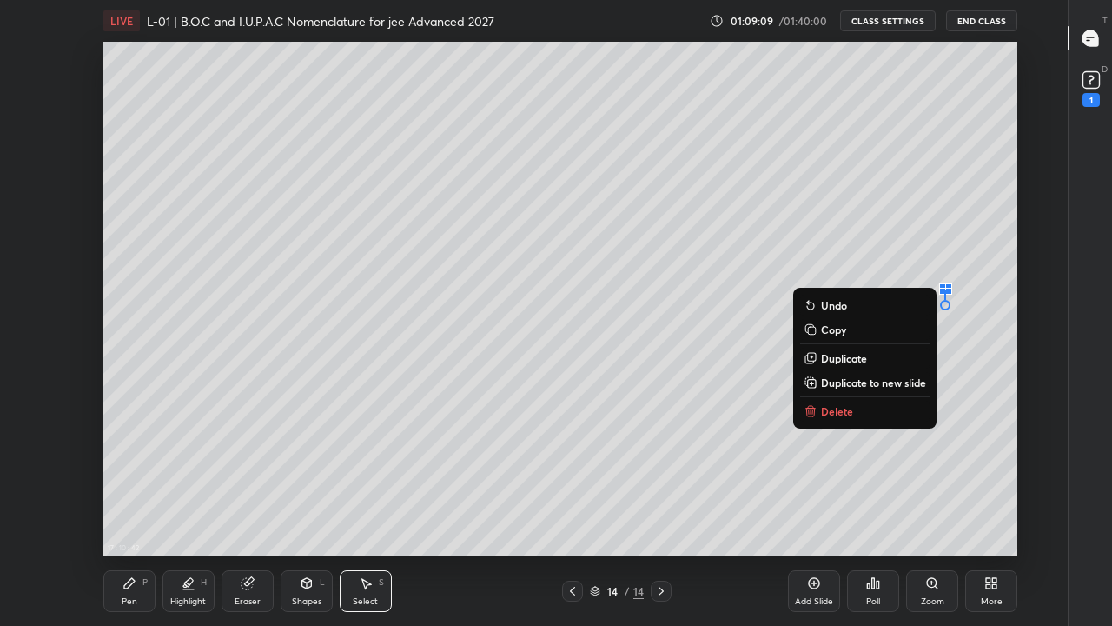
click at [839, 411] on p "Delete" at bounding box center [837, 411] width 32 height 14
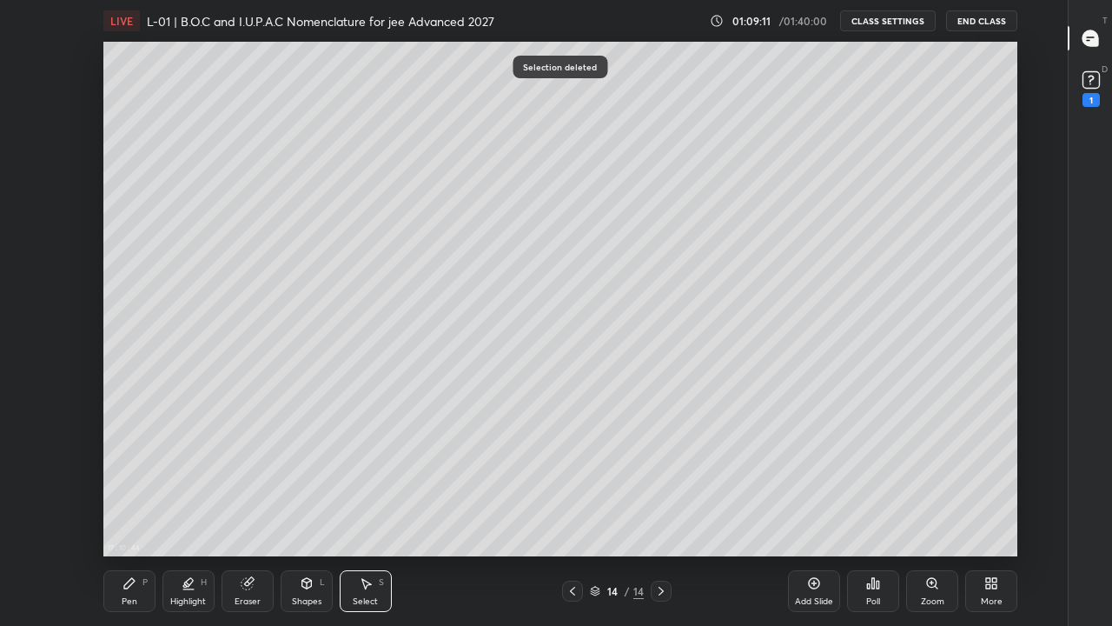
click at [135, 485] on div "Pen P" at bounding box center [129, 591] width 52 height 42
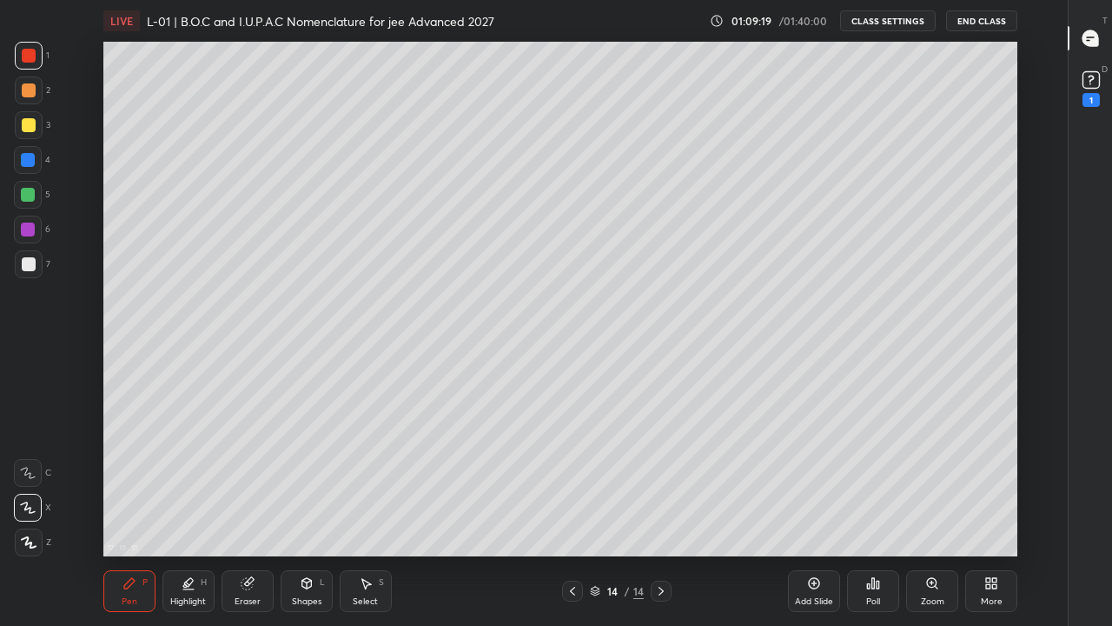
click at [1018, 298] on div "17 : 10 : 51 Setting up your live class" at bounding box center [561, 299] width 1010 height 514
click at [30, 267] on div at bounding box center [29, 264] width 14 height 14
click at [29, 95] on div at bounding box center [29, 90] width 14 height 14
click at [805, 485] on div "Add Slide" at bounding box center [814, 591] width 52 height 42
click at [31, 125] on div at bounding box center [29, 125] width 14 height 14
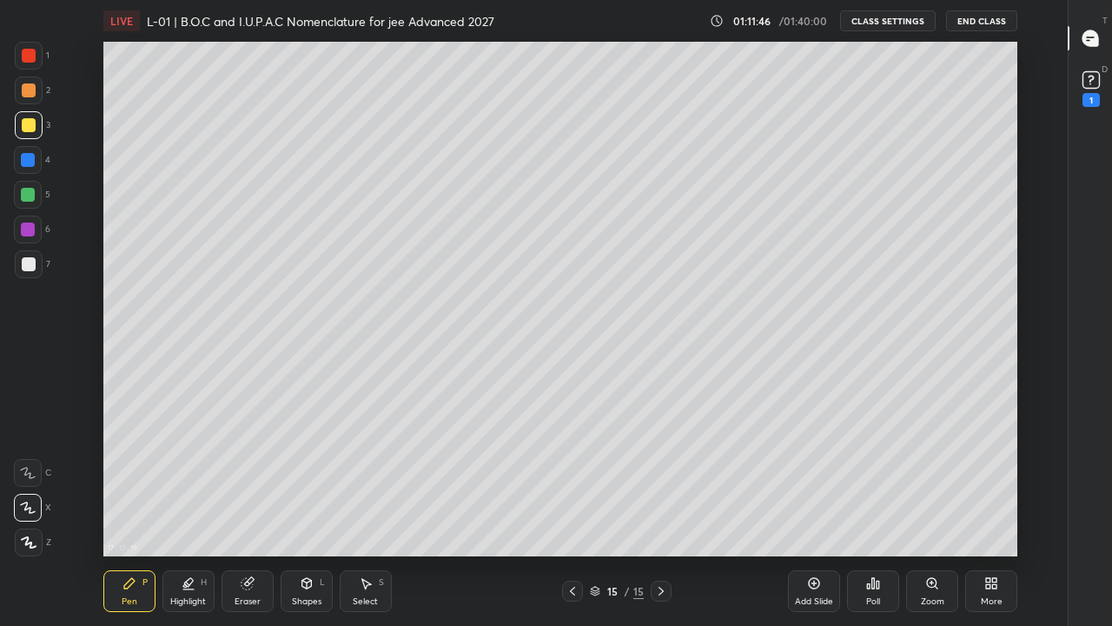
click at [34, 56] on div at bounding box center [29, 56] width 14 height 14
click at [574, 485] on icon at bounding box center [573, 591] width 14 height 14
click at [656, 485] on div at bounding box center [661, 591] width 21 height 21
click at [34, 161] on div at bounding box center [28, 160] width 14 height 14
click at [29, 122] on div at bounding box center [29, 125] width 14 height 14
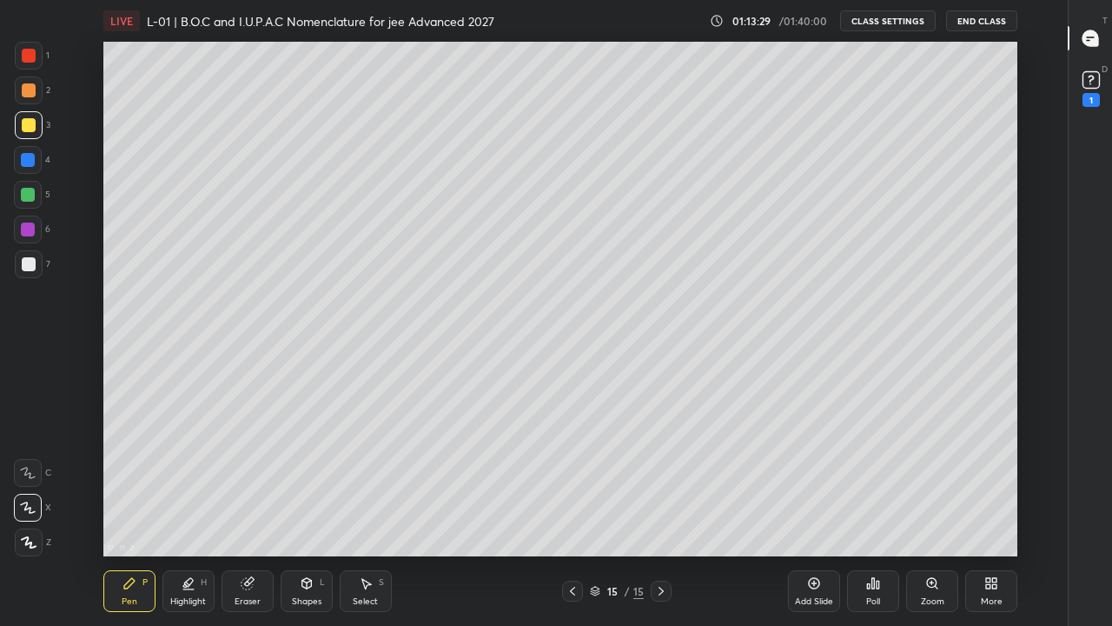
click at [573, 485] on icon at bounding box center [572, 591] width 5 height 9
click at [661, 485] on icon at bounding box center [661, 591] width 14 height 14
click at [572, 485] on icon at bounding box center [573, 591] width 14 height 14
click at [243, 485] on div "Eraser" at bounding box center [248, 591] width 52 height 42
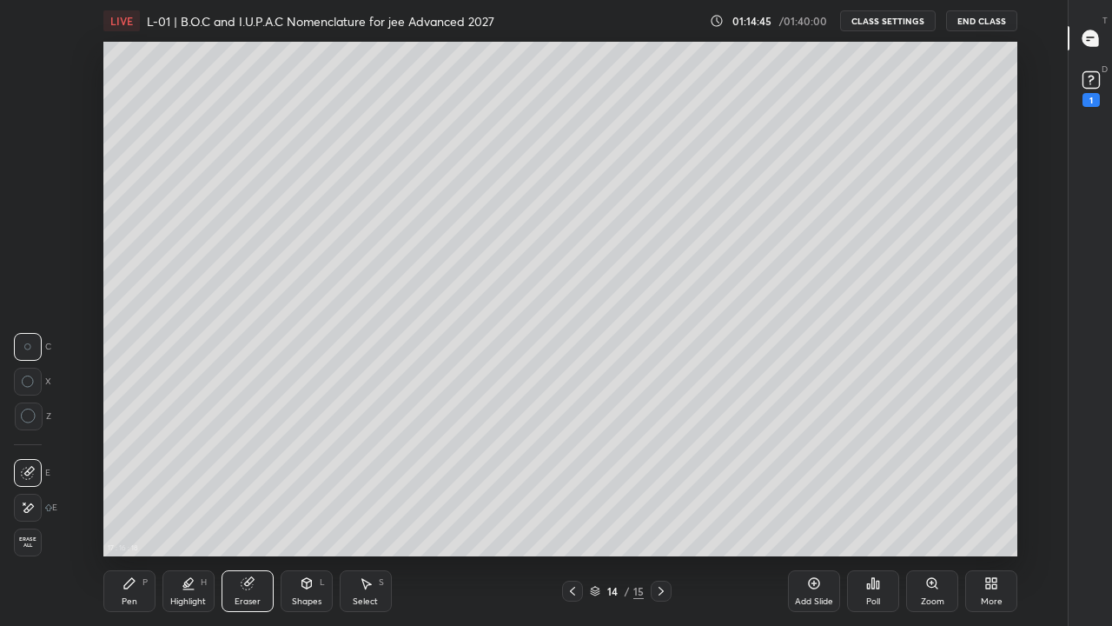
click at [35, 485] on div at bounding box center [28, 508] width 28 height 28
click at [136, 485] on div "Pen P" at bounding box center [129, 591] width 52 height 42
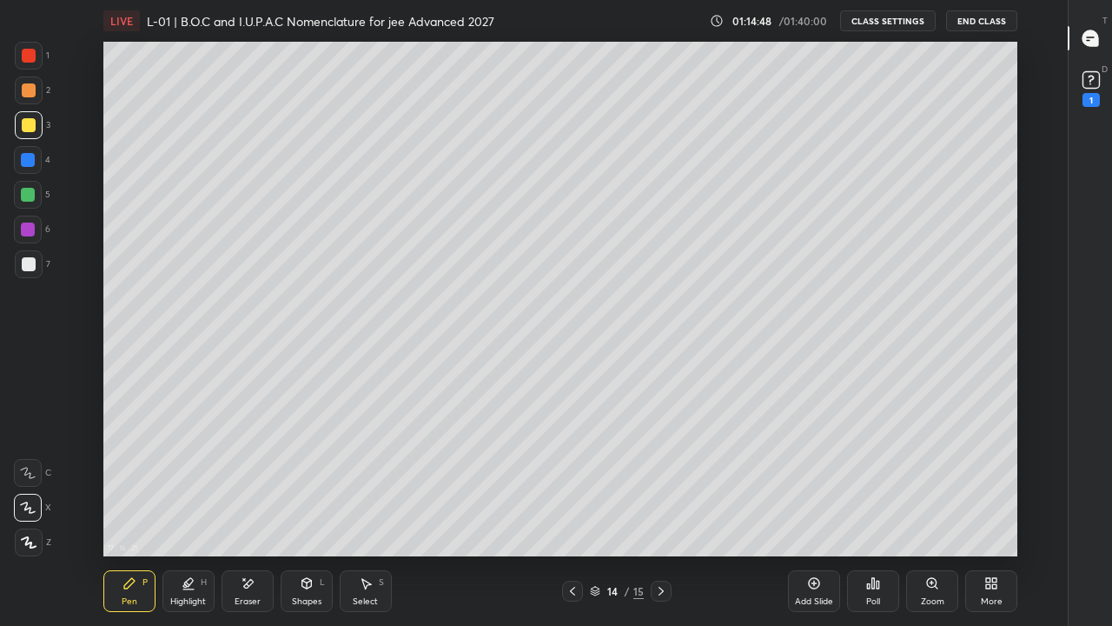
click at [26, 264] on div at bounding box center [29, 264] width 14 height 14
click at [669, 485] on div at bounding box center [661, 591] width 21 height 21
click at [572, 485] on icon at bounding box center [573, 591] width 14 height 14
click at [660, 485] on icon at bounding box center [661, 591] width 14 height 14
click at [819, 485] on icon at bounding box center [814, 583] width 11 height 11
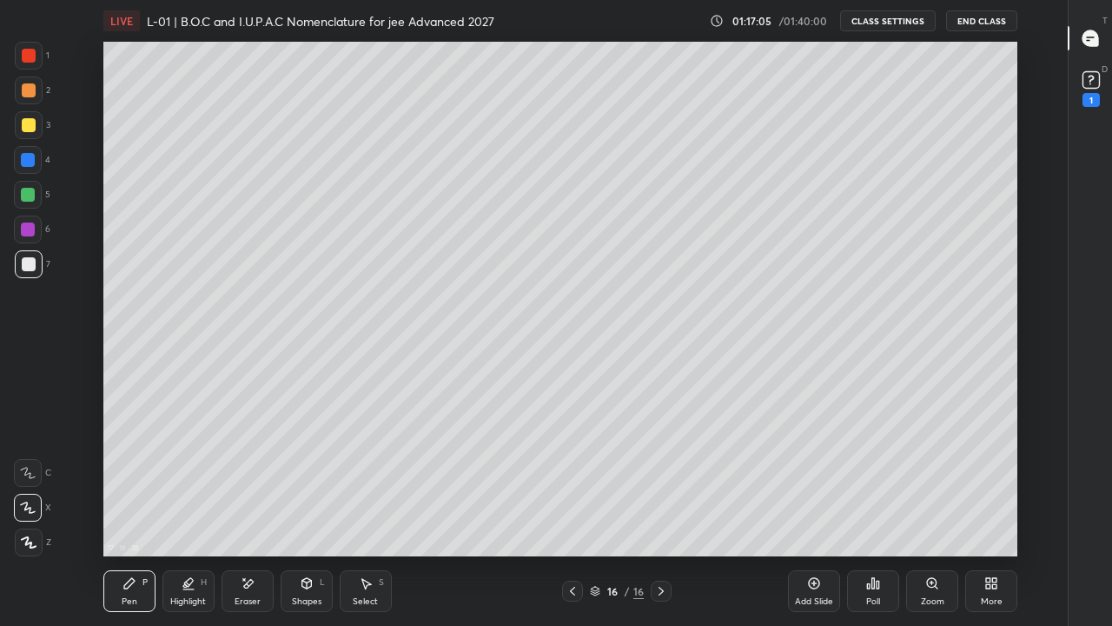
click at [25, 192] on div at bounding box center [28, 195] width 14 height 14
click at [251, 485] on div "Eraser" at bounding box center [248, 591] width 52 height 42
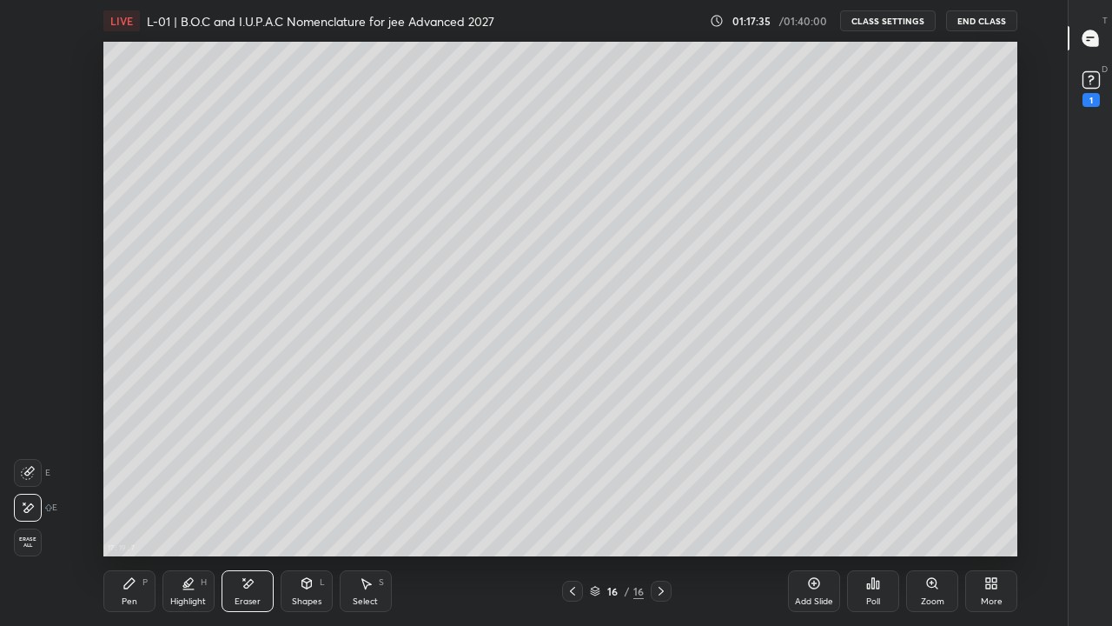
click at [141, 485] on div "Pen P" at bounding box center [129, 591] width 52 height 42
click at [32, 131] on div at bounding box center [29, 125] width 14 height 14
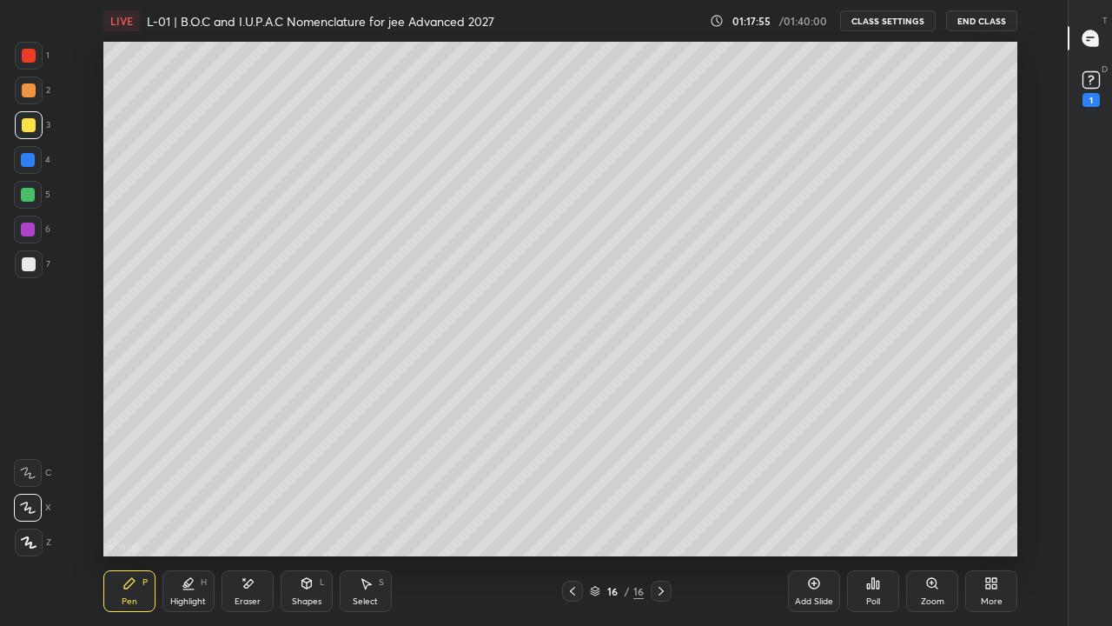
click at [28, 93] on div at bounding box center [29, 90] width 14 height 14
click at [25, 156] on div at bounding box center [28, 160] width 14 height 14
click at [572, 485] on icon at bounding box center [573, 591] width 14 height 14
click at [572, 485] on icon at bounding box center [572, 591] width 5 height 9
click at [661, 485] on icon at bounding box center [661, 591] width 14 height 14
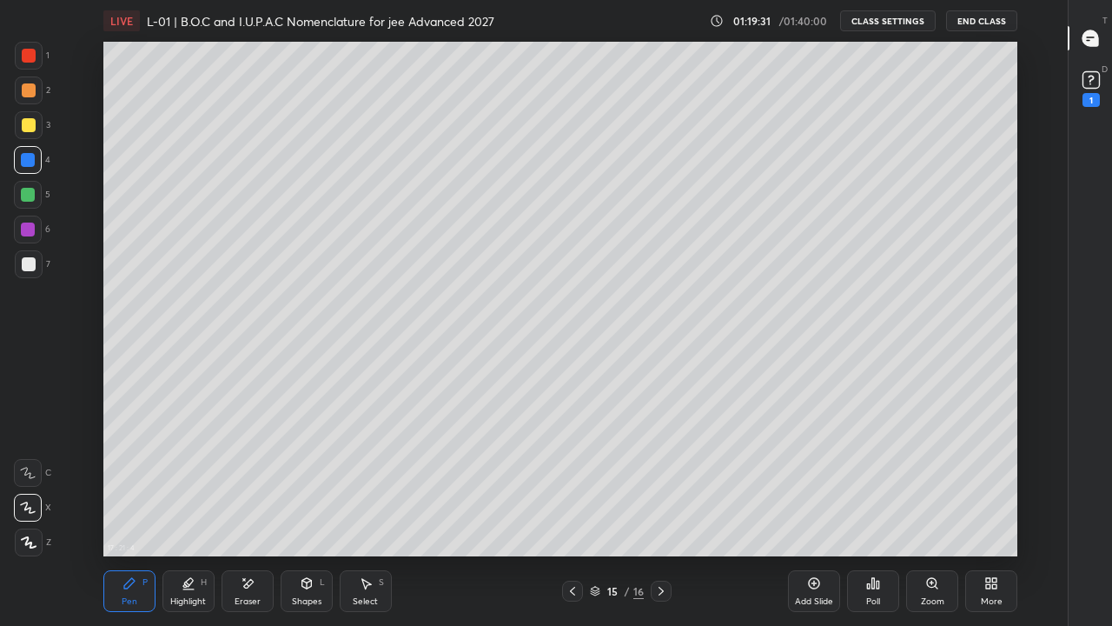
click at [660, 485] on icon at bounding box center [661, 591] width 14 height 14
click at [31, 194] on div at bounding box center [28, 195] width 14 height 14
click at [26, 267] on div at bounding box center [29, 264] width 14 height 14
click at [245, 485] on div "Eraser" at bounding box center [248, 591] width 52 height 42
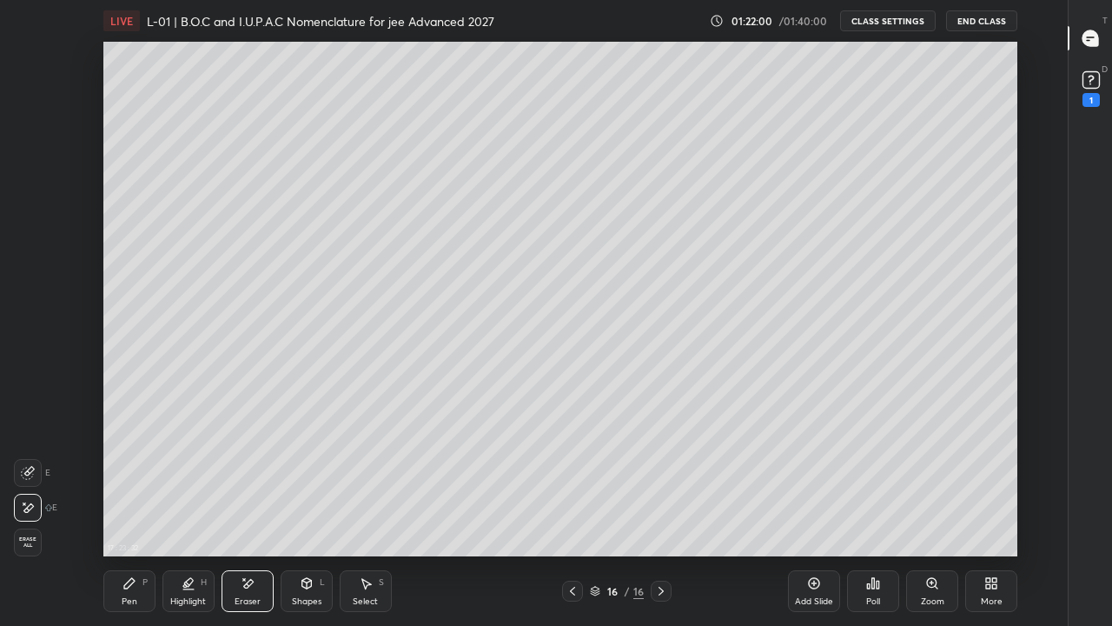
click at [32, 474] on icon at bounding box center [28, 473] width 14 height 14
click at [131, 485] on icon at bounding box center [130, 583] width 14 height 14
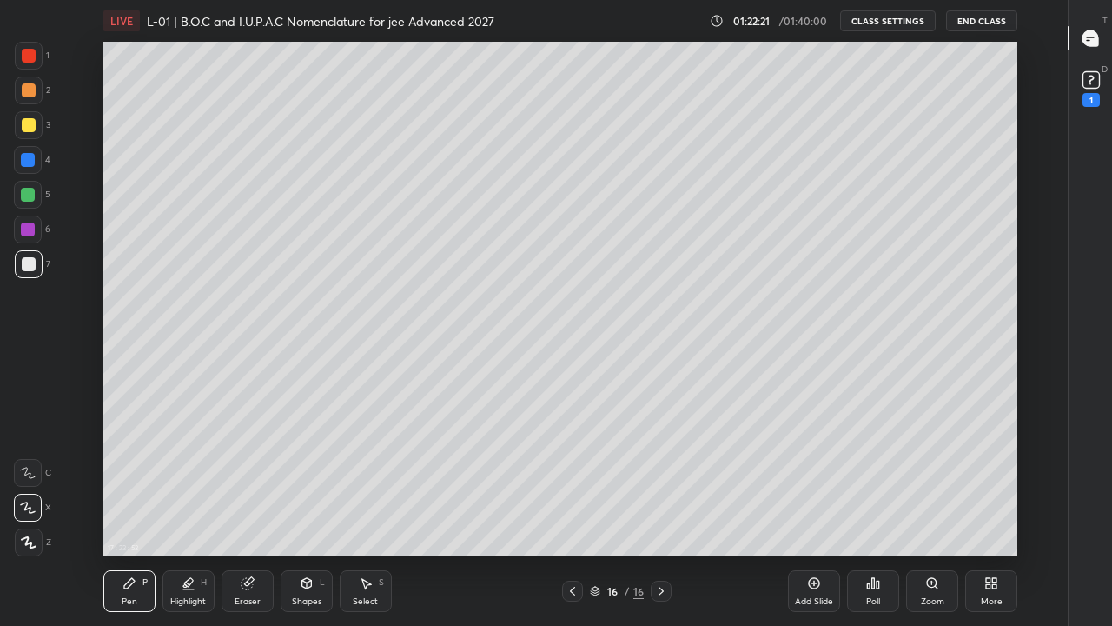
click at [27, 98] on div at bounding box center [29, 90] width 28 height 28
click at [29, 196] on div at bounding box center [28, 195] width 14 height 14
click at [34, 229] on div at bounding box center [28, 229] width 14 height 14
click at [30, 167] on div at bounding box center [28, 160] width 28 height 28
click at [33, 195] on div at bounding box center [28, 195] width 14 height 14
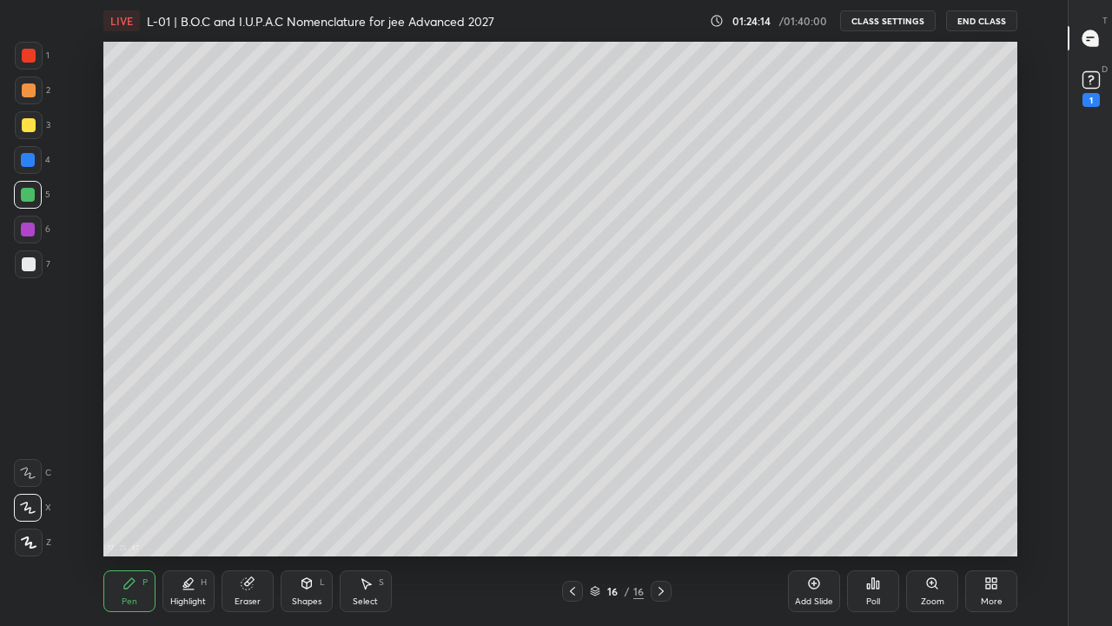
click at [30, 130] on div at bounding box center [29, 125] width 14 height 14
click at [247, 485] on div "Eraser" at bounding box center [248, 601] width 26 height 9
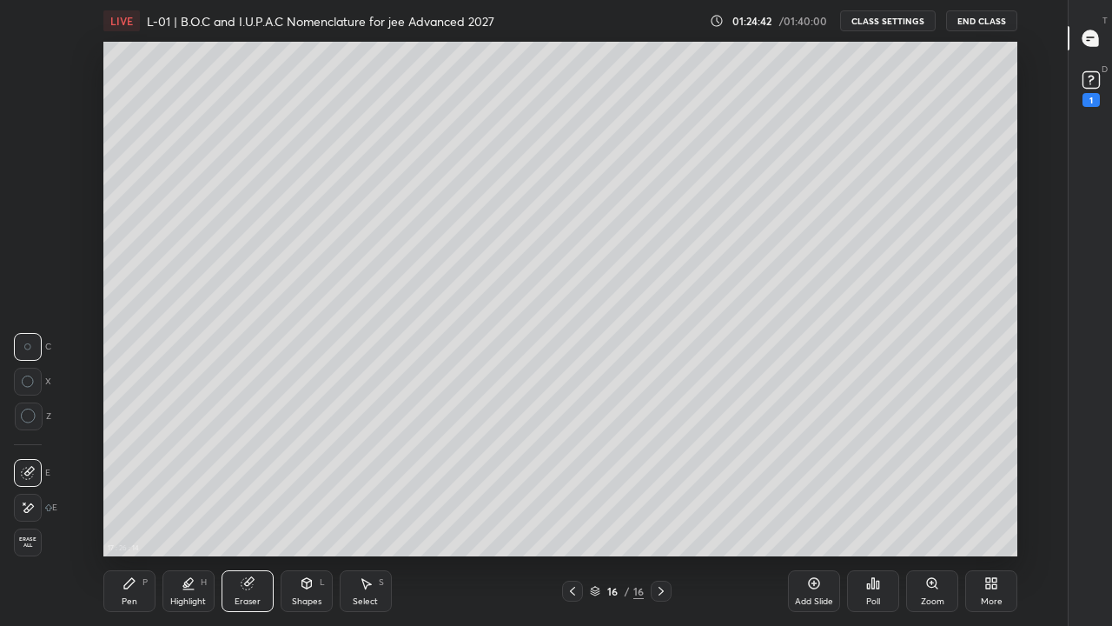
click at [134, 485] on div "Pen P" at bounding box center [129, 591] width 52 height 42
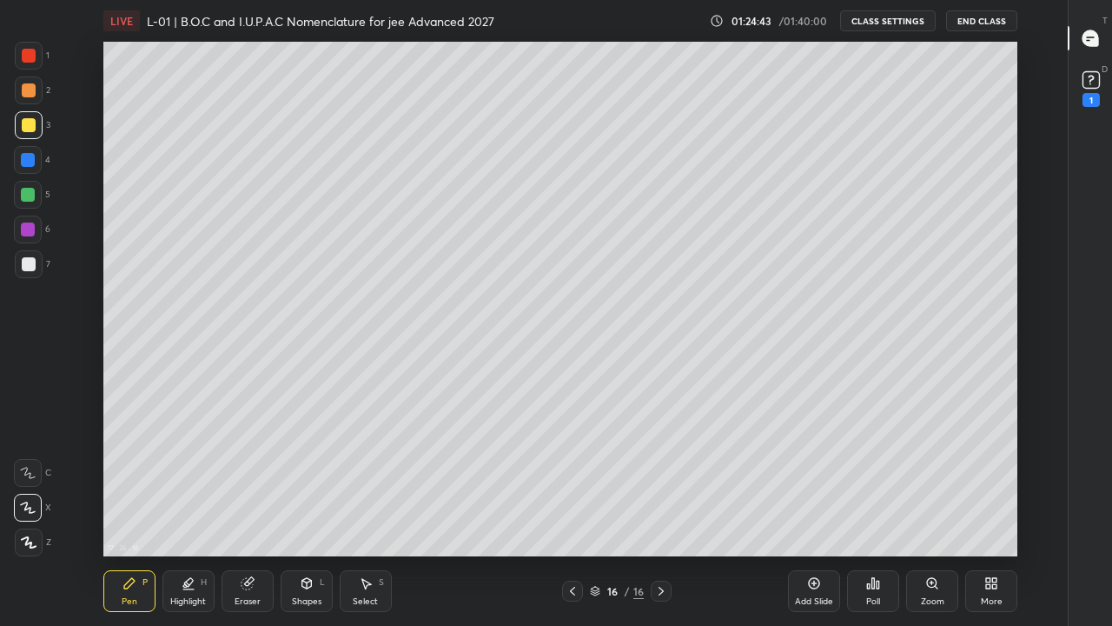
click at [29, 162] on div at bounding box center [28, 160] width 14 height 14
click at [31, 123] on div at bounding box center [29, 125] width 14 height 14
click at [23, 92] on div at bounding box center [29, 90] width 14 height 14
click at [800, 485] on div "Add Slide" at bounding box center [814, 591] width 52 height 42
click at [30, 62] on div at bounding box center [29, 56] width 14 height 14
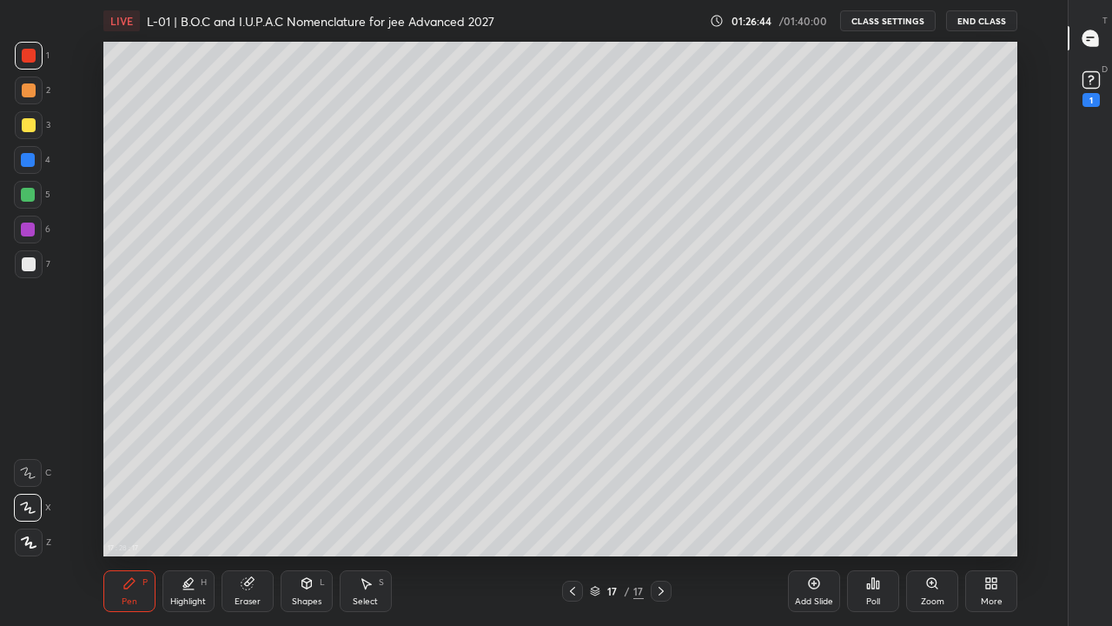
click at [136, 485] on div "Pen P" at bounding box center [129, 591] width 52 height 42
click at [25, 225] on div at bounding box center [28, 229] width 14 height 14
click at [29, 266] on div at bounding box center [29, 264] width 14 height 14
click at [255, 485] on div "Eraser" at bounding box center [248, 591] width 52 height 42
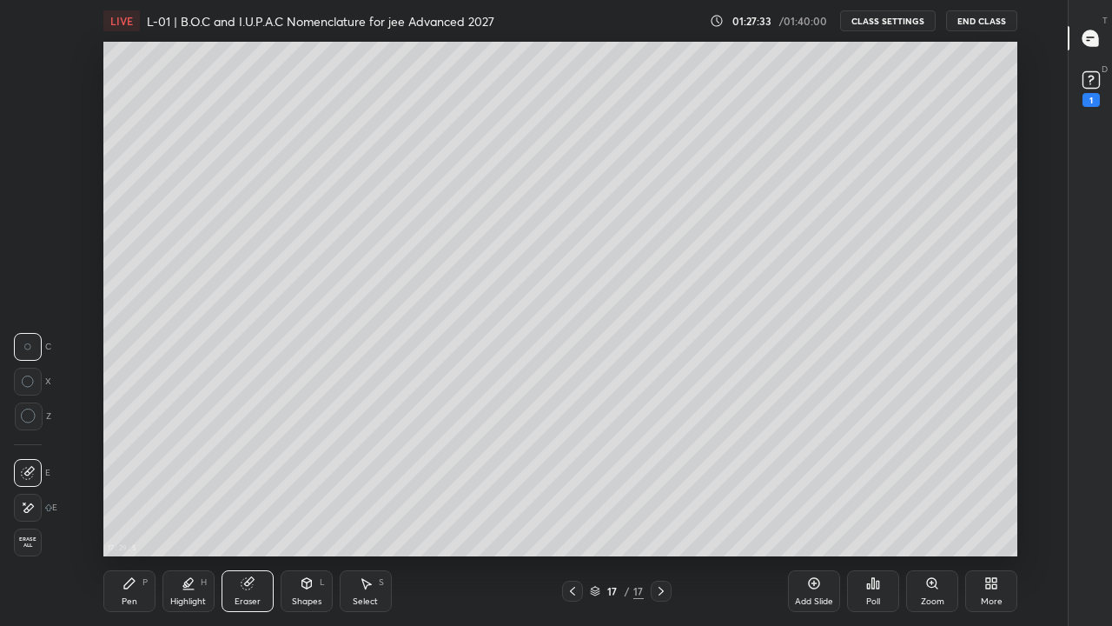
click at [138, 485] on div "Pen P" at bounding box center [129, 591] width 52 height 42
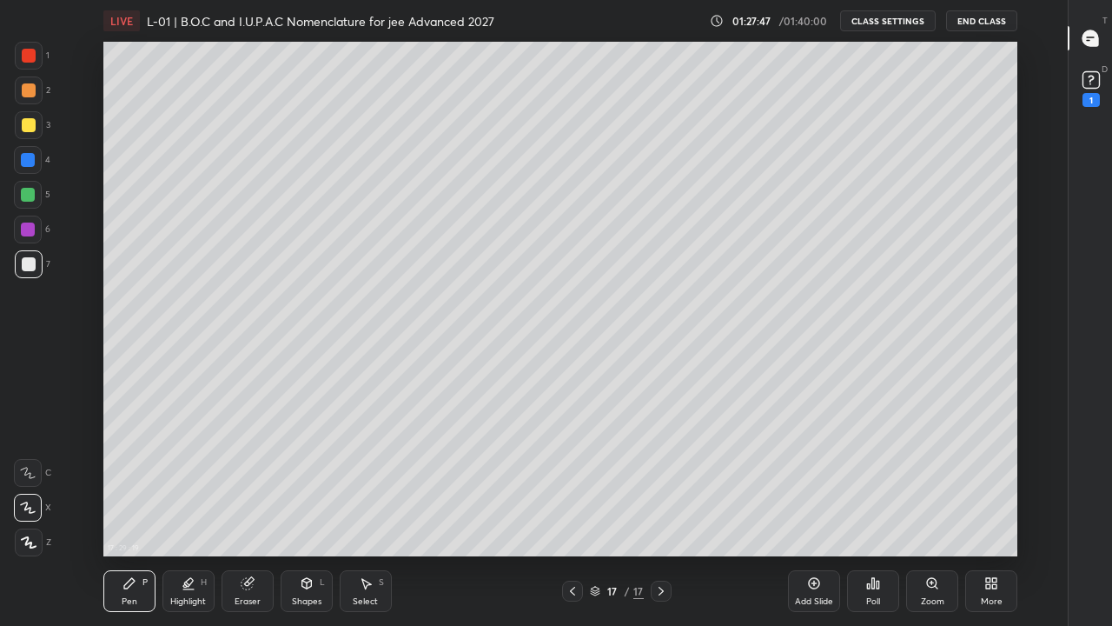
click at [249, 485] on div "Eraser" at bounding box center [248, 591] width 52 height 42
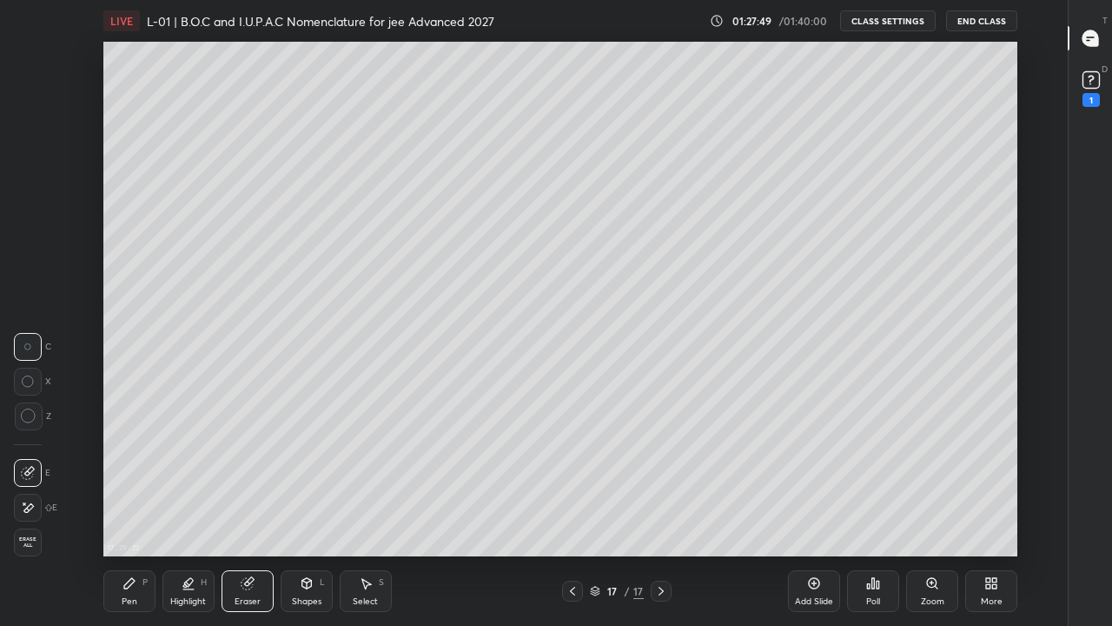
click at [129, 485] on icon at bounding box center [130, 583] width 14 height 14
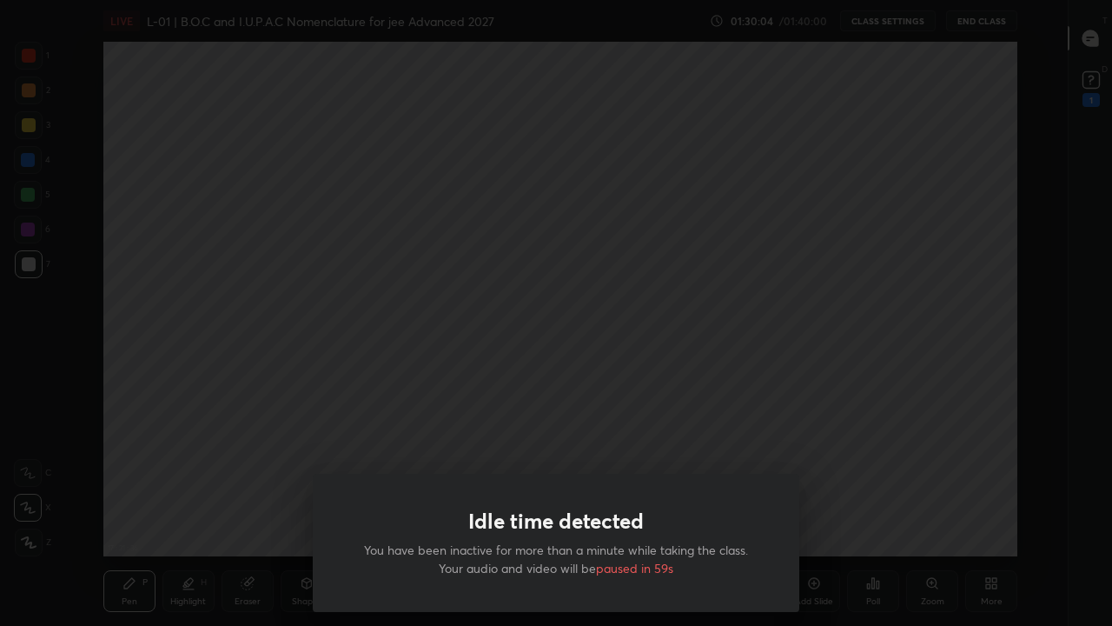
click at [632, 440] on div "Idle time detected You have been inactive for more than a minute while taking t…" at bounding box center [556, 313] width 1112 height 626
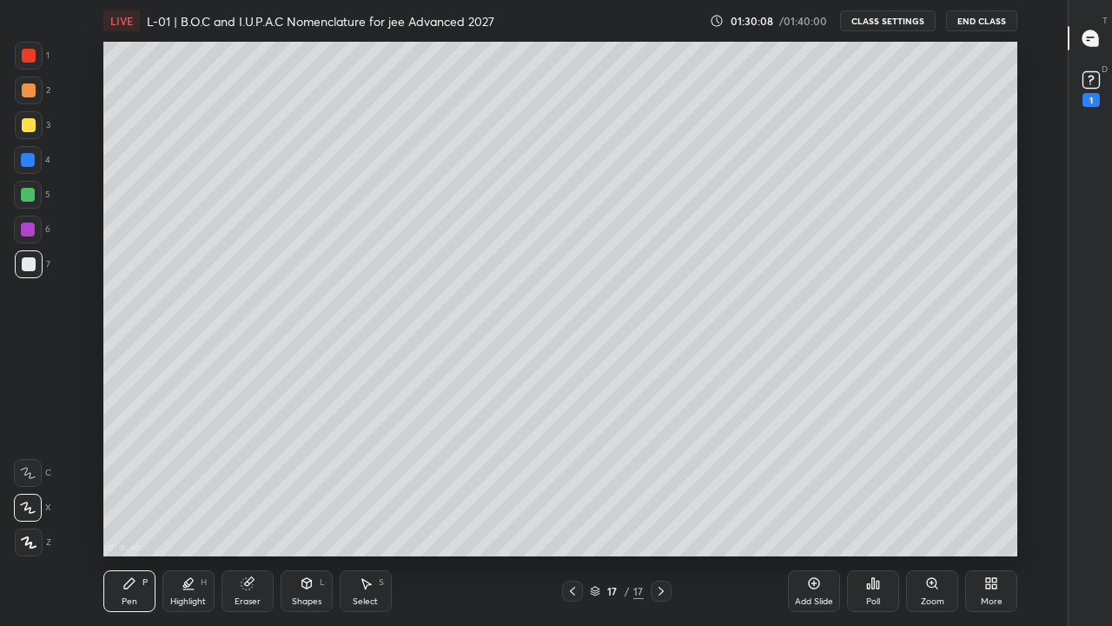
click at [31, 123] on div at bounding box center [29, 125] width 14 height 14
click at [31, 196] on div at bounding box center [28, 195] width 14 height 14
click at [28, 128] on div at bounding box center [29, 125] width 14 height 14
click at [372, 485] on div "Select S" at bounding box center [366, 591] width 52 height 42
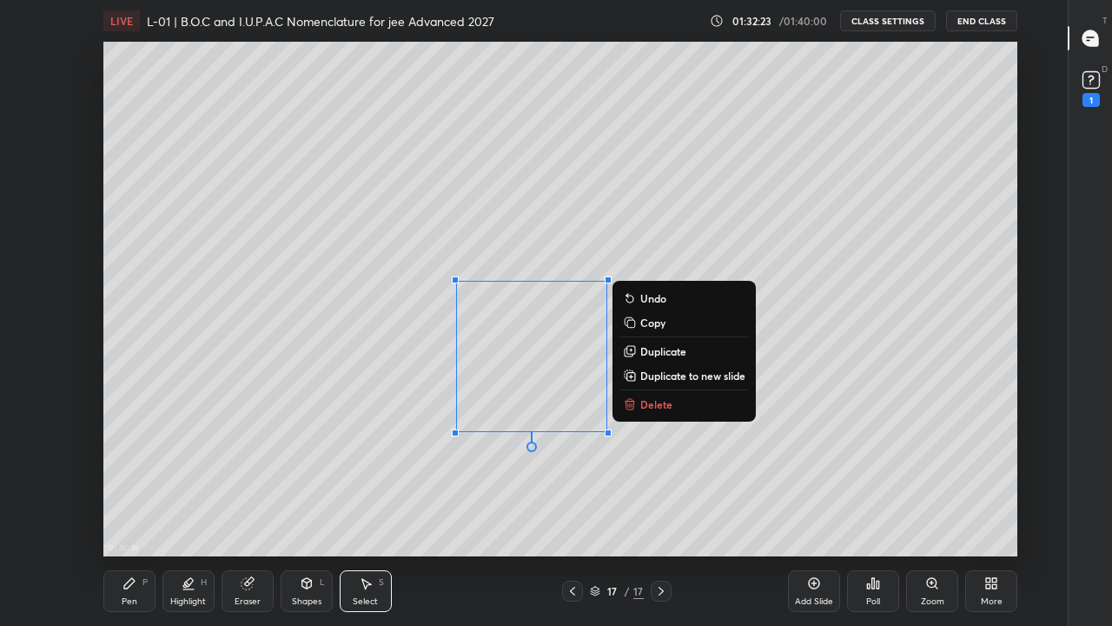
click at [392, 415] on div "0 ° Undo Copy Duplicate Duplicate to new slide Delete" at bounding box center [560, 299] width 914 height 514
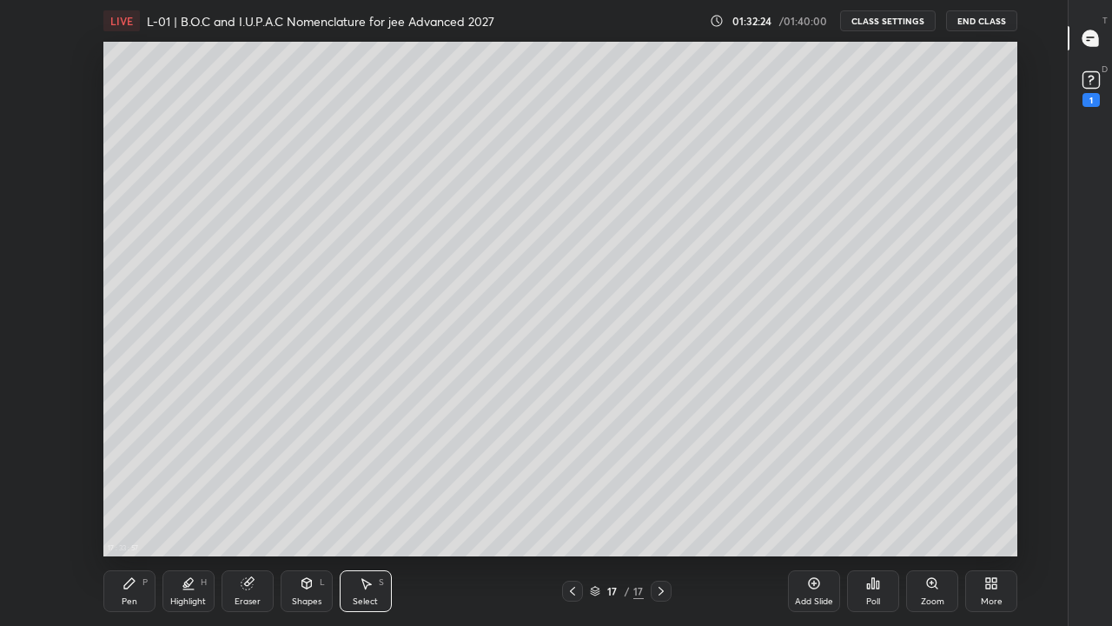
click at [131, 485] on div "Pen P" at bounding box center [129, 591] width 52 height 42
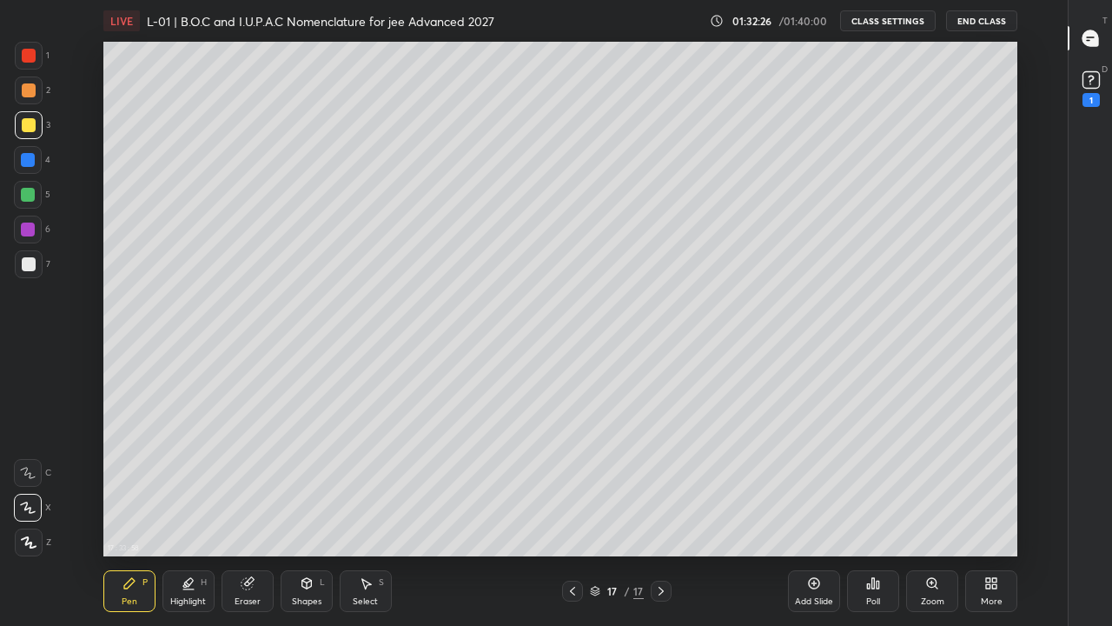
click at [33, 90] on div at bounding box center [29, 90] width 14 height 14
click at [360, 485] on div "Select S" at bounding box center [366, 591] width 52 height 42
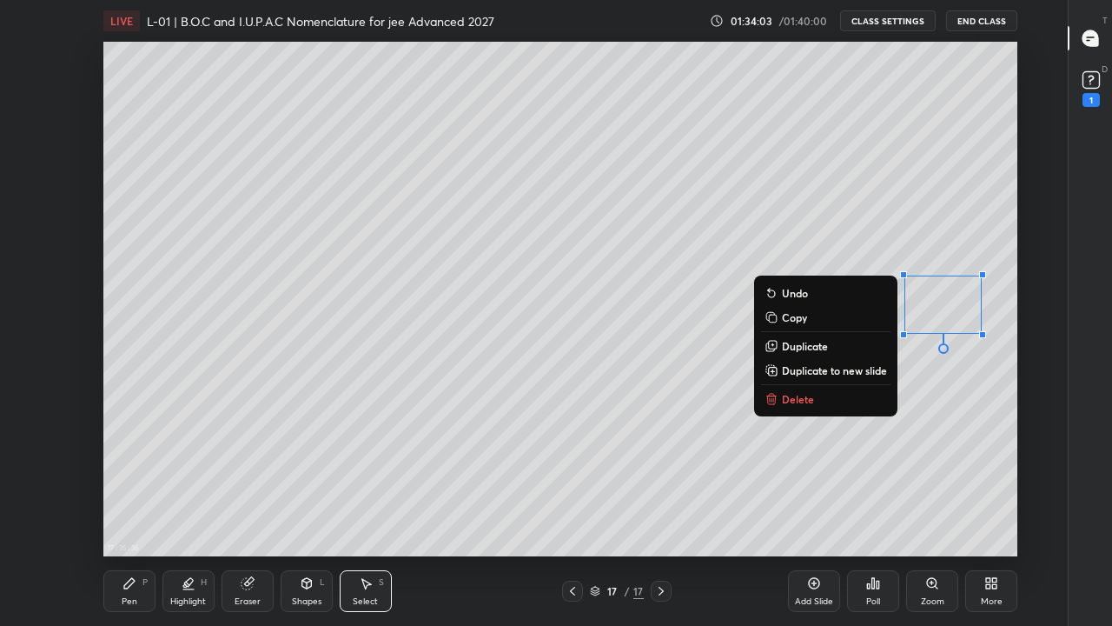
click at [787, 395] on p "Delete" at bounding box center [798, 399] width 32 height 14
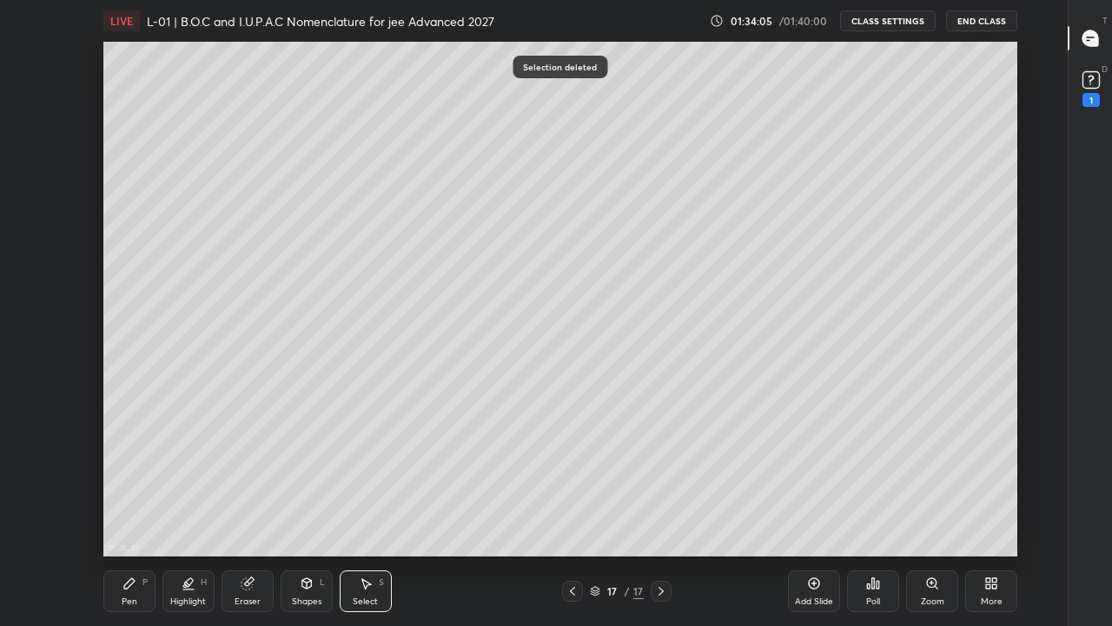
click at [247, 485] on div "Eraser" at bounding box center [248, 601] width 26 height 9
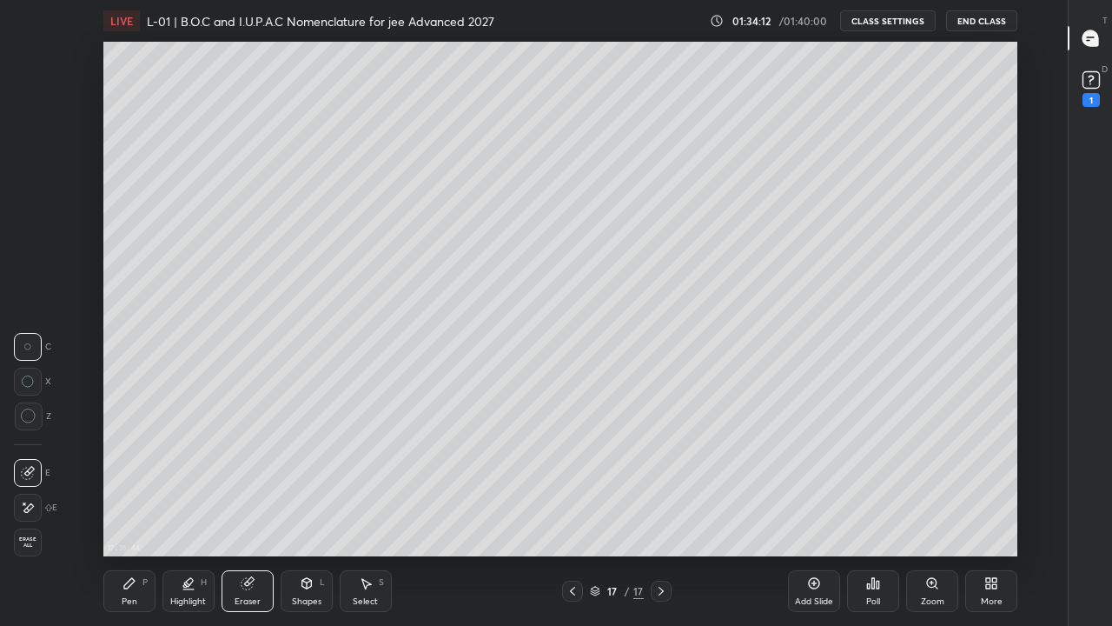
click at [129, 485] on icon at bounding box center [130, 583] width 14 height 14
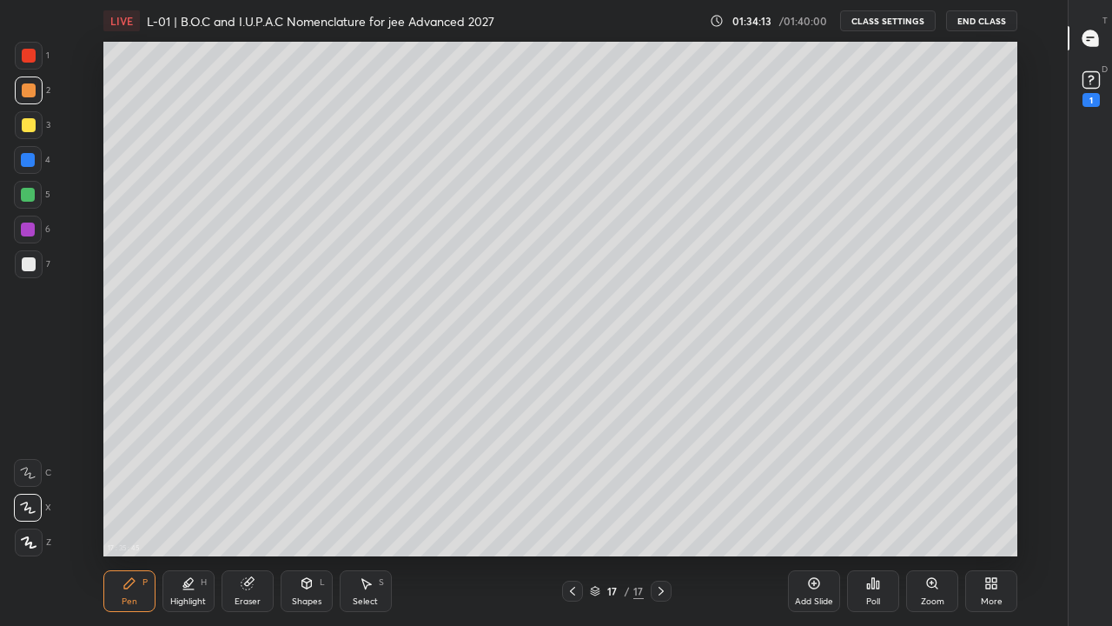
click at [25, 126] on div at bounding box center [29, 125] width 14 height 14
click at [375, 485] on div "Select S" at bounding box center [366, 591] width 52 height 42
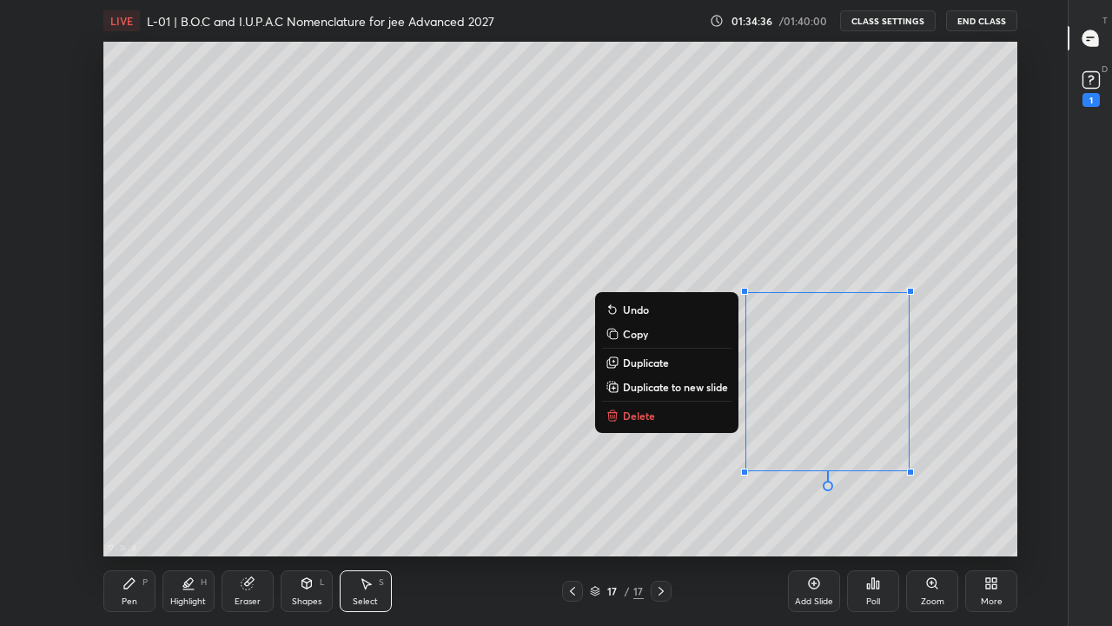
click at [640, 331] on p "Copy" at bounding box center [635, 334] width 25 height 14
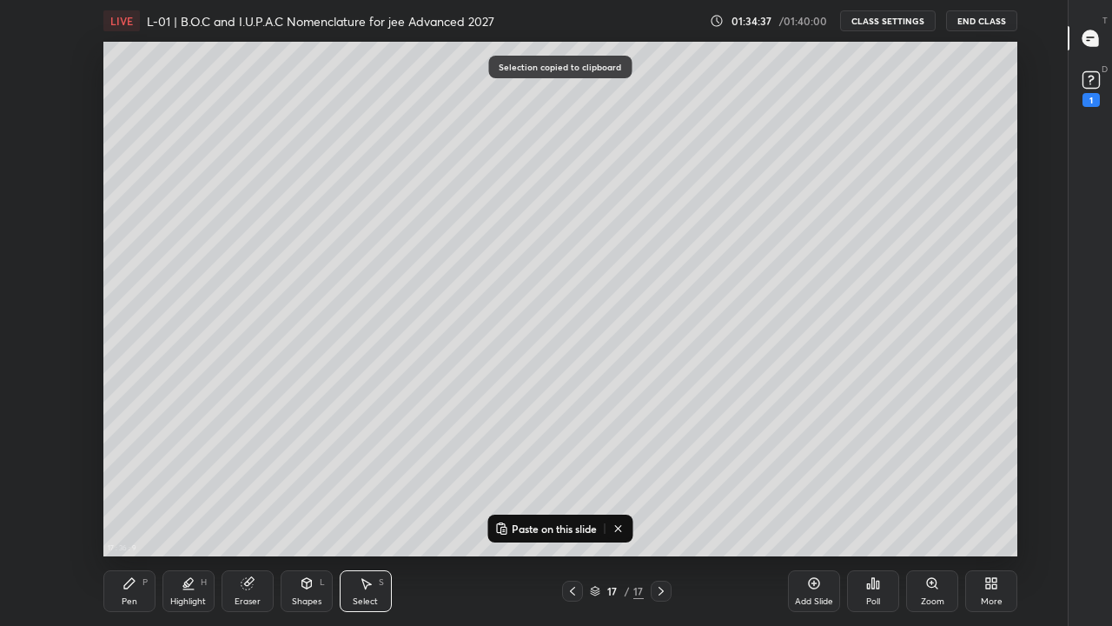
click at [812, 485] on div "Add Slide" at bounding box center [814, 591] width 52 height 42
click at [545, 485] on p "Paste on this slide" at bounding box center [554, 528] width 85 height 14
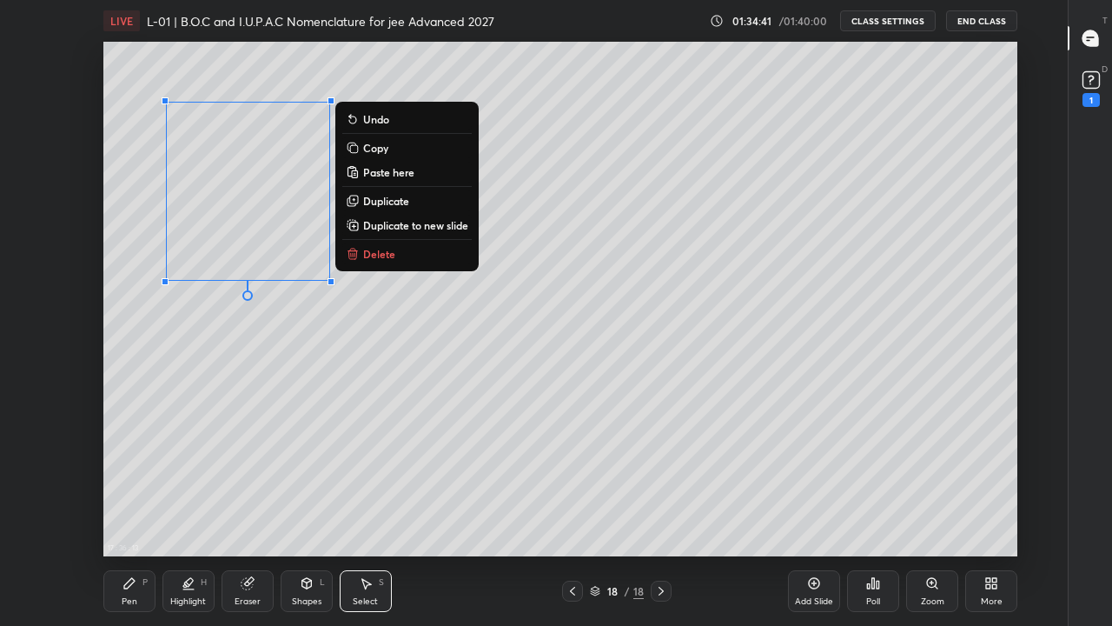
click at [490, 399] on div "0 ° Undo Copy Paste here Duplicate Duplicate to new slide Delete" at bounding box center [560, 299] width 914 height 514
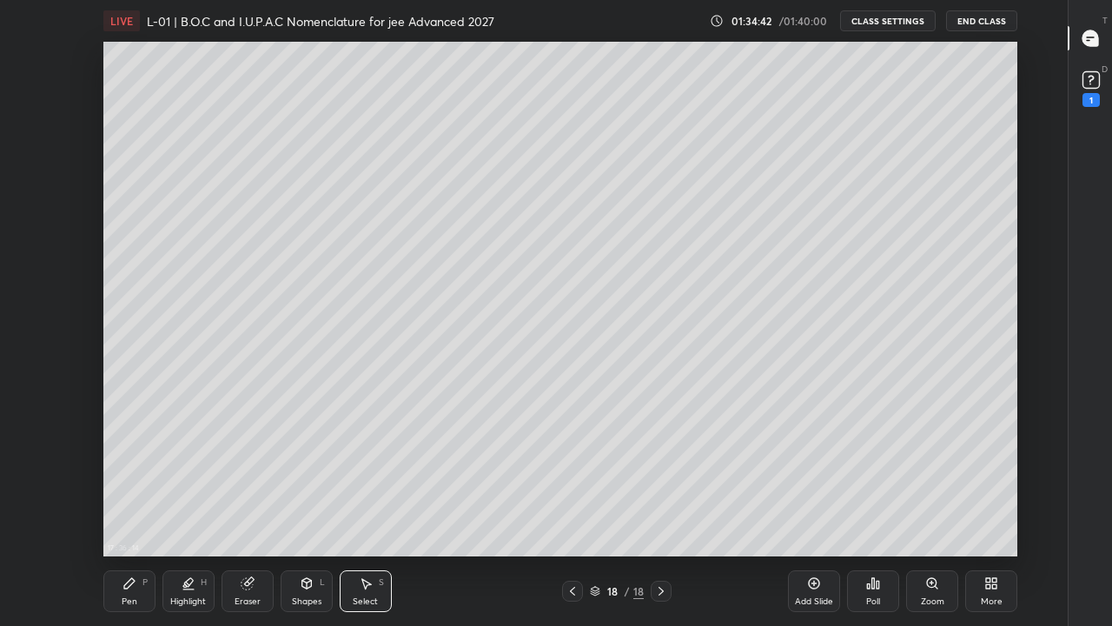
click at [134, 485] on div "Pen" at bounding box center [130, 601] width 16 height 9
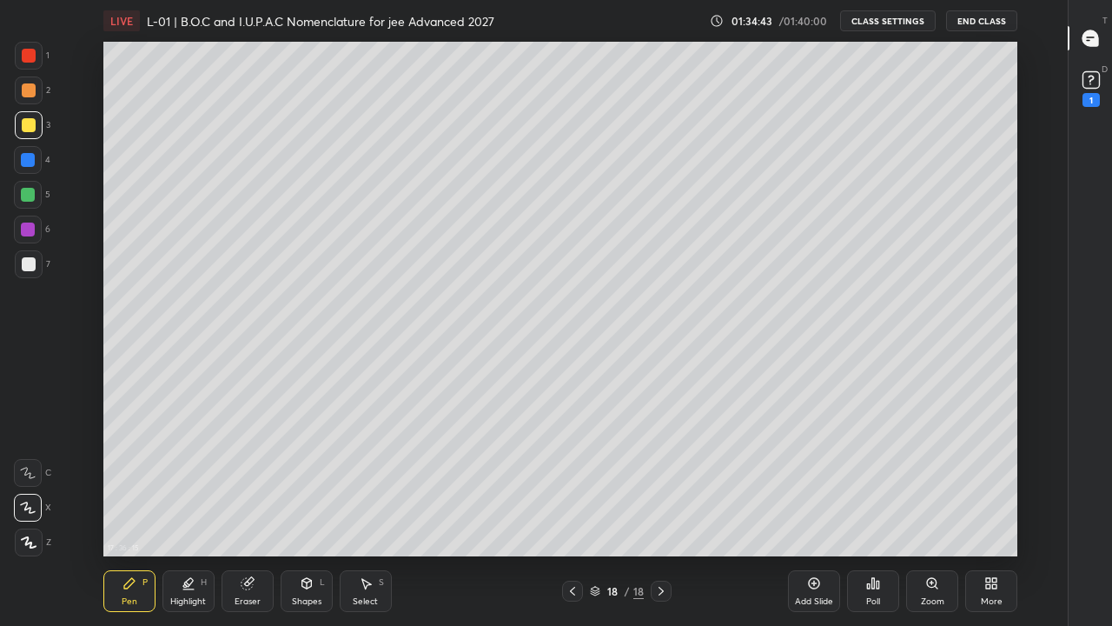
click at [32, 88] on div at bounding box center [29, 90] width 14 height 14
click at [574, 485] on icon at bounding box center [572, 591] width 5 height 9
click at [572, 485] on icon at bounding box center [573, 591] width 14 height 14
click at [566, 485] on div at bounding box center [572, 591] width 21 height 21
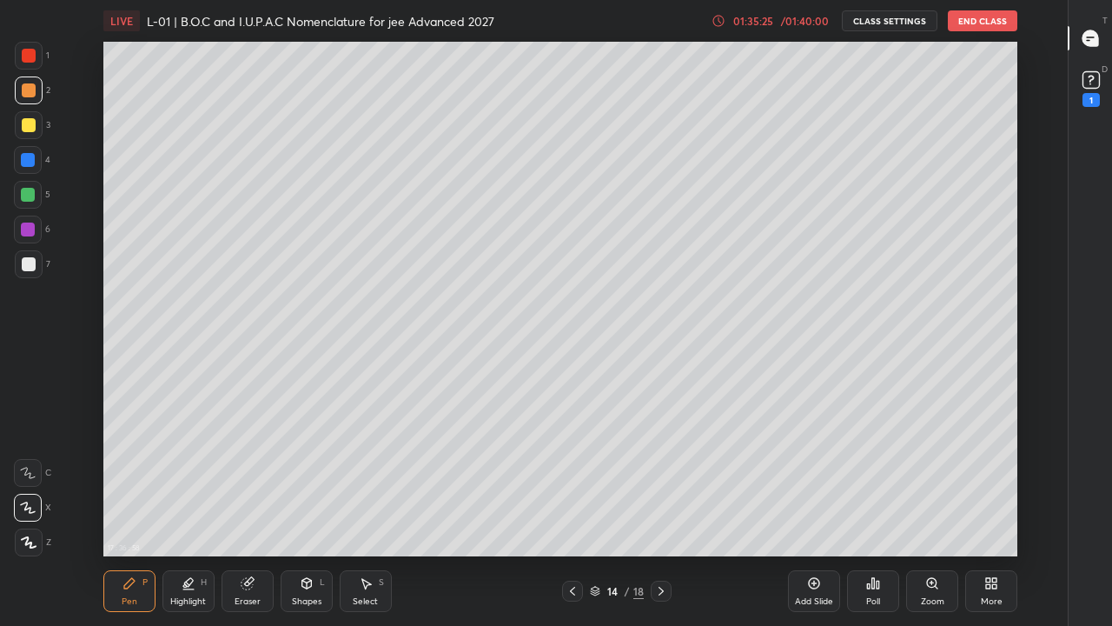
click at [570, 485] on icon at bounding box center [573, 591] width 14 height 14
click at [573, 485] on icon at bounding box center [573, 591] width 14 height 14
click at [574, 485] on icon at bounding box center [572, 591] width 5 height 9
click at [660, 485] on icon at bounding box center [661, 591] width 14 height 14
click at [661, 485] on icon at bounding box center [661, 591] width 14 height 14
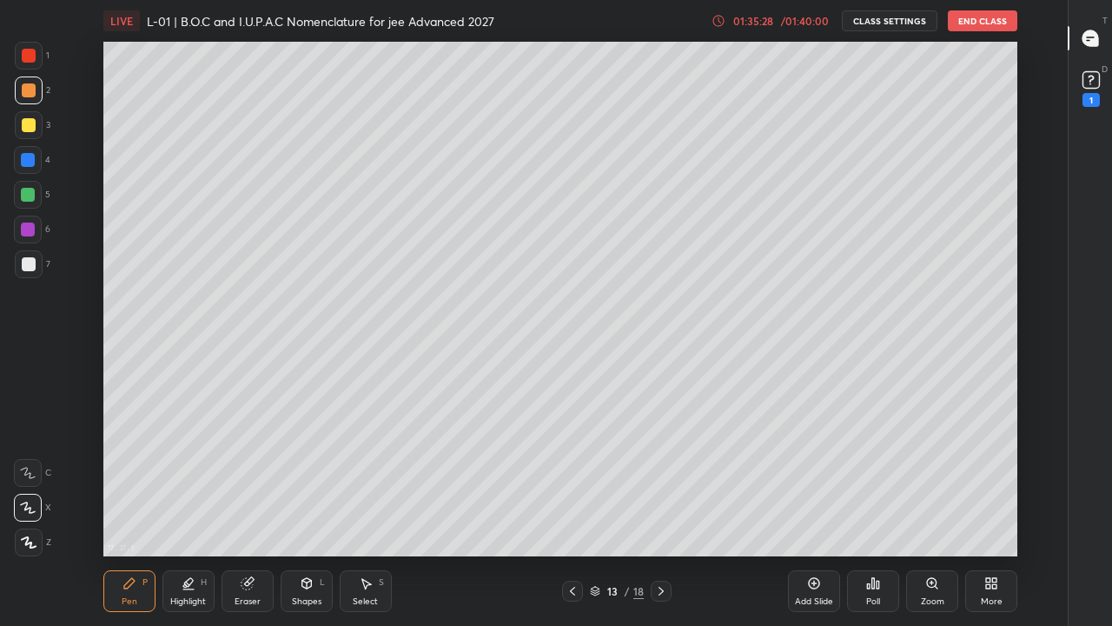
click at [668, 485] on div at bounding box center [661, 591] width 21 height 21
click at [671, 485] on div at bounding box center [661, 591] width 21 height 21
click at [670, 485] on div at bounding box center [661, 591] width 21 height 21
click at [667, 485] on icon at bounding box center [661, 591] width 14 height 14
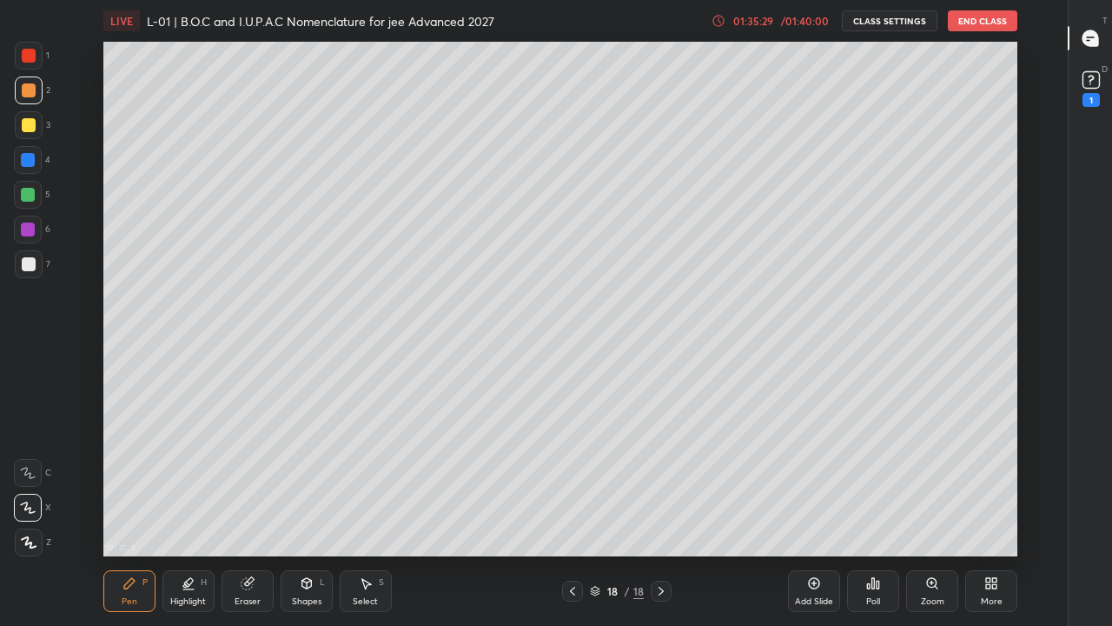
click at [671, 485] on div at bounding box center [661, 591] width 21 height 21
click at [660, 485] on icon at bounding box center [661, 591] width 14 height 14
click at [670, 485] on div at bounding box center [661, 591] width 21 height 21
click at [976, 17] on button "End Class" at bounding box center [983, 20] width 70 height 21
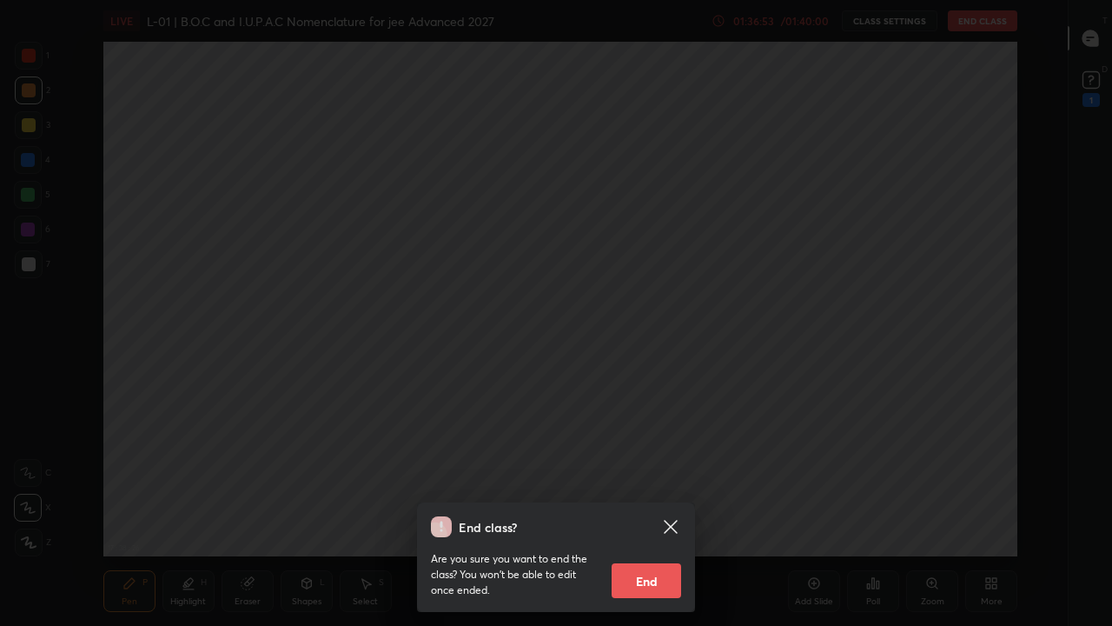
click at [648, 485] on button "End" at bounding box center [647, 580] width 70 height 35
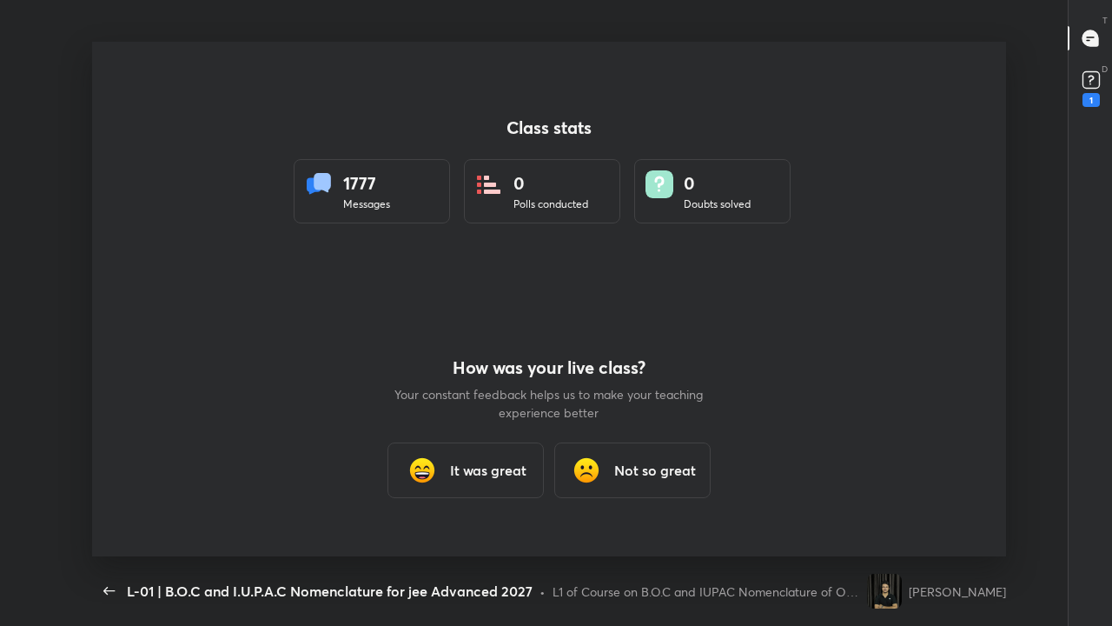
scroll to position [514, 1098]
type textarea "x"
click at [484, 477] on h3 "It was great" at bounding box center [488, 470] width 76 height 21
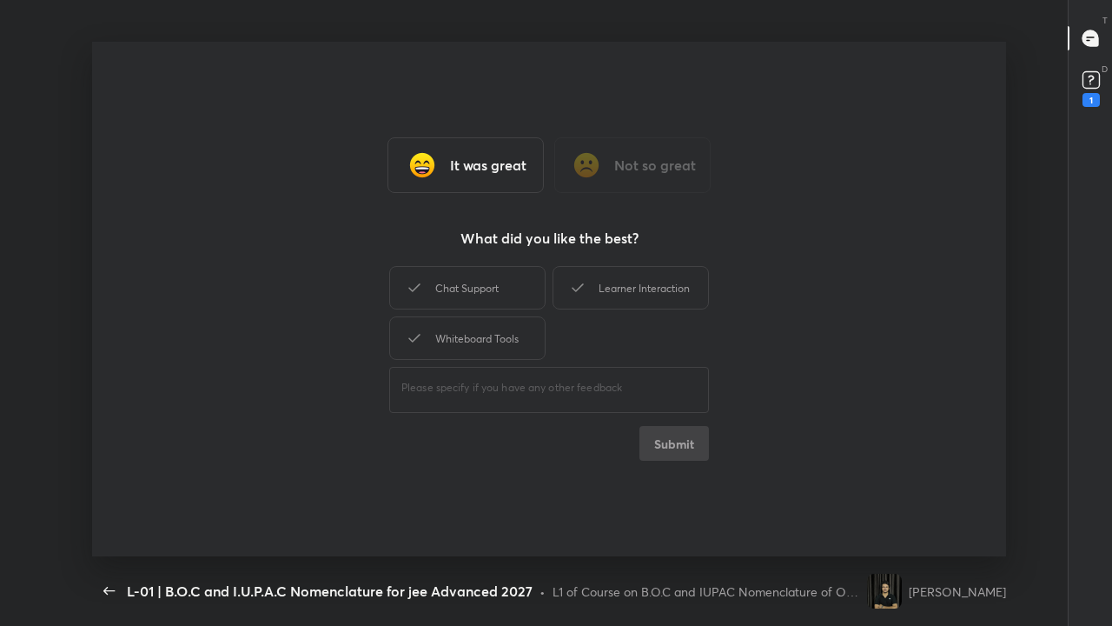
click at [508, 294] on div "Chat Support" at bounding box center [467, 287] width 156 height 43
click at [601, 289] on div "Learner Interaction" at bounding box center [631, 287] width 156 height 43
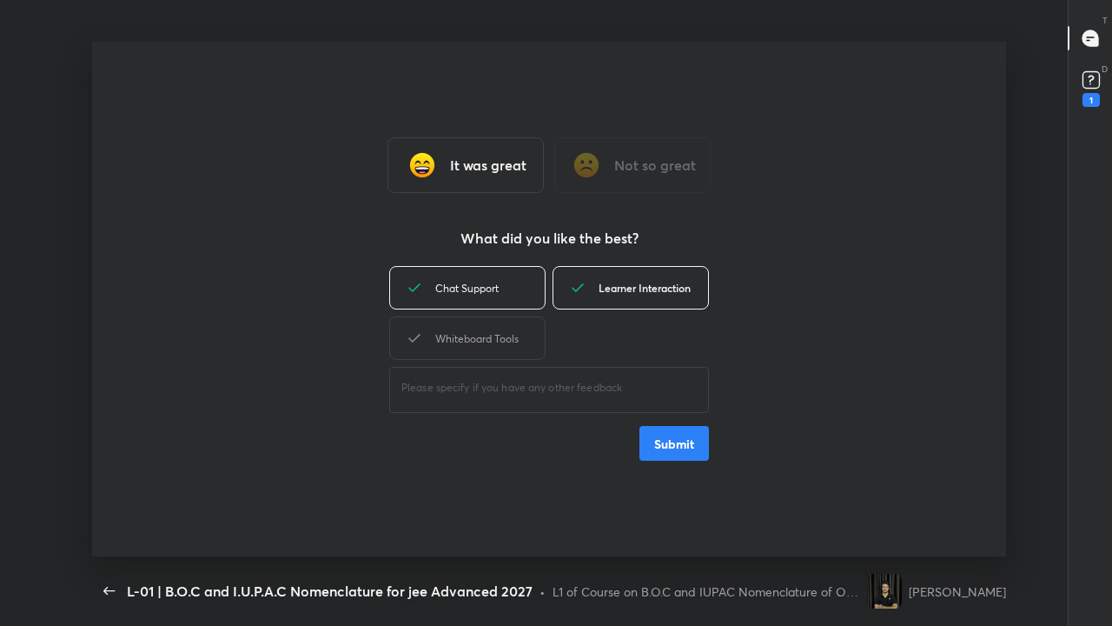
click at [500, 343] on div "Whiteboard Tools" at bounding box center [467, 337] width 156 height 43
click at [673, 450] on button "Submit" at bounding box center [675, 443] width 70 height 35
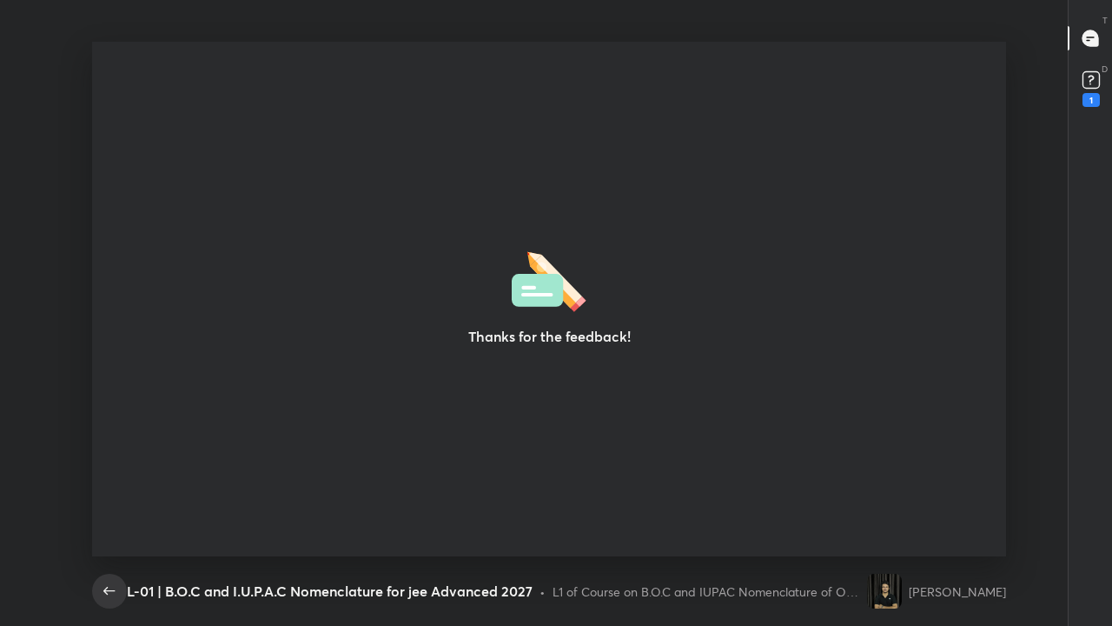
click at [111, 485] on icon "button" at bounding box center [109, 591] width 21 height 21
click at [113, 485] on icon "button" at bounding box center [109, 591] width 21 height 21
